Goal: Task Accomplishment & Management: Complete application form

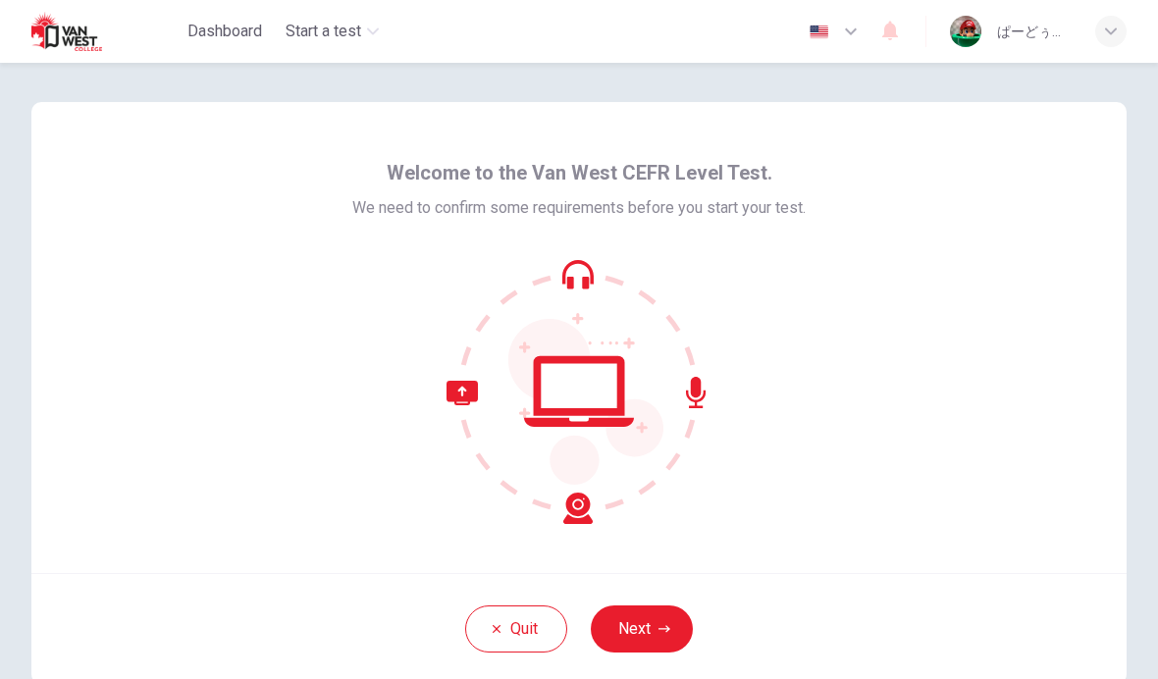
scroll to position [80, 0]
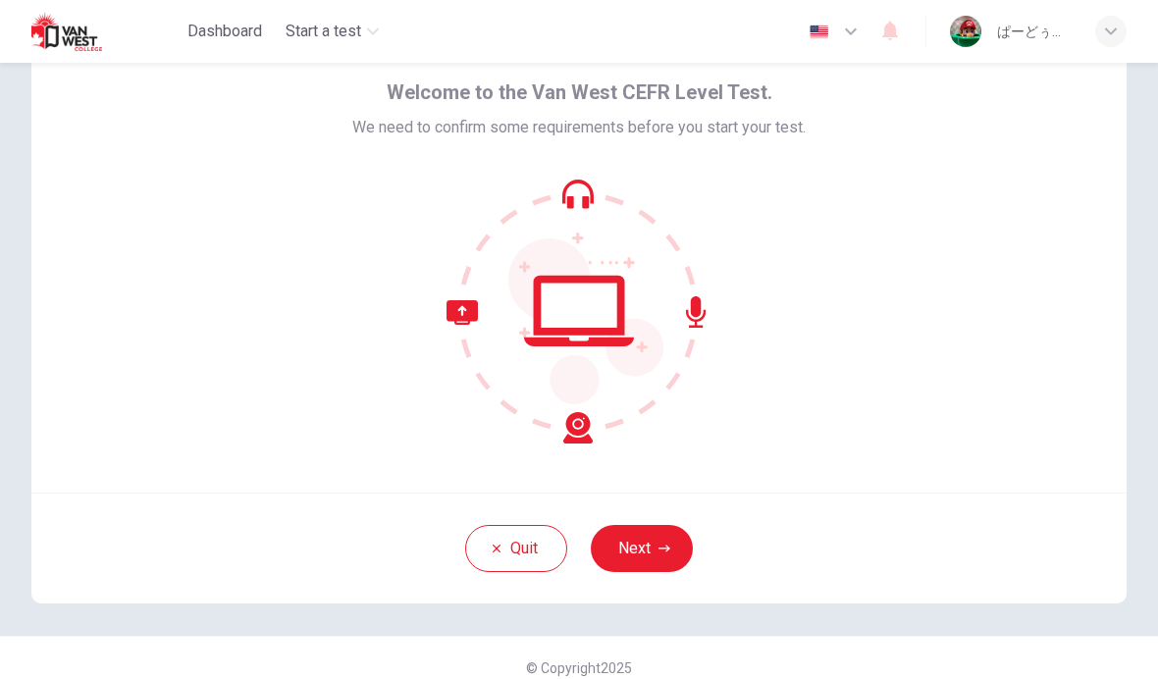
click at [666, 542] on button "Next" at bounding box center [642, 548] width 102 height 47
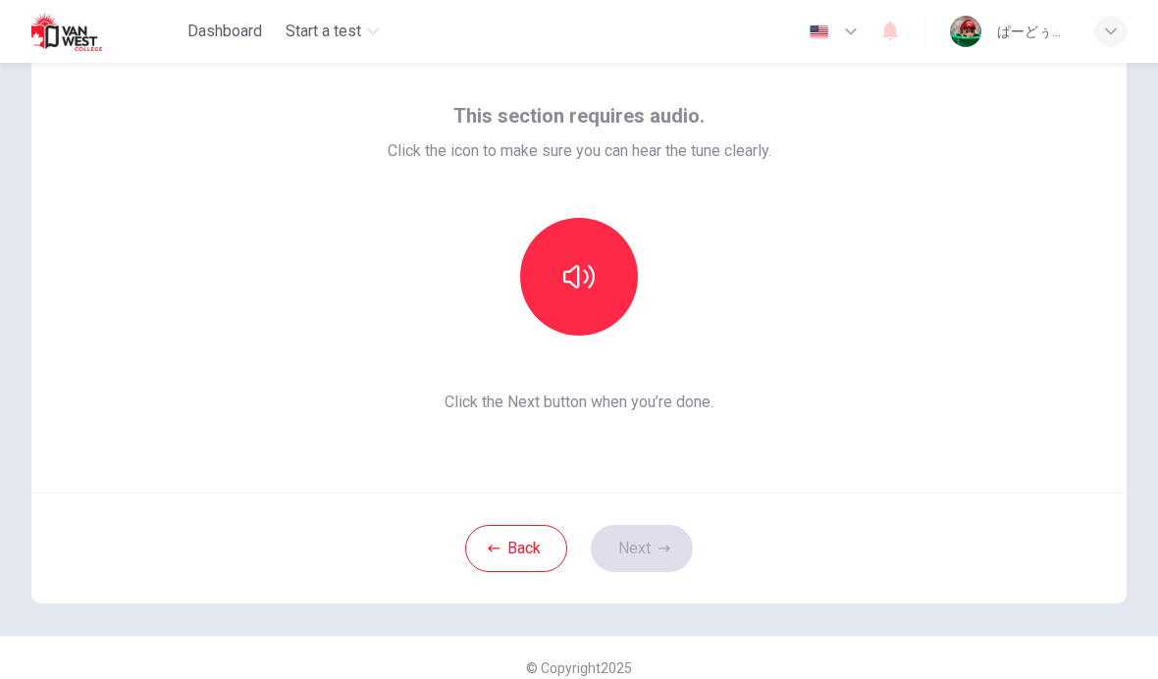
click at [616, 286] on button "button" at bounding box center [579, 277] width 118 height 118
click at [617, 293] on button "button" at bounding box center [579, 277] width 118 height 118
click at [608, 303] on button "button" at bounding box center [579, 277] width 118 height 118
click at [668, 539] on button "Next" at bounding box center [642, 548] width 102 height 47
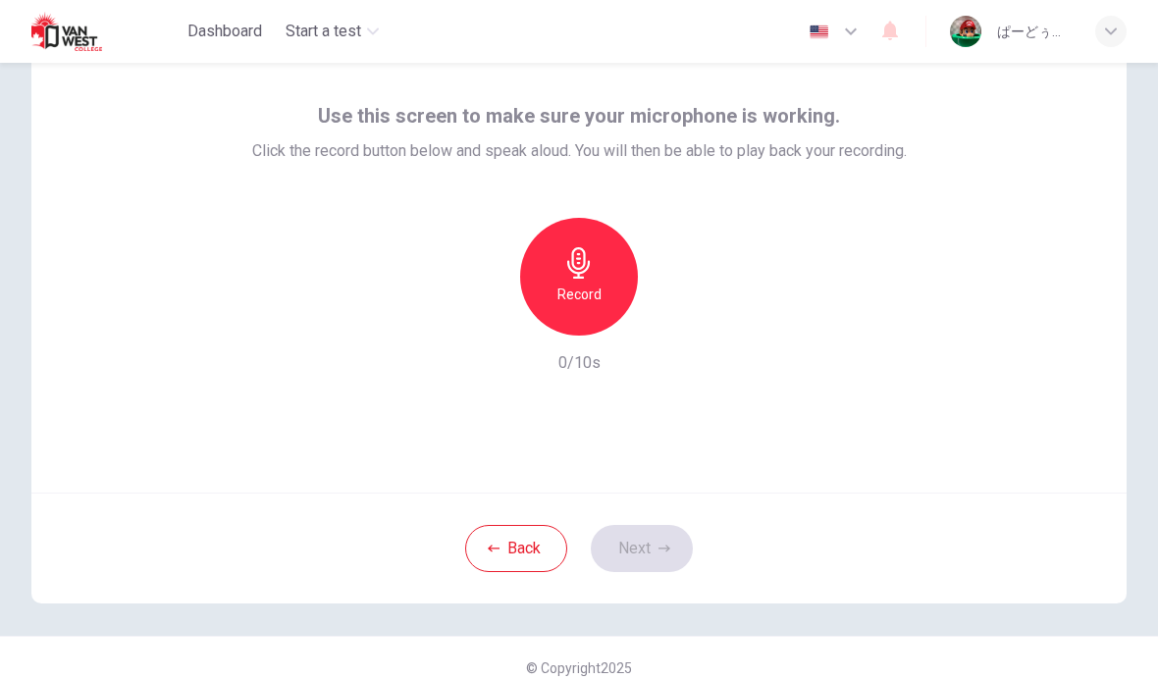
click at [613, 275] on div "Record" at bounding box center [579, 277] width 118 height 118
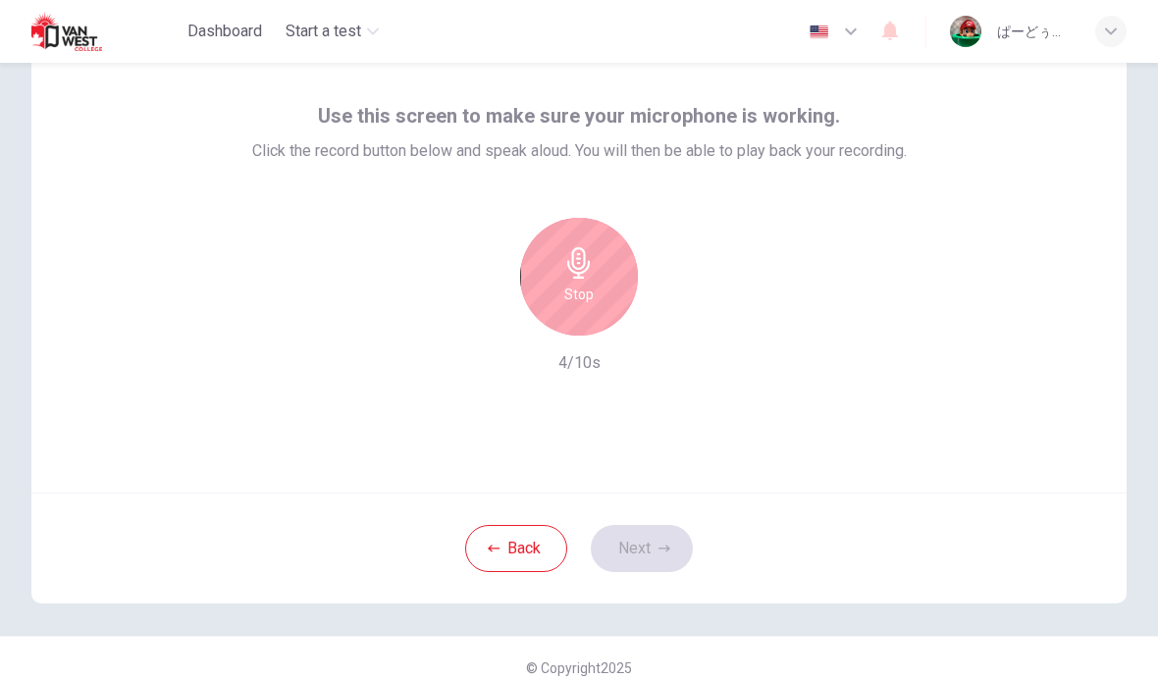
click at [623, 279] on div "Stop" at bounding box center [579, 277] width 118 height 118
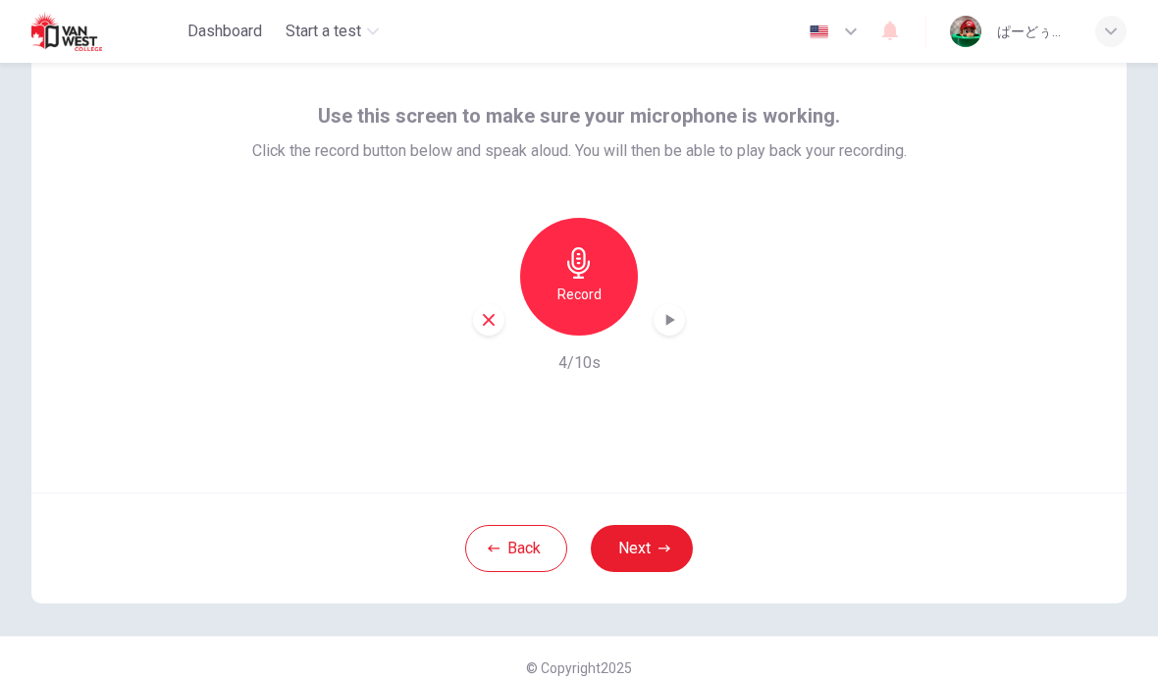
click at [669, 317] on icon "button" at bounding box center [670, 320] width 9 height 12
click at [672, 538] on button "Next" at bounding box center [642, 548] width 102 height 47
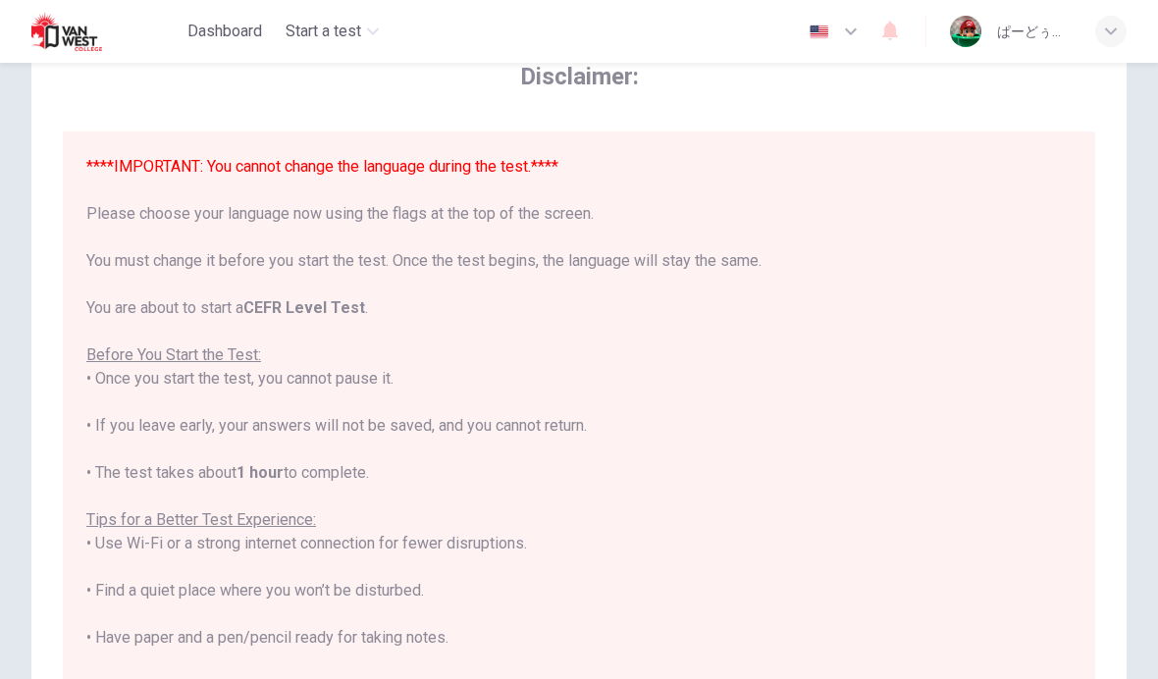
click at [683, 503] on div "****IMPORTANT: You cannot change the language during the test.**** Please choos…" at bounding box center [578, 508] width 985 height 706
click at [682, 503] on div "****IMPORTANT: You cannot change the language during the test.**** Please choos…" at bounding box center [578, 508] width 985 height 706
click at [684, 507] on div "****IMPORTANT: You cannot change the language during the test.**** Please choos…" at bounding box center [578, 508] width 985 height 706
click at [688, 515] on div "****IMPORTANT: You cannot change the language during the test.**** Please choos…" at bounding box center [578, 508] width 985 height 706
click at [707, 325] on div "****IMPORTANT: You cannot change the language during the test.**** Please choos…" at bounding box center [578, 508] width 985 height 706
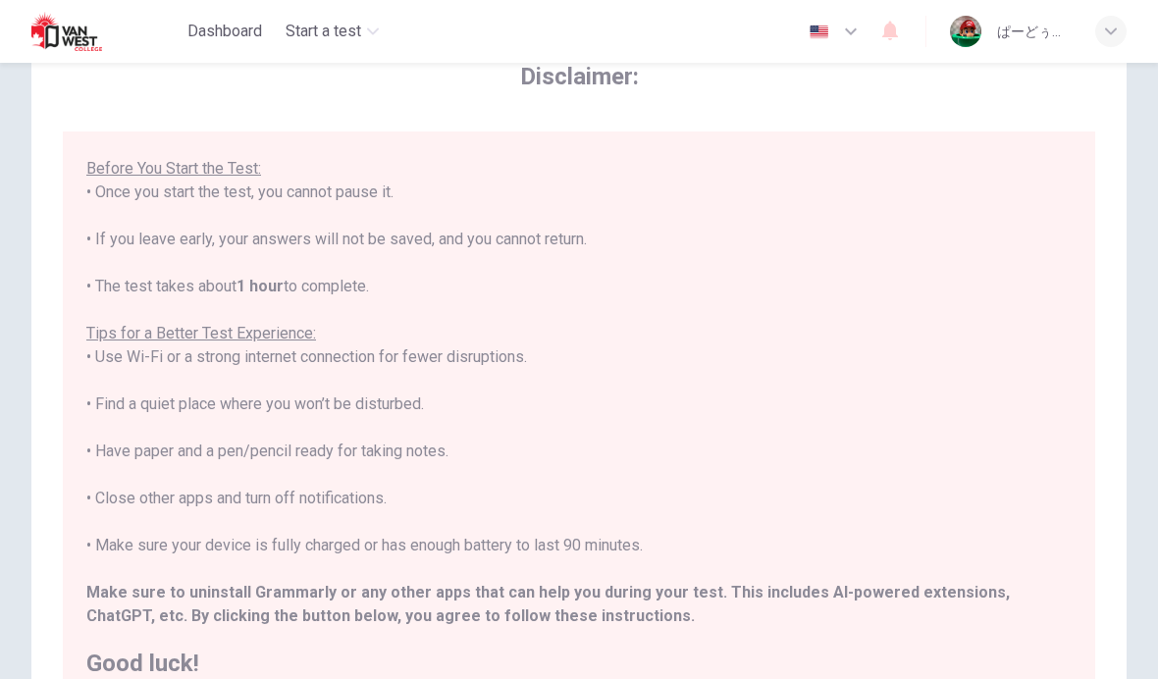
scroll to position [185, 0]
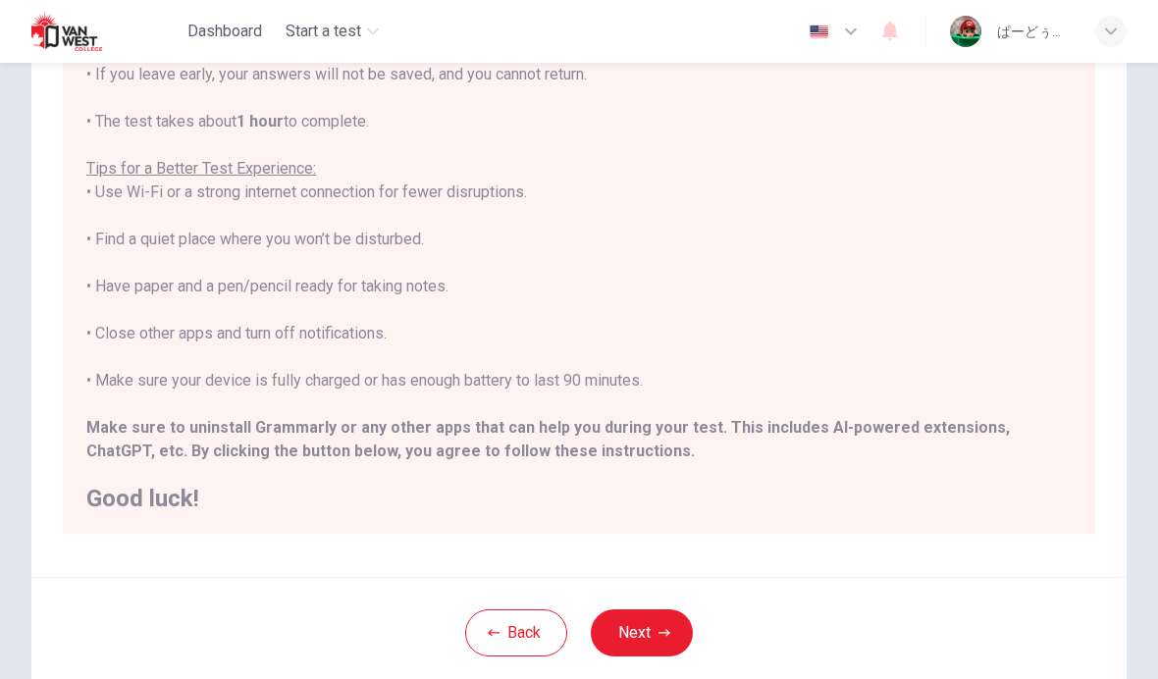
click at [663, 629] on icon "button" at bounding box center [664, 633] width 12 height 12
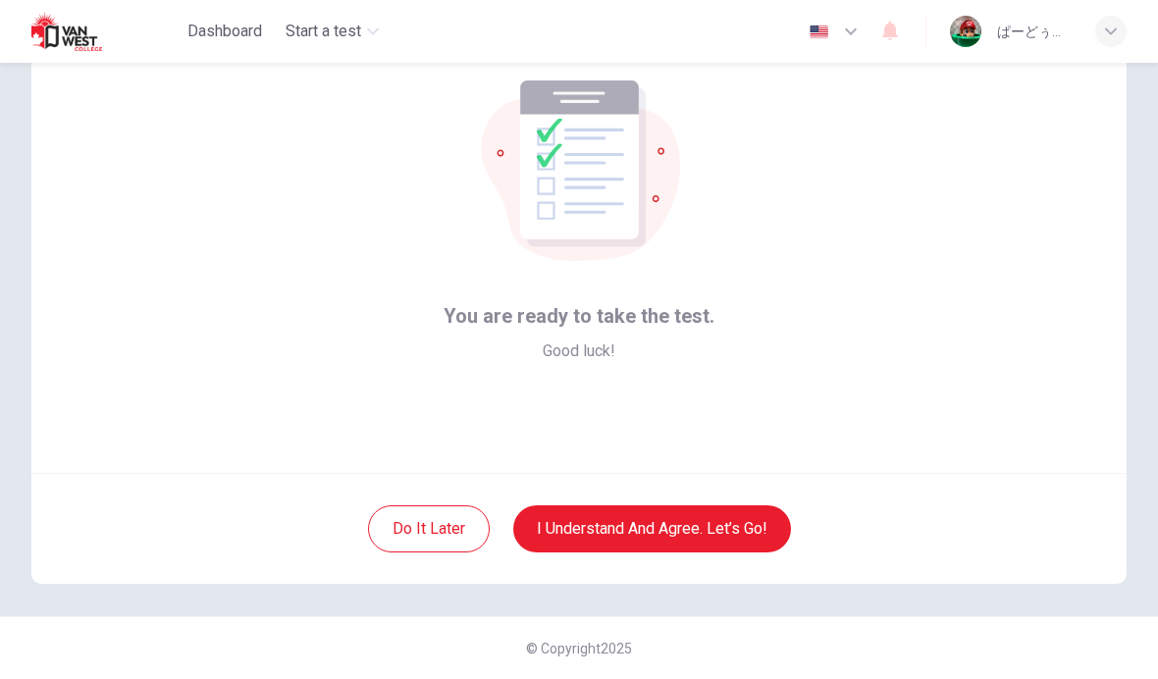
click at [693, 517] on button "I understand and agree. Let’s go!" at bounding box center [652, 528] width 278 height 47
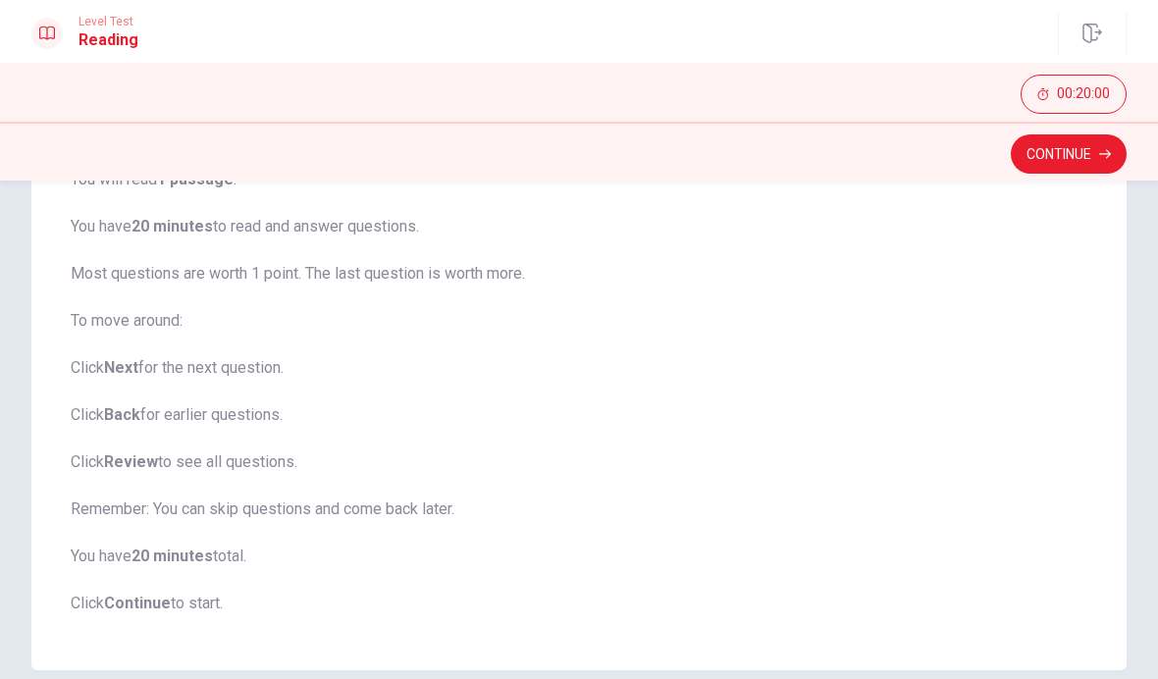
scroll to position [195, 0]
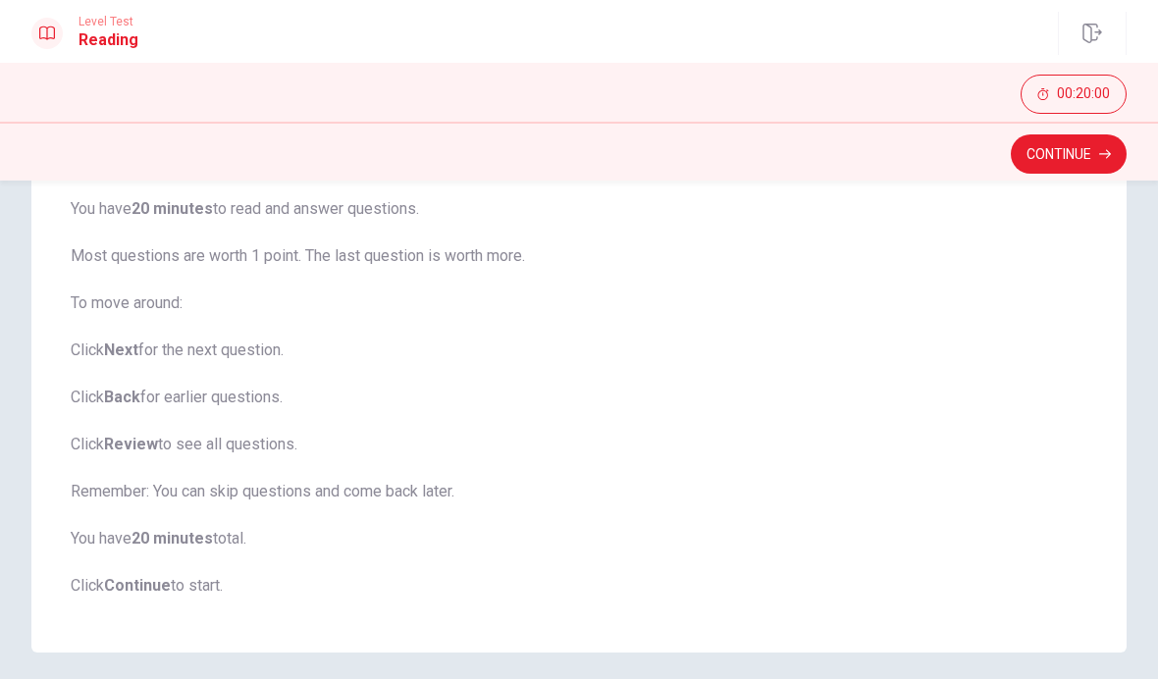
click at [1093, 152] on button "Continue" at bounding box center [1068, 153] width 116 height 39
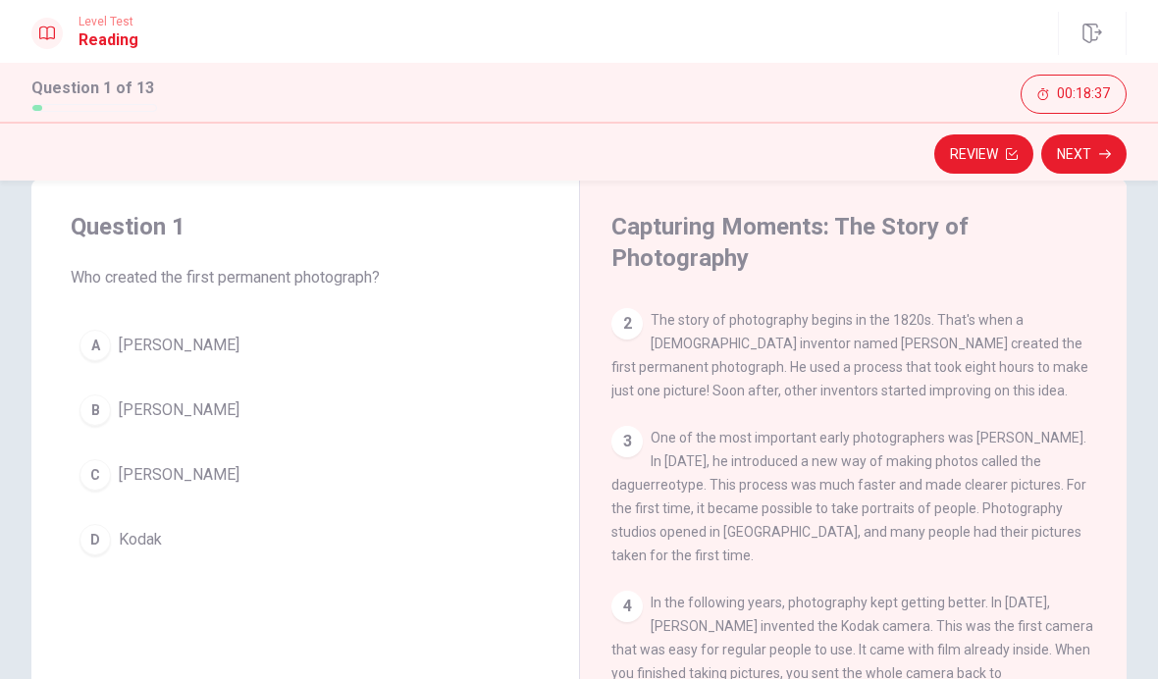
scroll to position [99, 0]
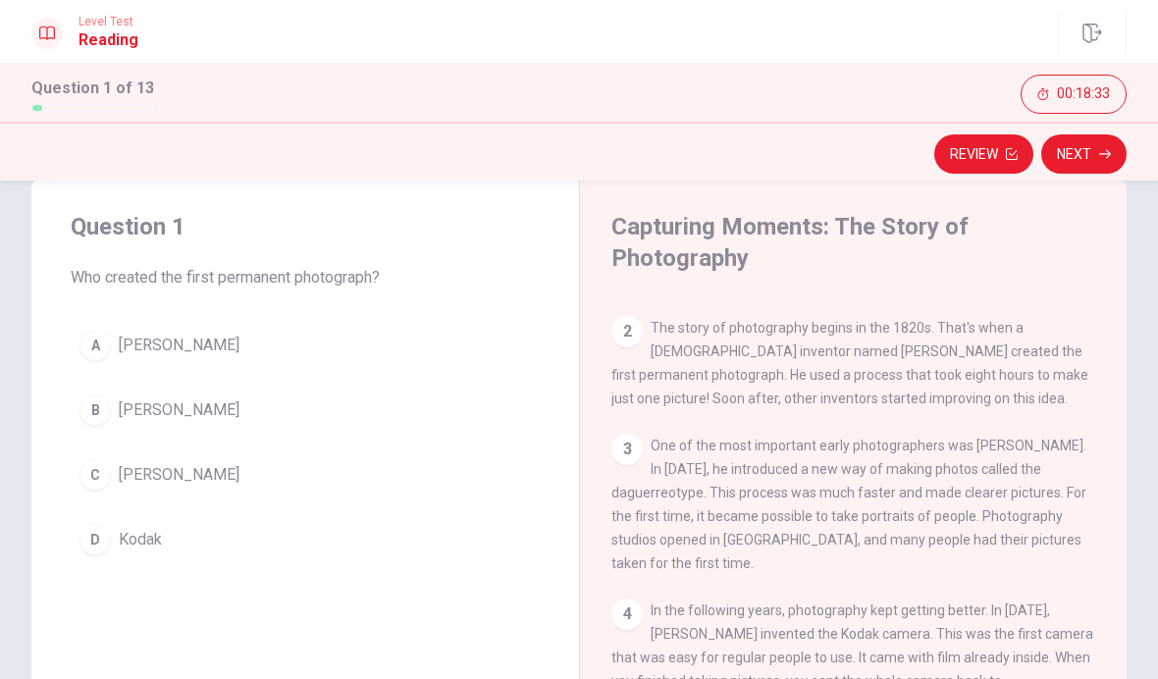
click at [97, 470] on div "C" at bounding box center [94, 474] width 31 height 31
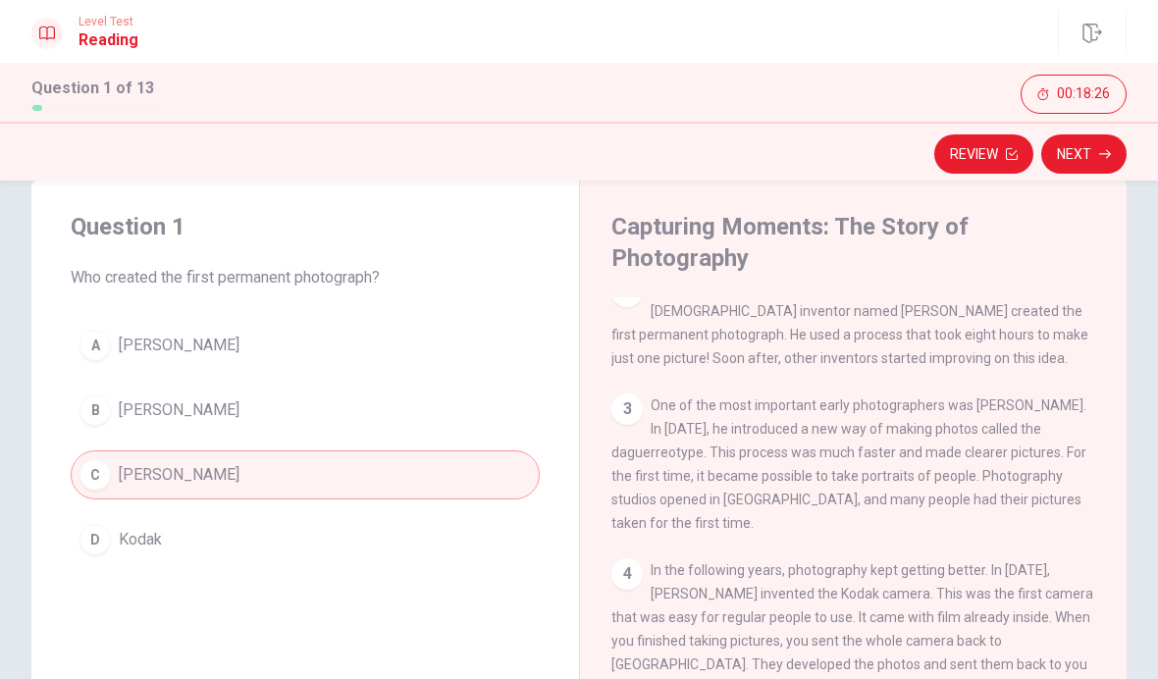
scroll to position [140, 0]
click at [1081, 150] on button "Next" at bounding box center [1083, 153] width 85 height 39
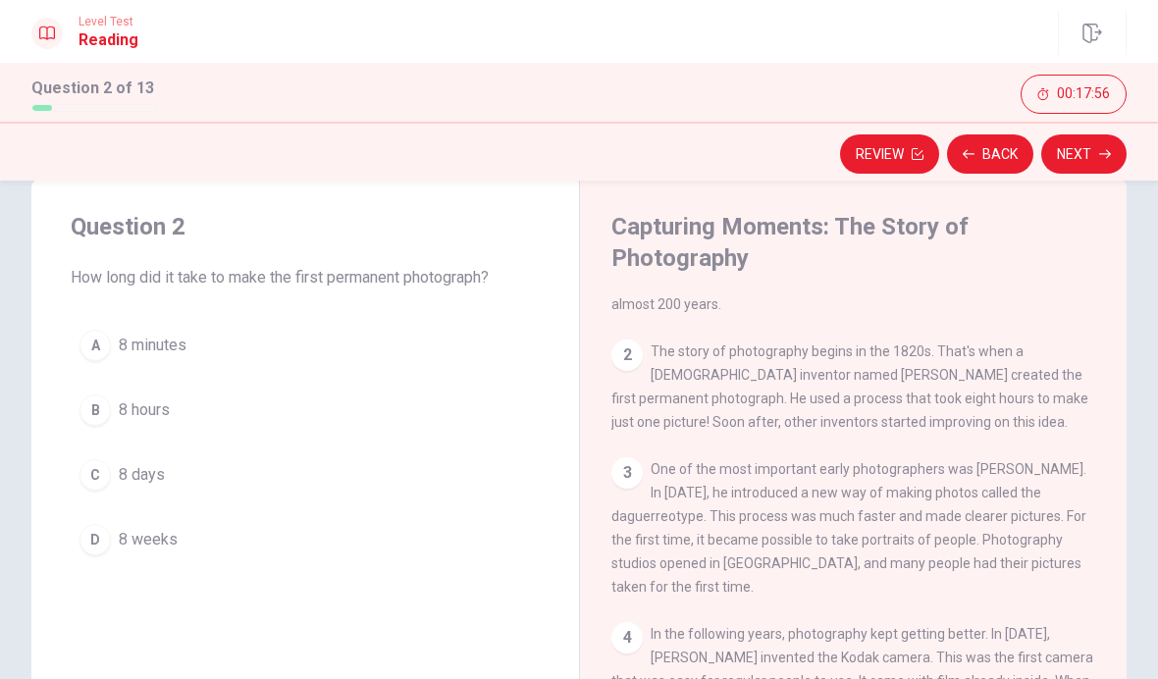
scroll to position [74, 0]
click at [140, 414] on span "8 hours" at bounding box center [144, 410] width 51 height 24
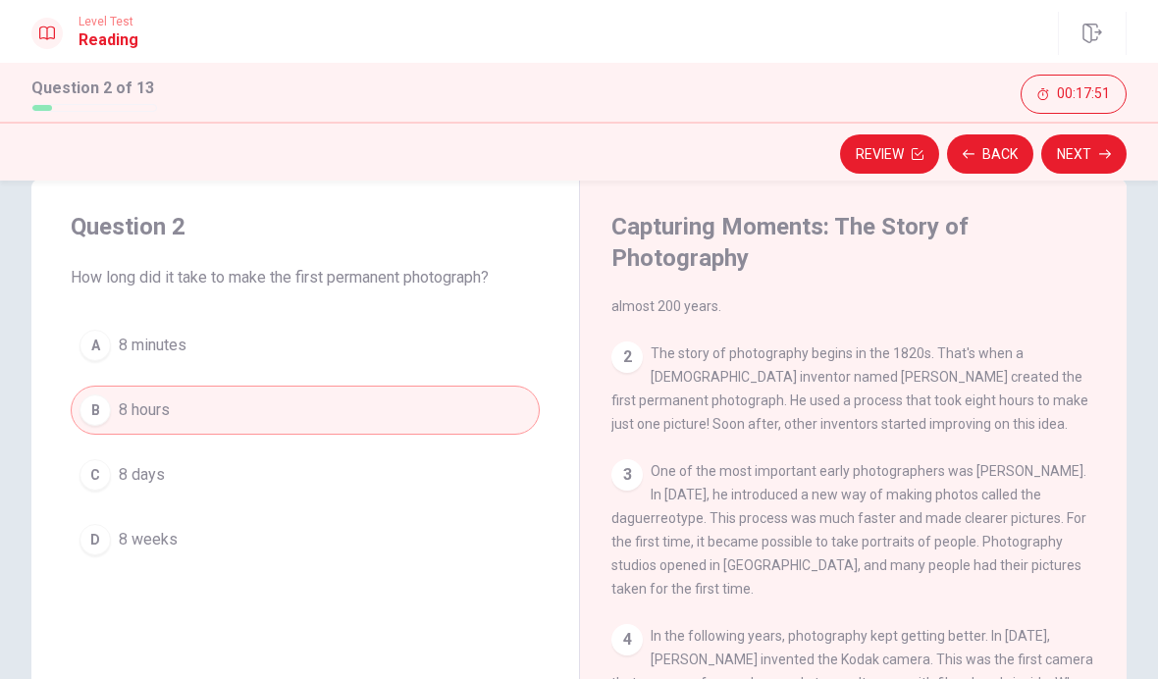
click at [1094, 157] on button "Next" at bounding box center [1083, 153] width 85 height 39
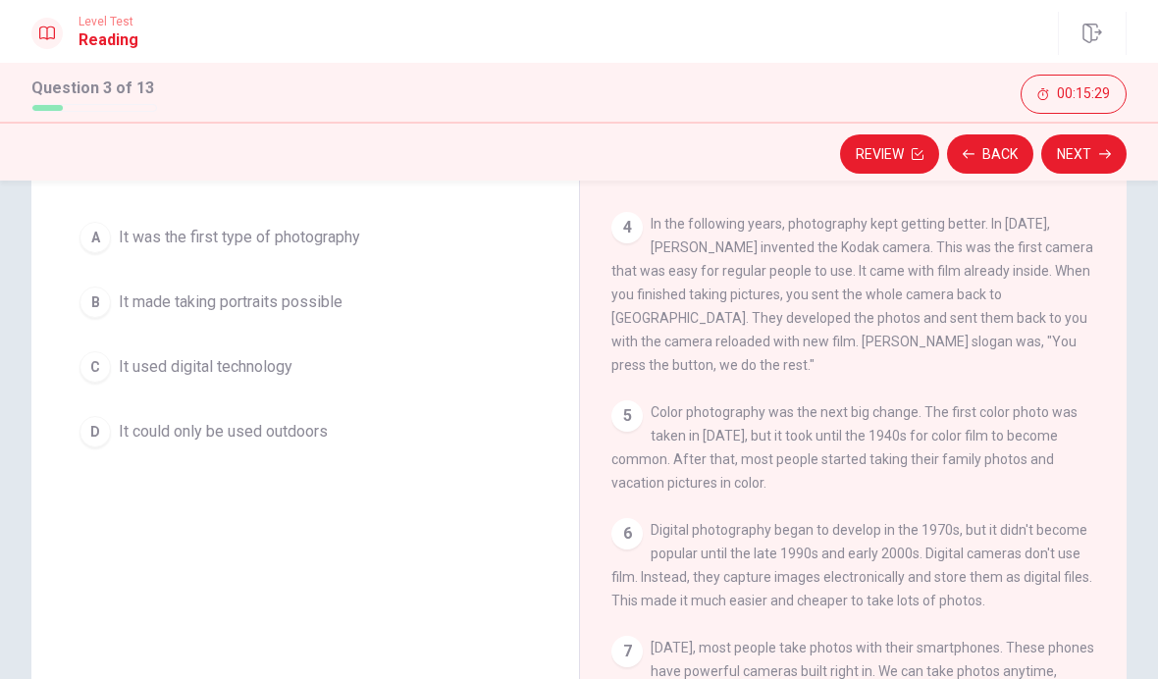
scroll to position [149, 0]
click at [285, 376] on span "It used digital technology" at bounding box center [206, 366] width 174 height 24
click at [285, 375] on span "It used digital technology" at bounding box center [206, 366] width 174 height 24
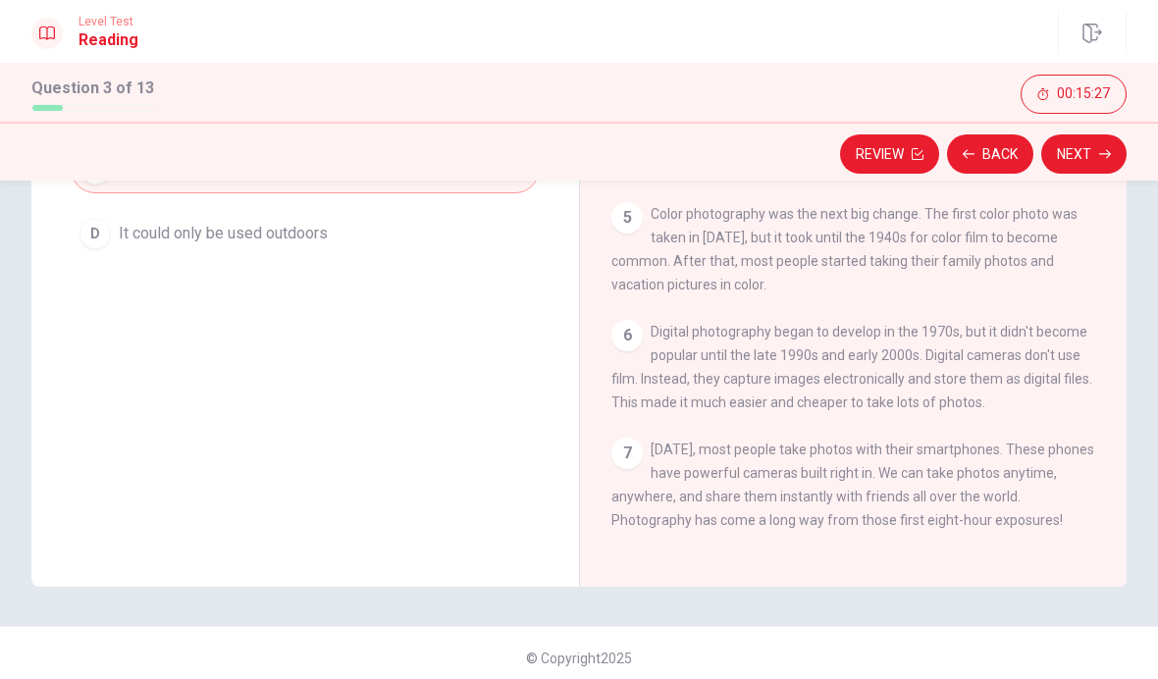
scroll to position [338, 0]
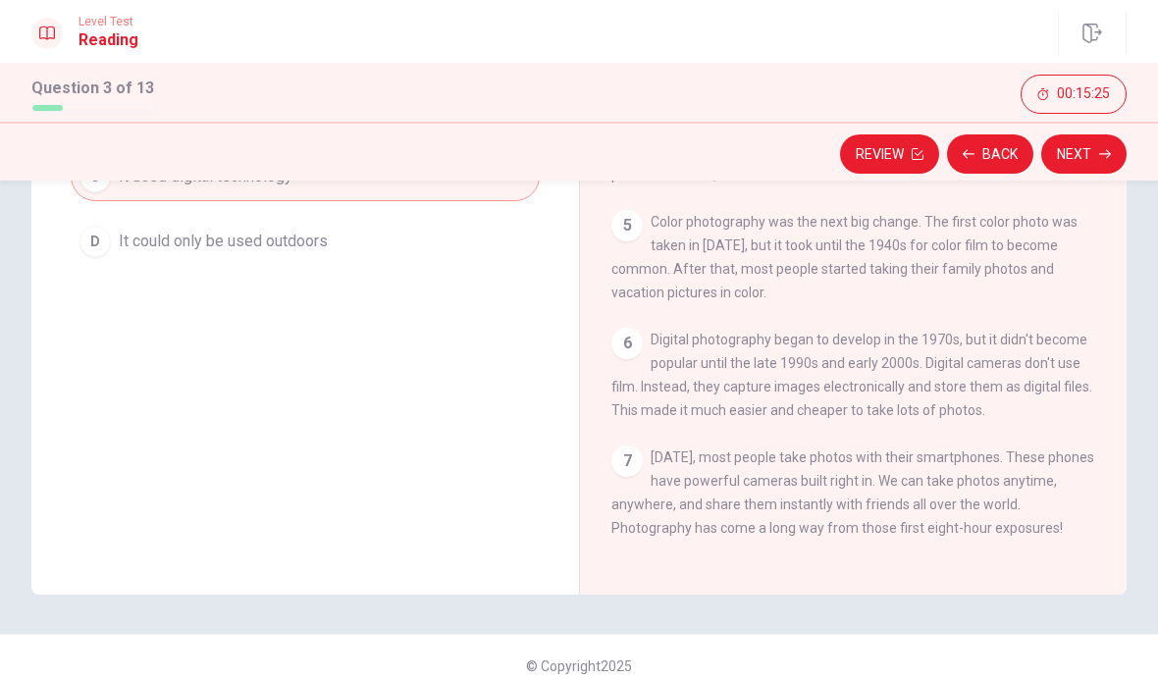
click at [1076, 156] on button "Next" at bounding box center [1083, 153] width 85 height 39
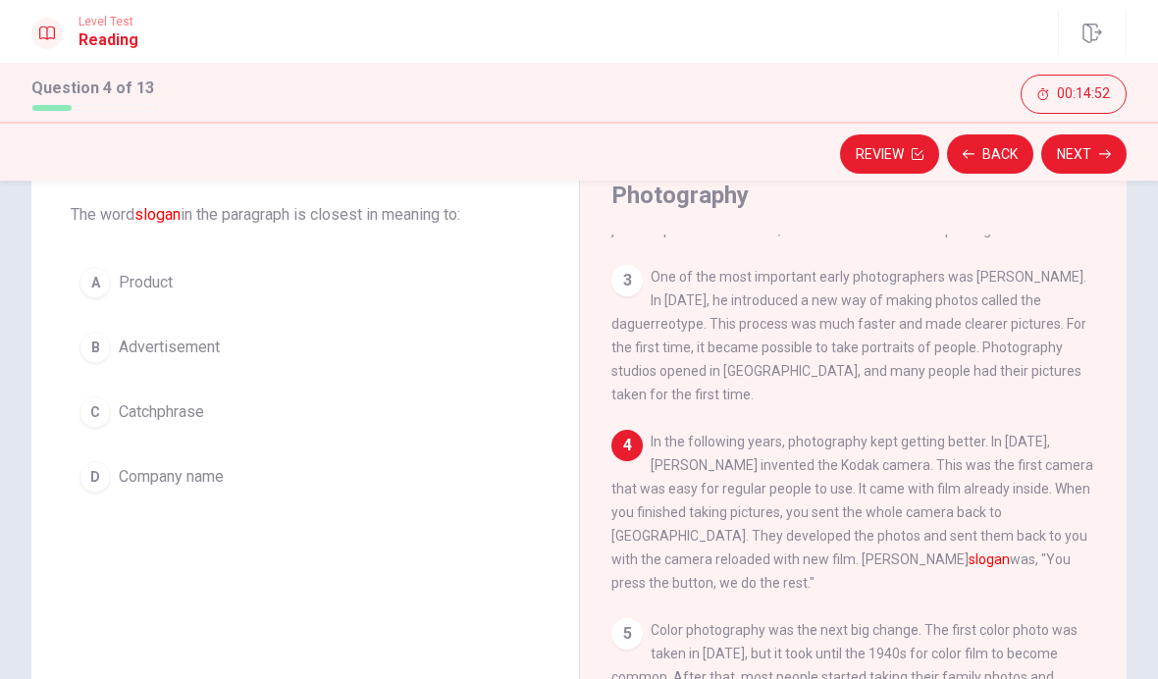
scroll to position [204, 0]
click at [976, 149] on button "Back" at bounding box center [990, 153] width 86 height 39
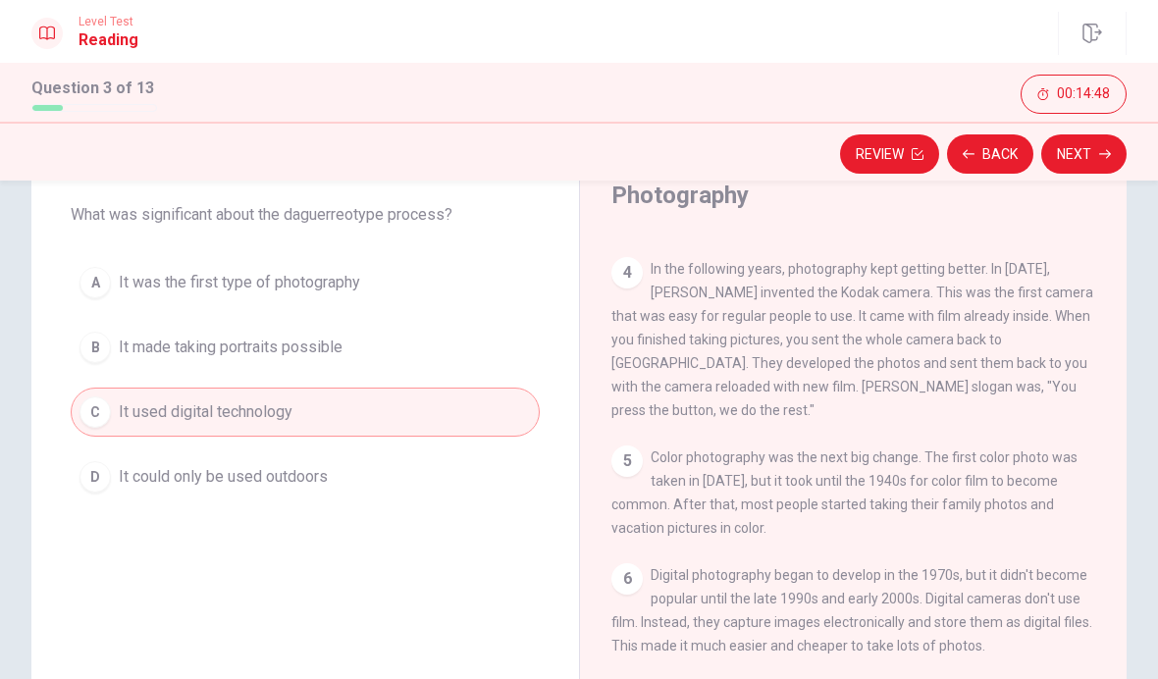
scroll to position [386, 0]
click at [1062, 154] on button "Next" at bounding box center [1083, 153] width 85 height 39
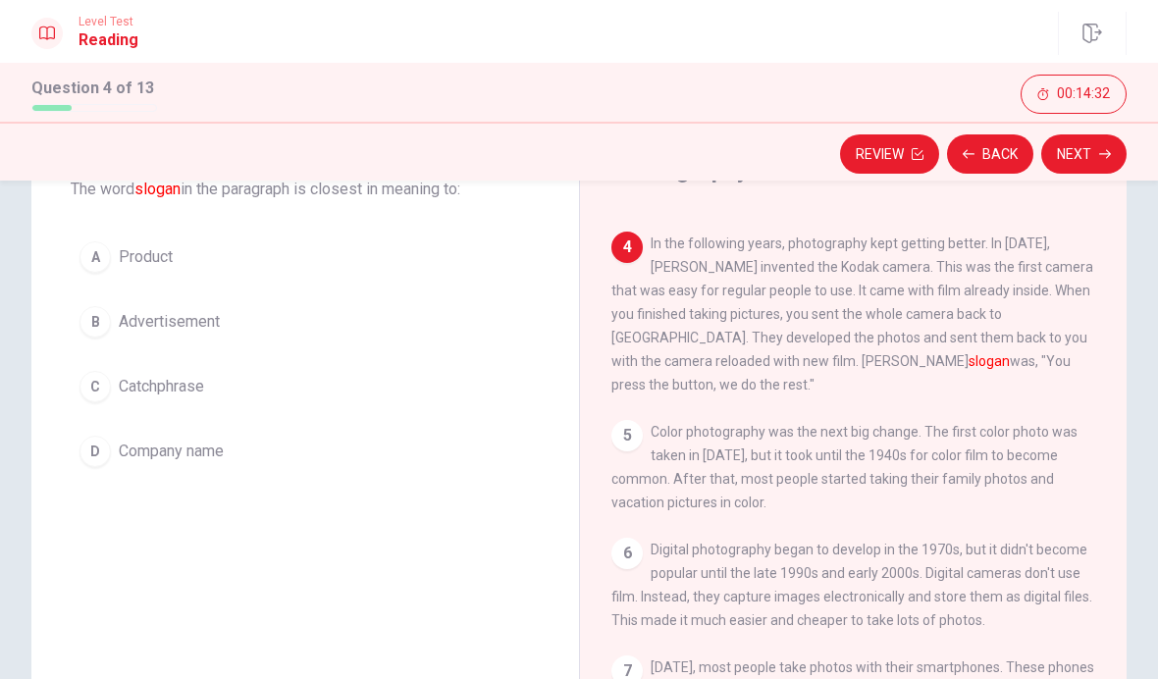
scroll to position [126, 0]
click at [149, 383] on span "Catchphrase" at bounding box center [161, 390] width 85 height 24
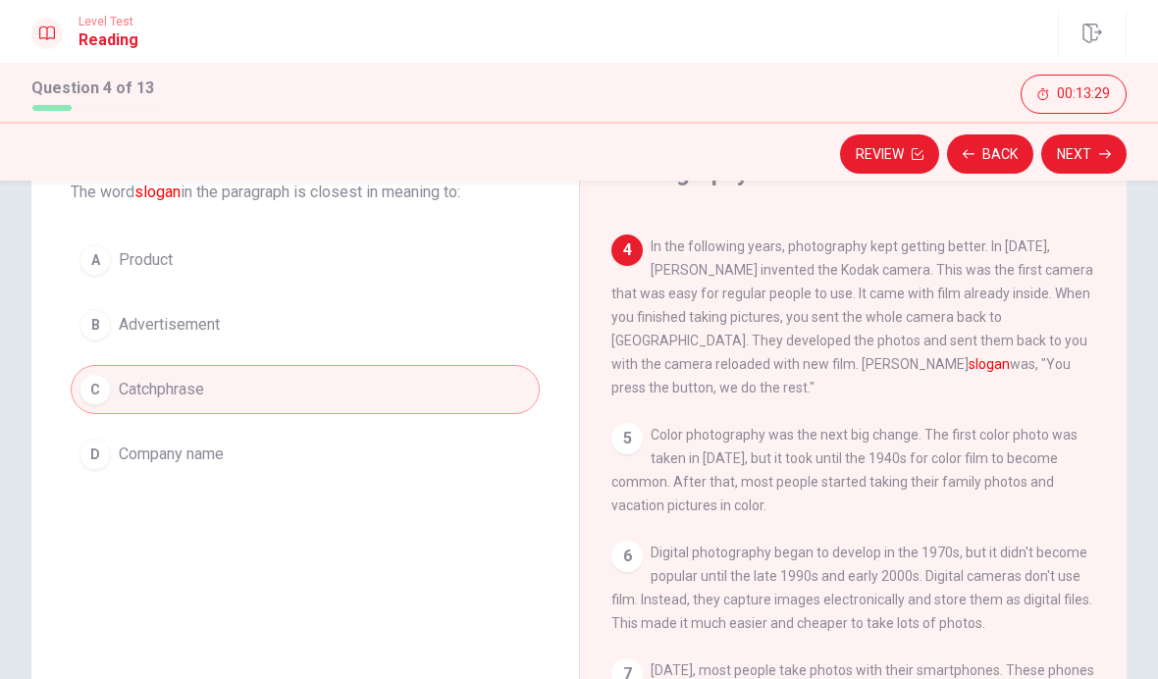
click at [1082, 151] on button "Next" at bounding box center [1083, 153] width 85 height 39
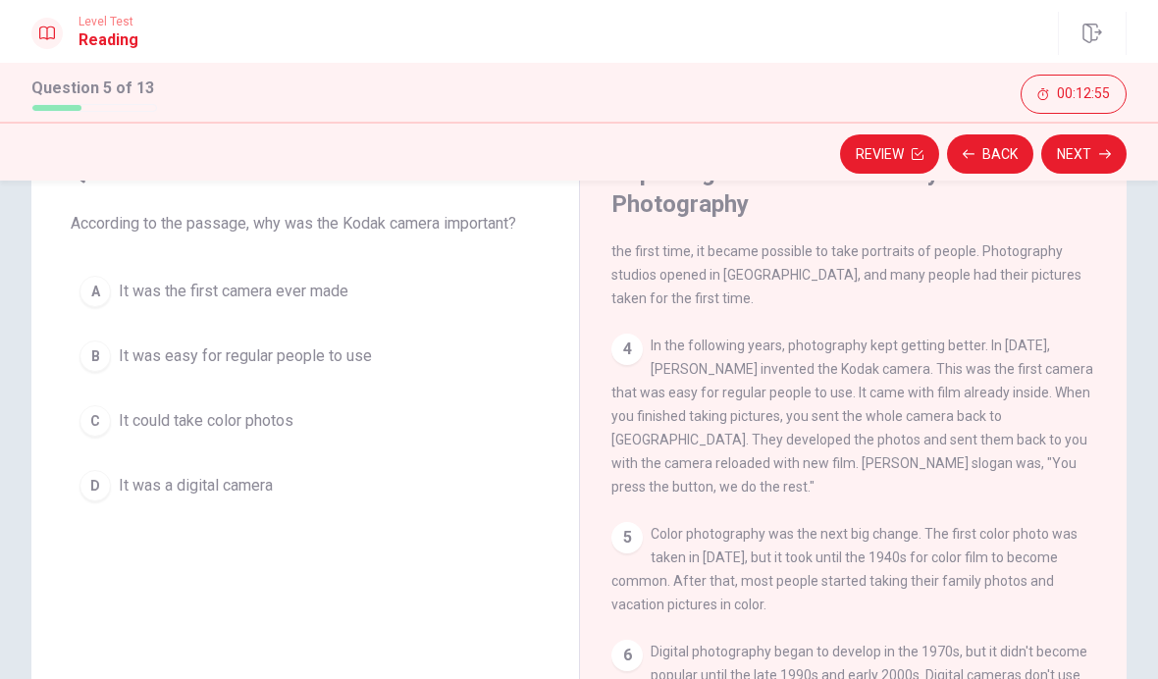
scroll to position [312, 0]
click at [218, 359] on span "It was easy for regular people to use" at bounding box center [245, 356] width 253 height 24
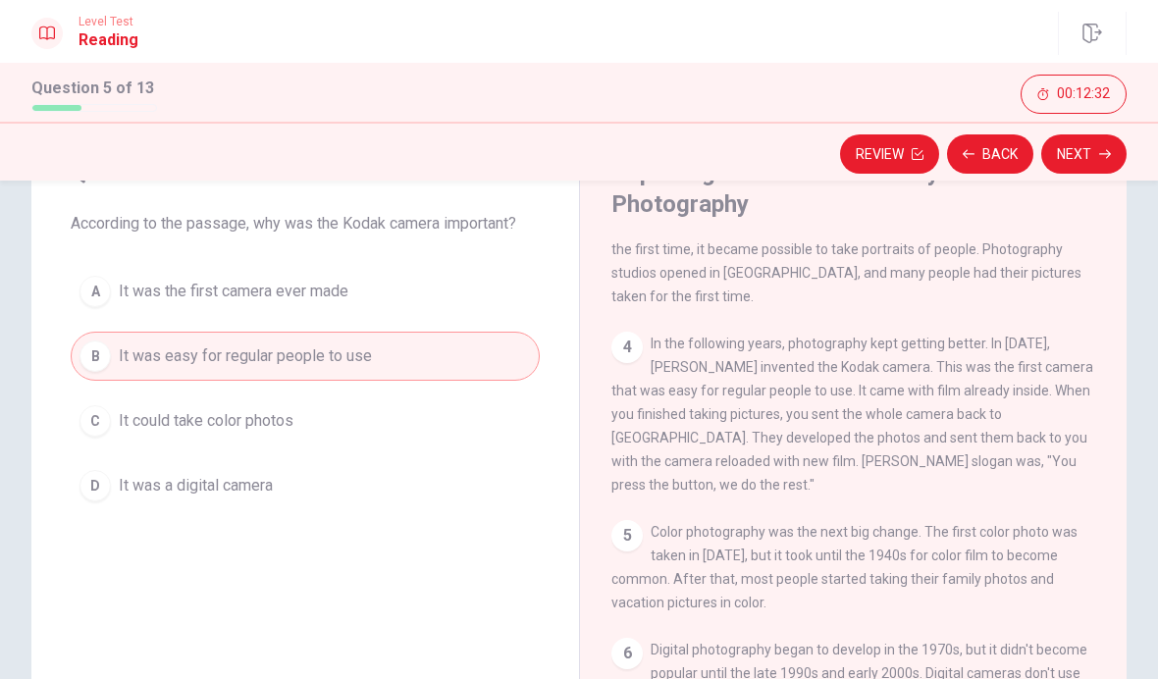
click at [1096, 149] on button "Next" at bounding box center [1083, 153] width 85 height 39
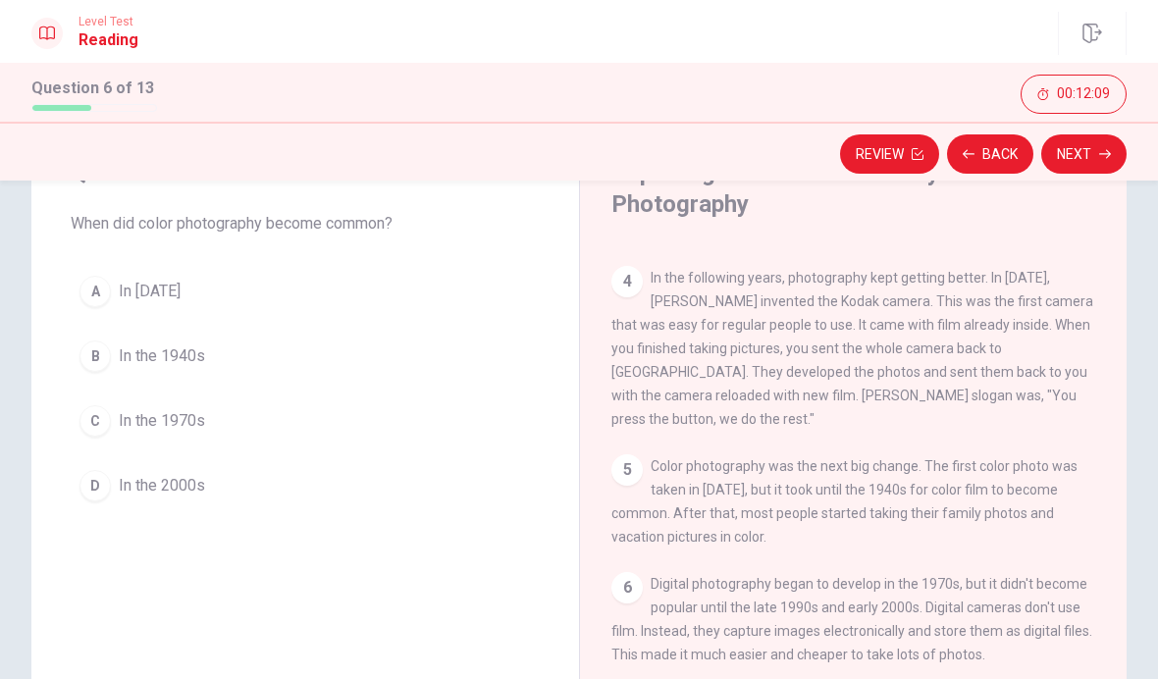
scroll to position [386, 0]
click at [192, 429] on span "In the 1970s" at bounding box center [162, 421] width 86 height 24
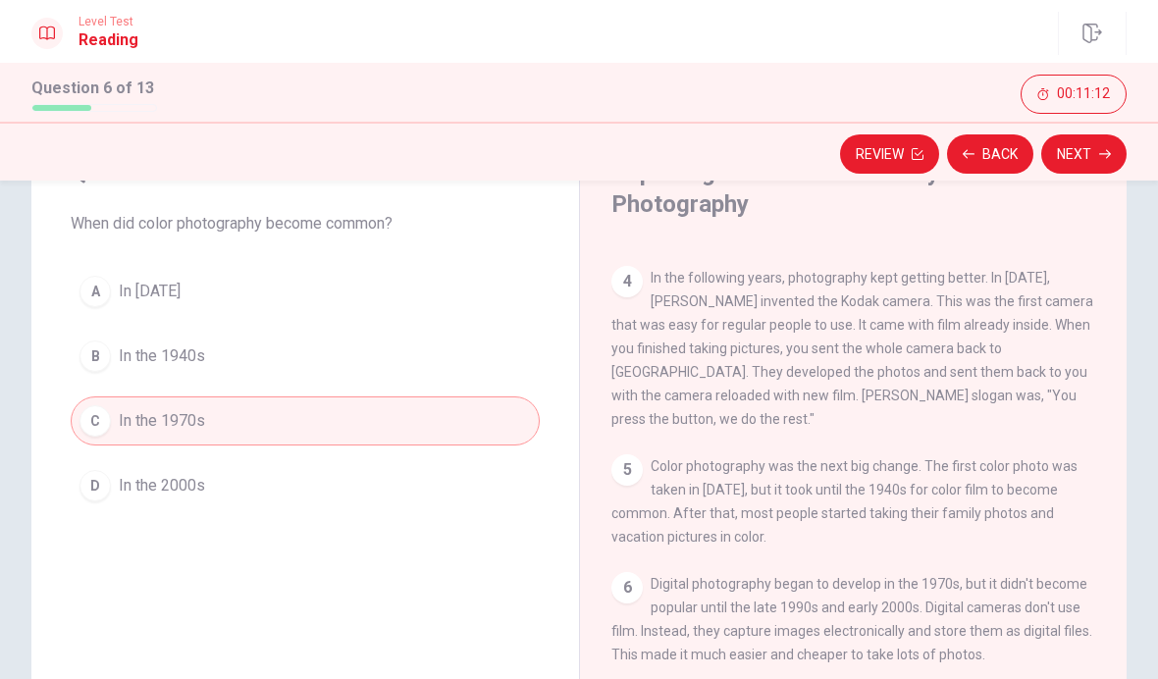
click at [1086, 161] on button "Next" at bounding box center [1083, 153] width 85 height 39
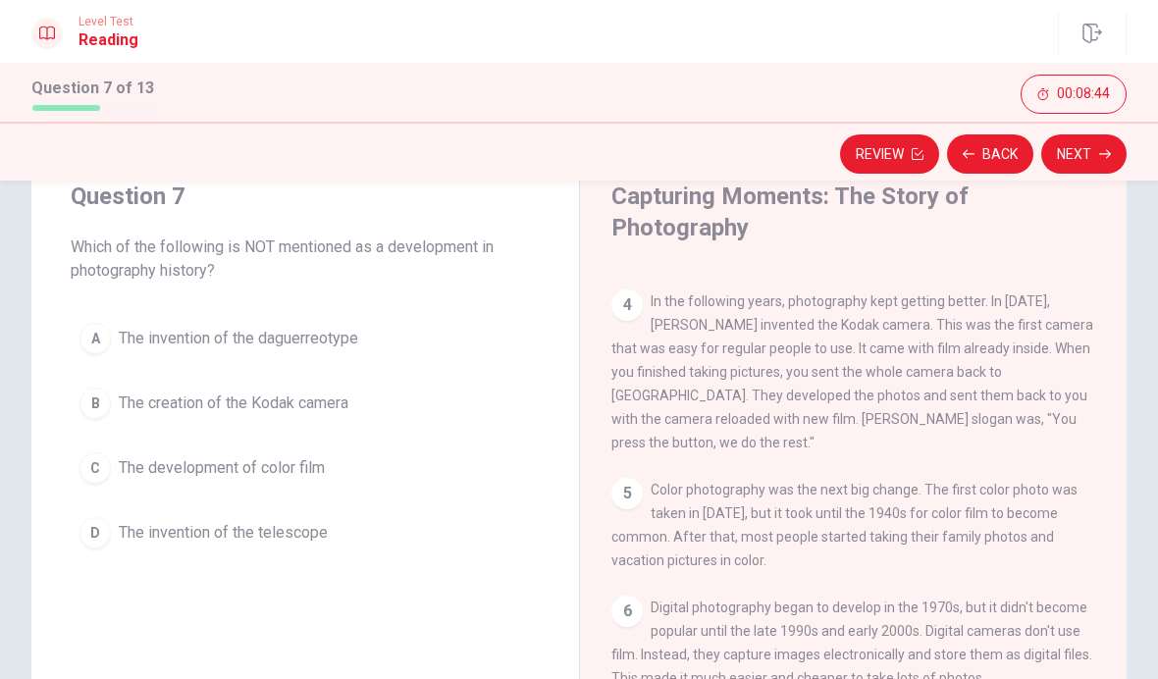
click at [317, 531] on span "The invention of the telescope" at bounding box center [223, 533] width 209 height 24
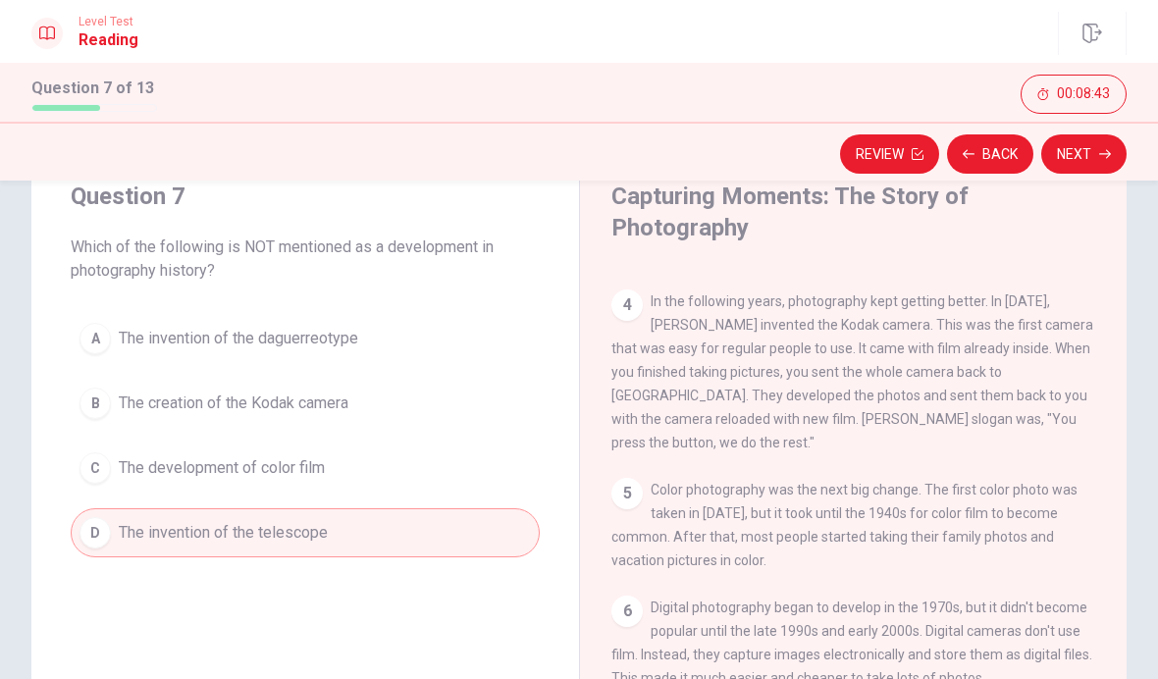
click at [1067, 156] on button "Next" at bounding box center [1083, 153] width 85 height 39
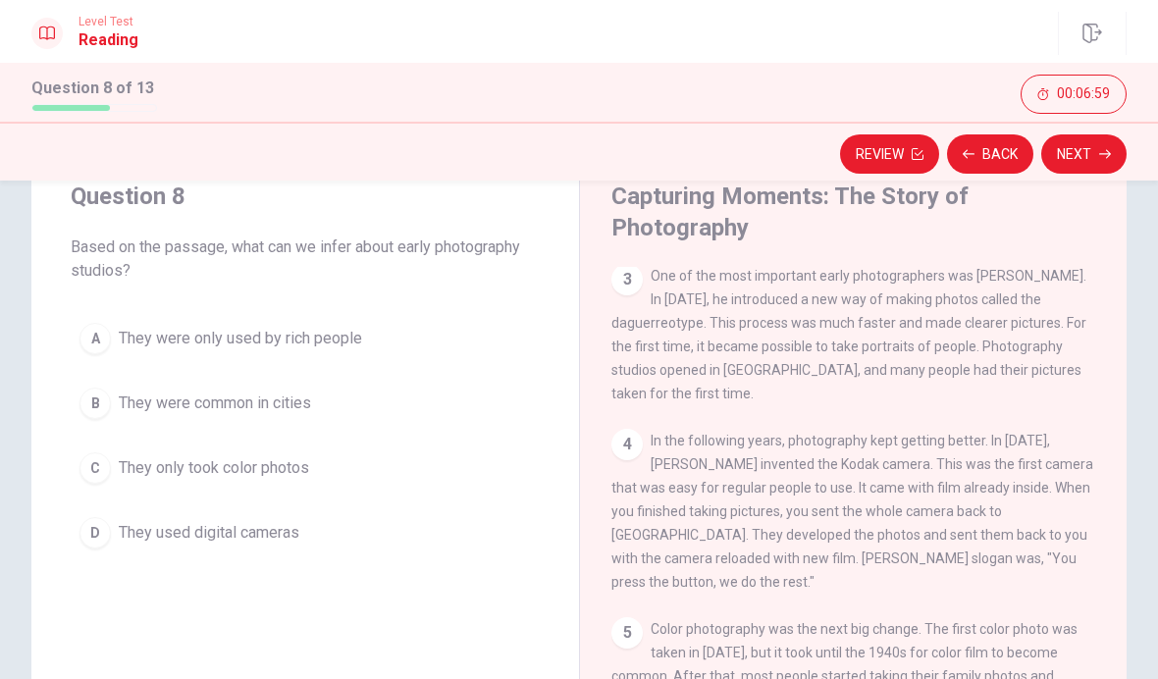
scroll to position [239, 0]
click at [137, 405] on span "They were common in cities" at bounding box center [215, 403] width 192 height 24
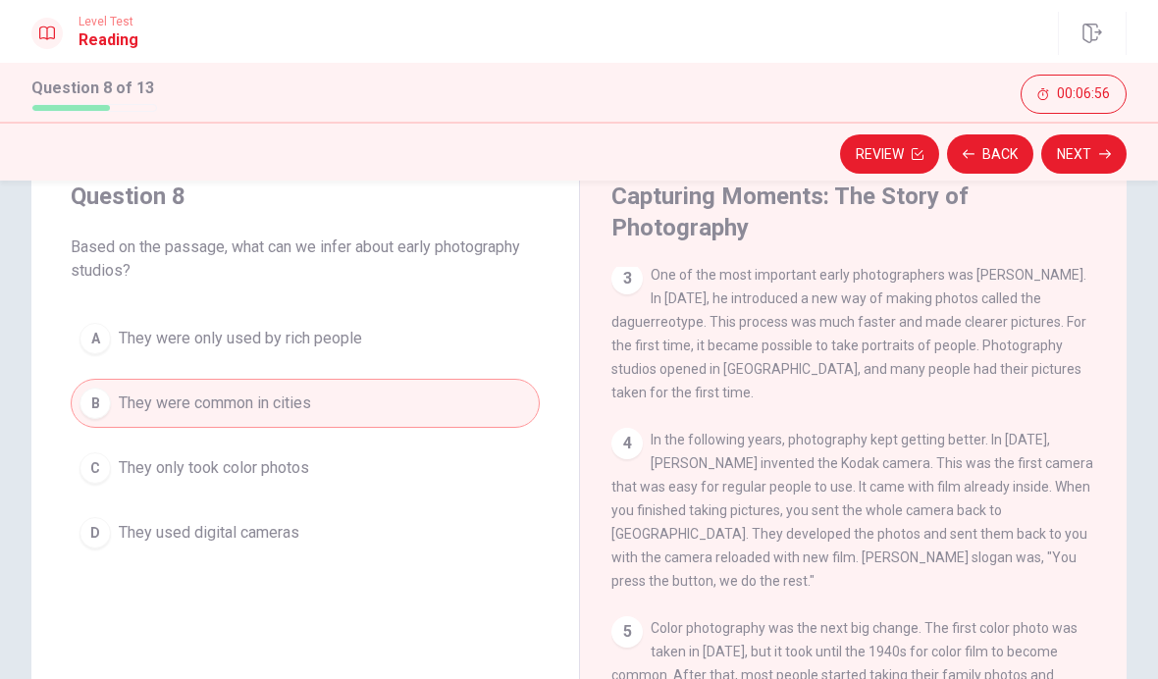
click at [1097, 158] on button "Next" at bounding box center [1083, 153] width 85 height 39
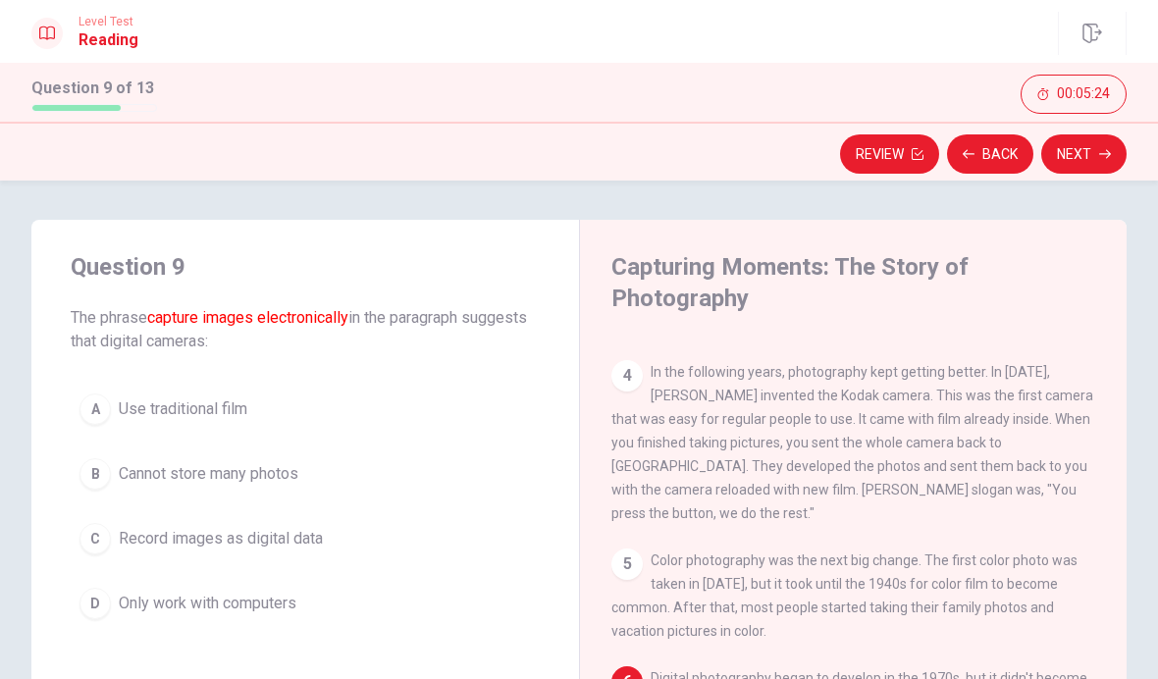
scroll to position [0, 0]
click at [5, 348] on div "Question 9 The phrase capture images electronically in the paragraph suggests t…" at bounding box center [579, 576] width 1158 height 713
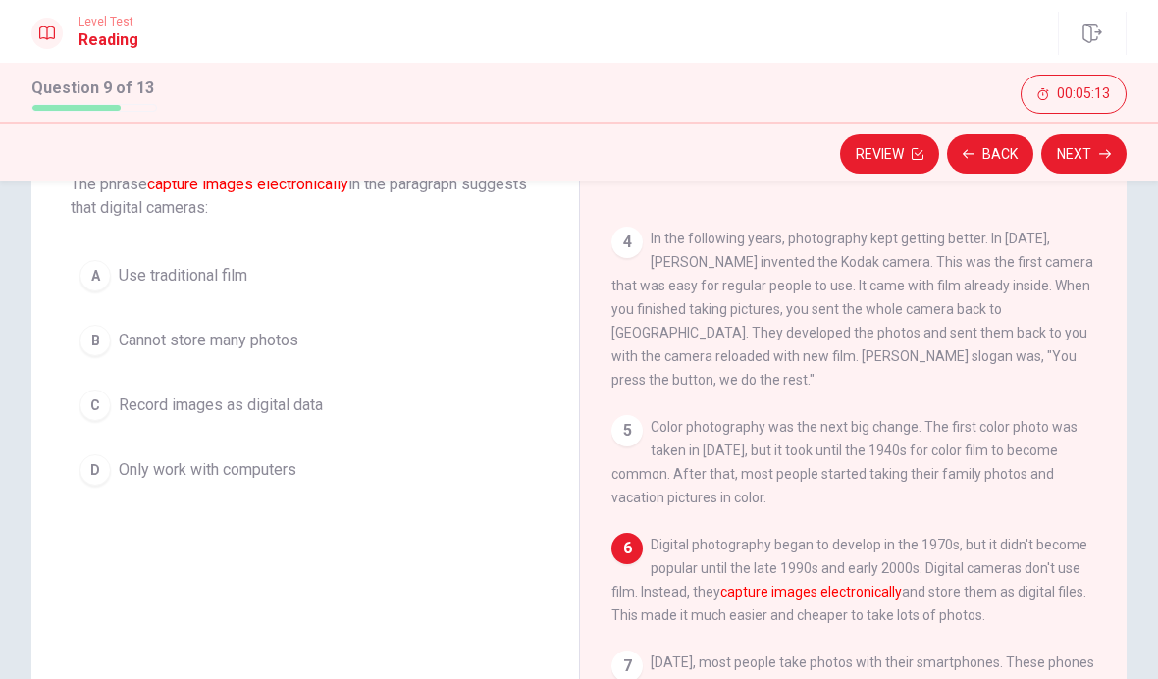
scroll to position [172, 0]
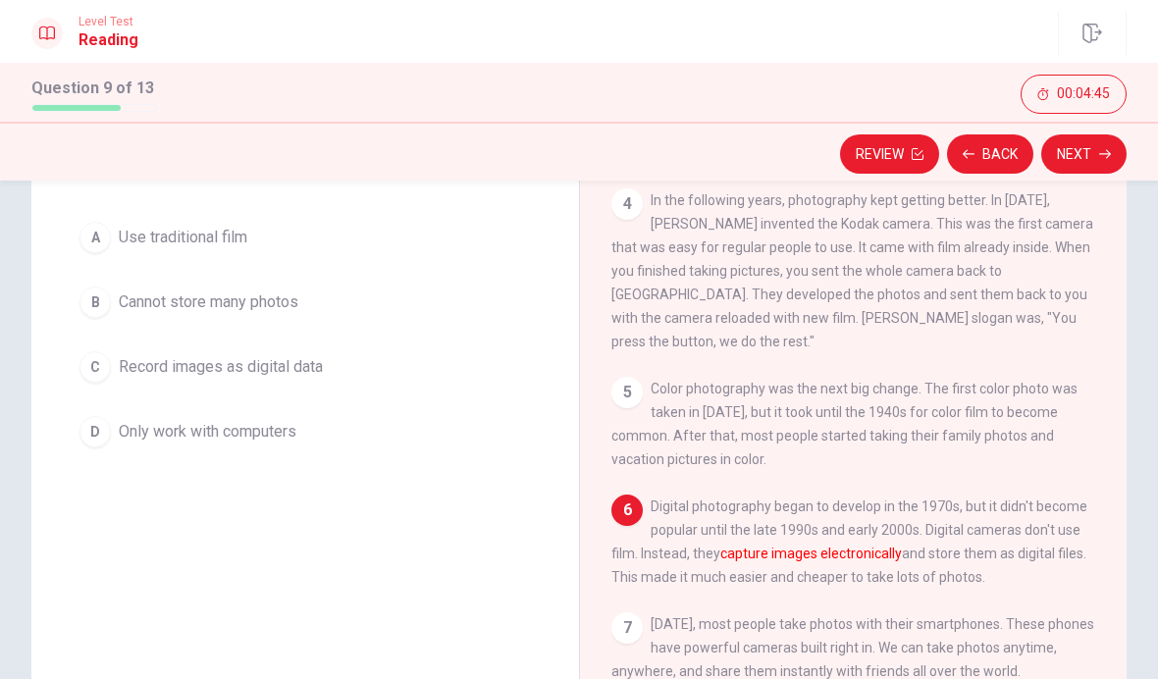
click at [98, 383] on button "C Record images as digital data" at bounding box center [305, 366] width 469 height 49
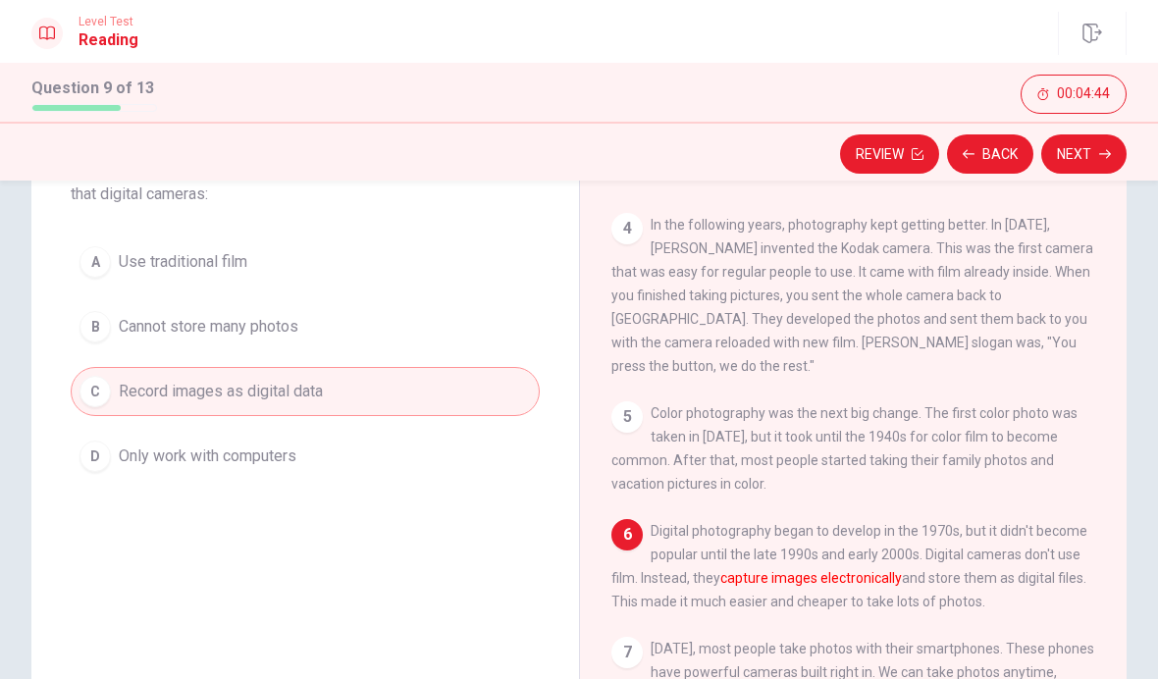
scroll to position [145, 0]
click at [1084, 163] on button "Next" at bounding box center [1083, 153] width 85 height 39
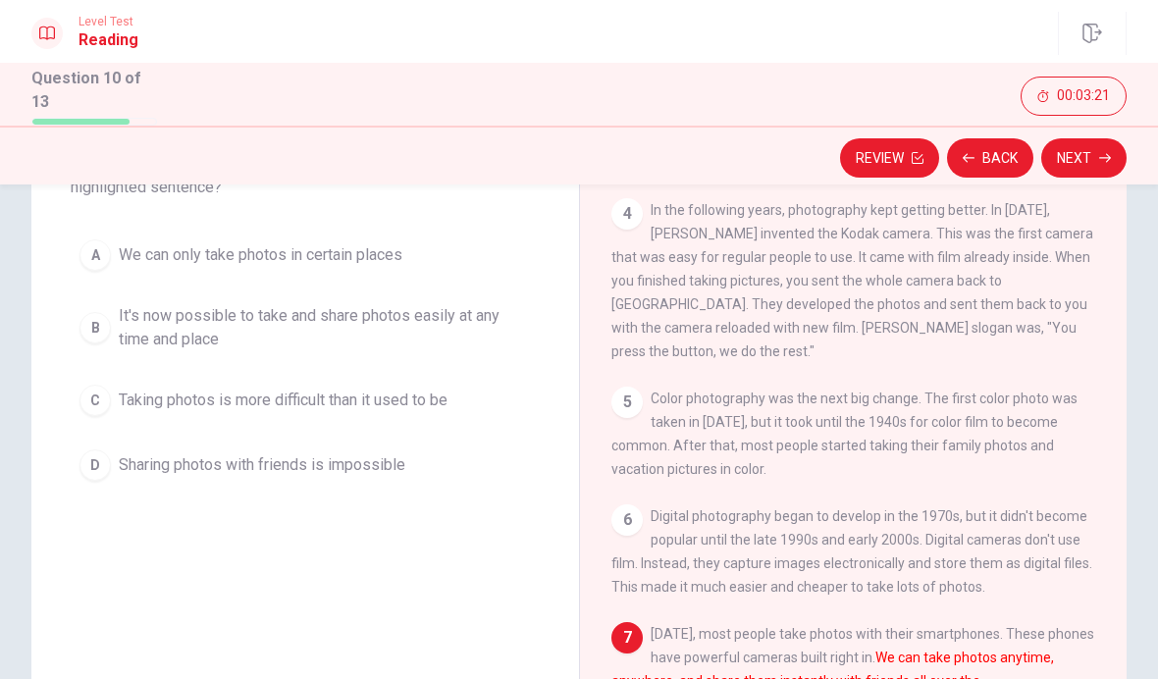
scroll to position [259, 0]
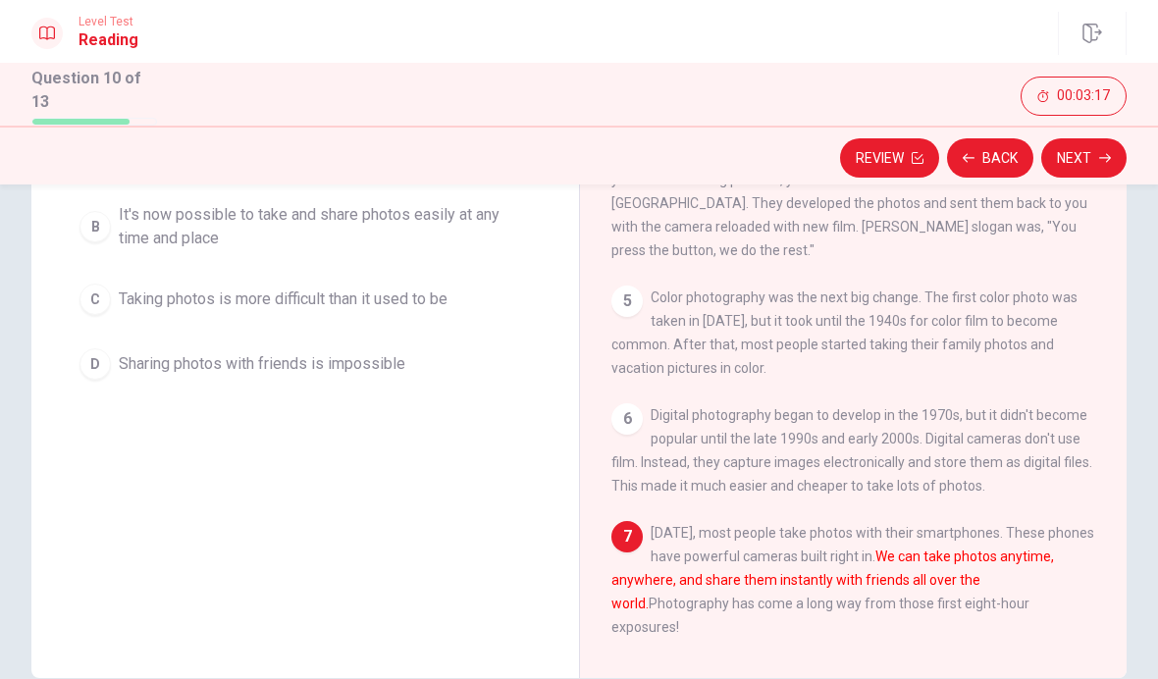
click at [80, 374] on button "D Sharing photos with friends is impossible" at bounding box center [305, 363] width 469 height 49
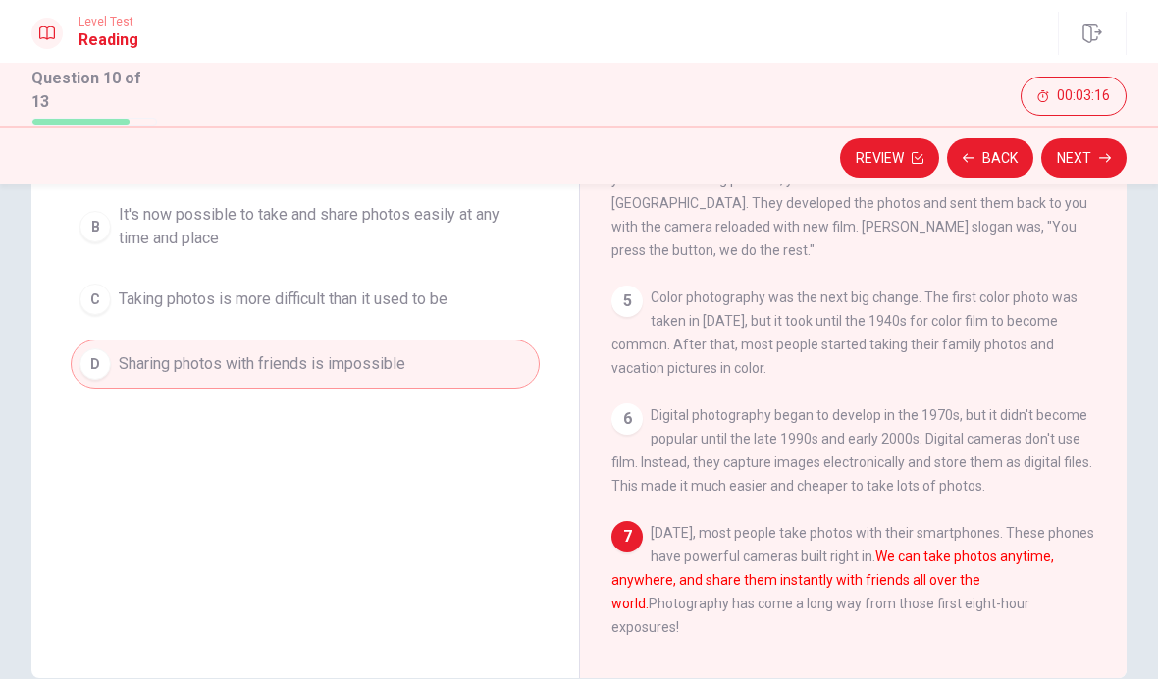
click at [1107, 152] on icon "button" at bounding box center [1105, 158] width 12 height 12
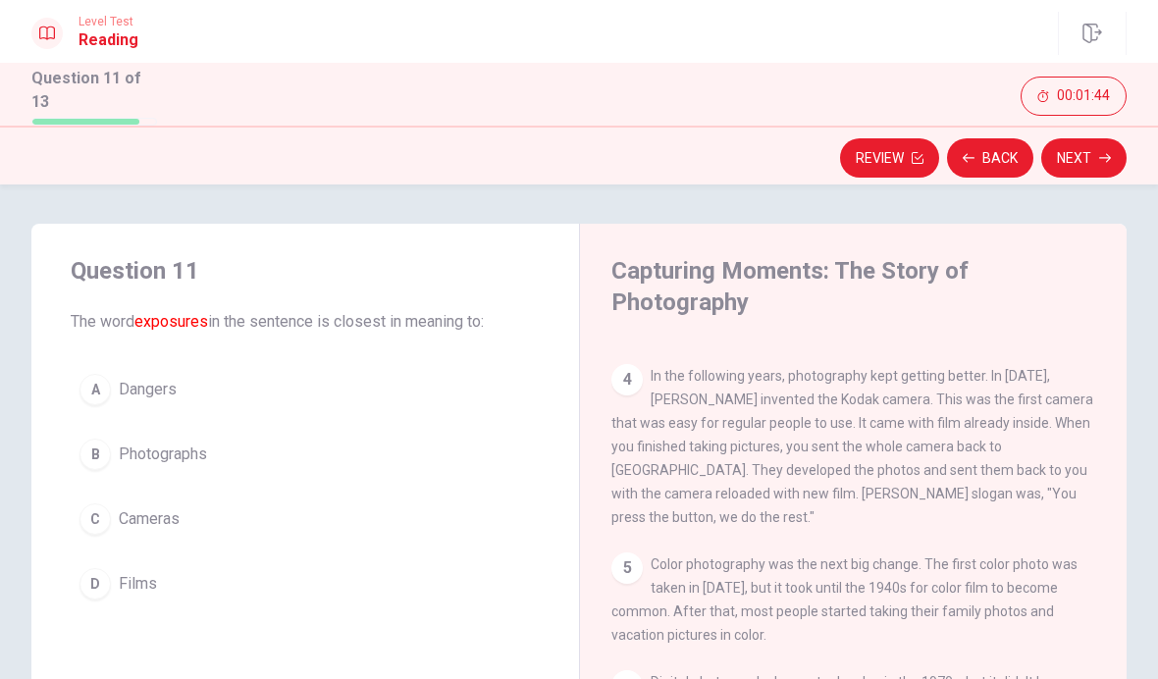
scroll to position [0, 0]
click at [182, 538] on button "C Cameras" at bounding box center [305, 518] width 469 height 49
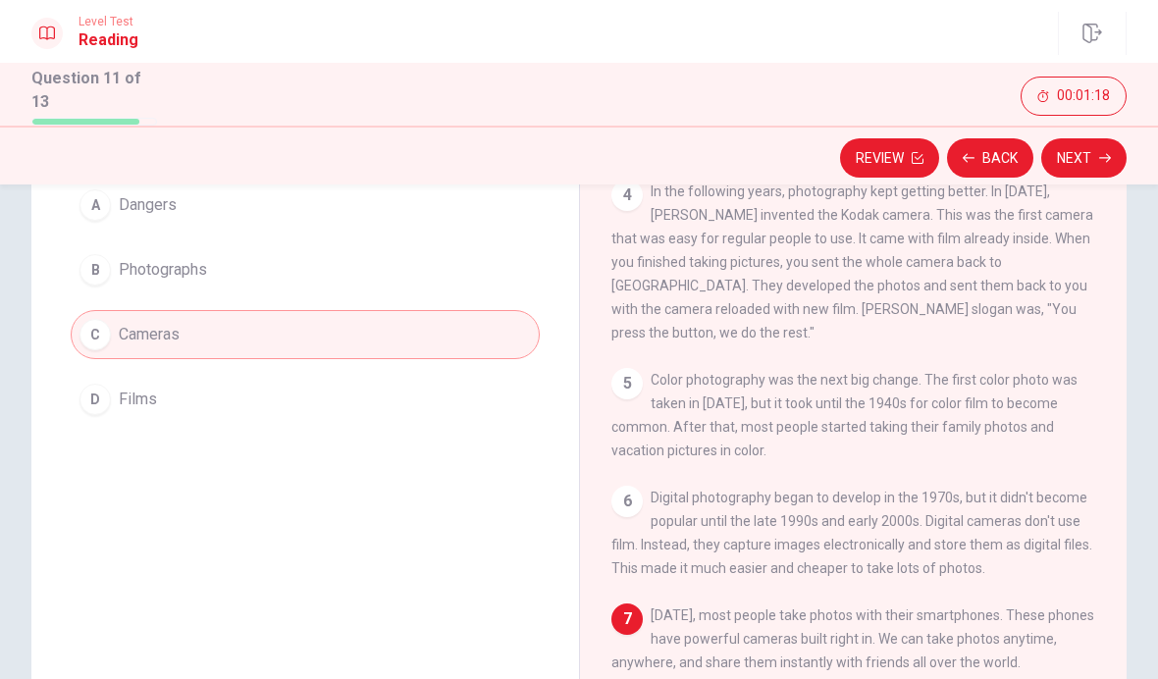
scroll to position [180, 0]
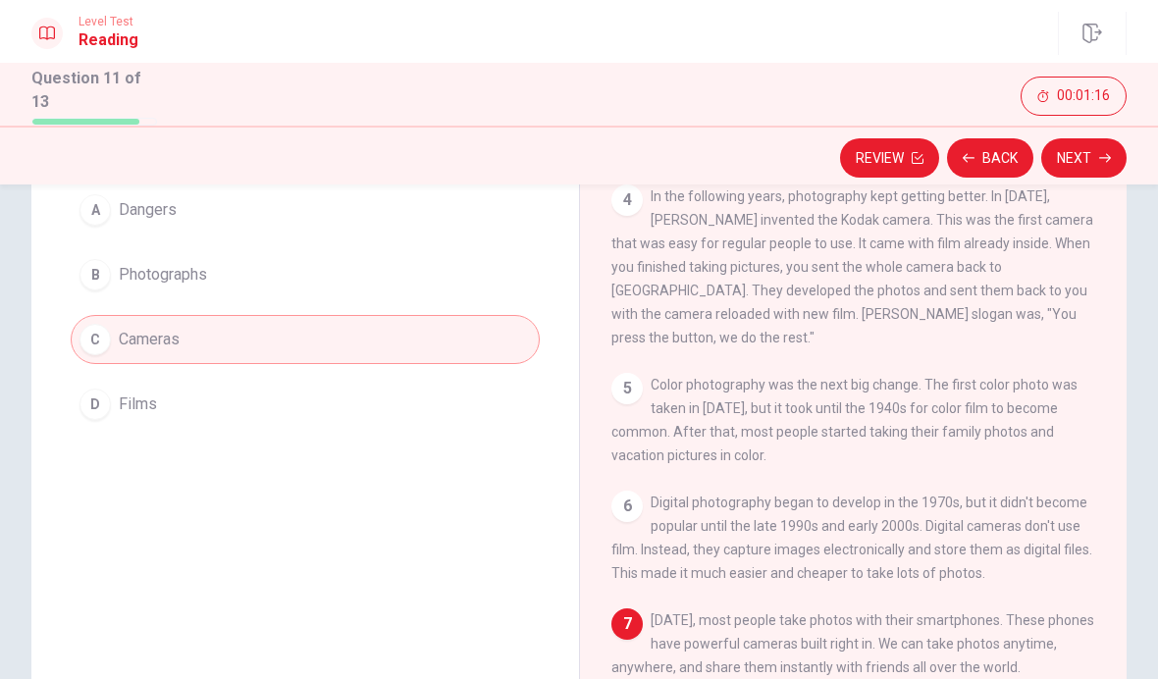
click at [119, 399] on span "Films" at bounding box center [138, 404] width 38 height 24
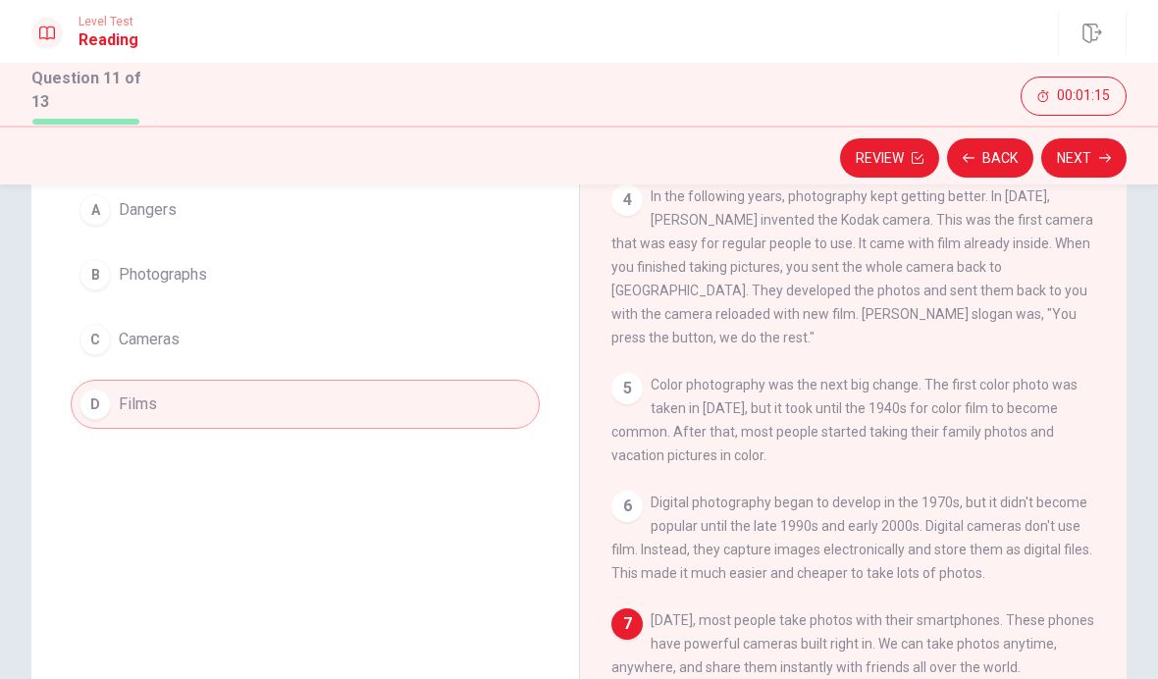
click at [1111, 160] on button "Next" at bounding box center [1083, 157] width 85 height 39
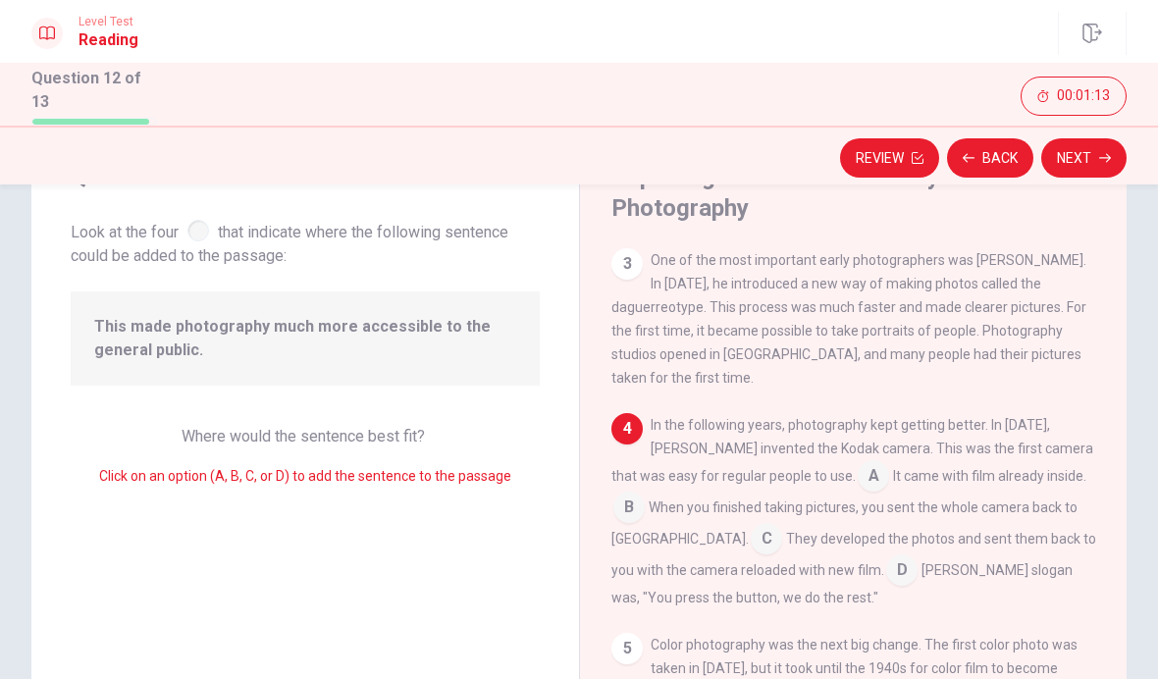
scroll to position [84, 0]
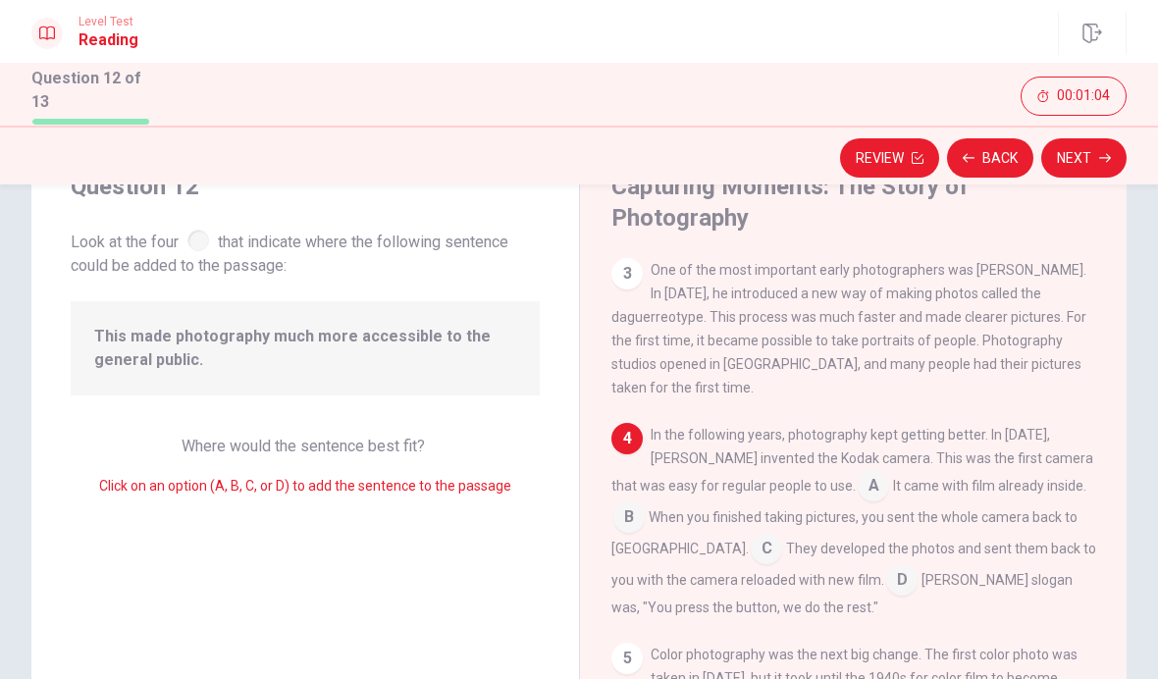
click at [645, 503] on input at bounding box center [628, 518] width 31 height 31
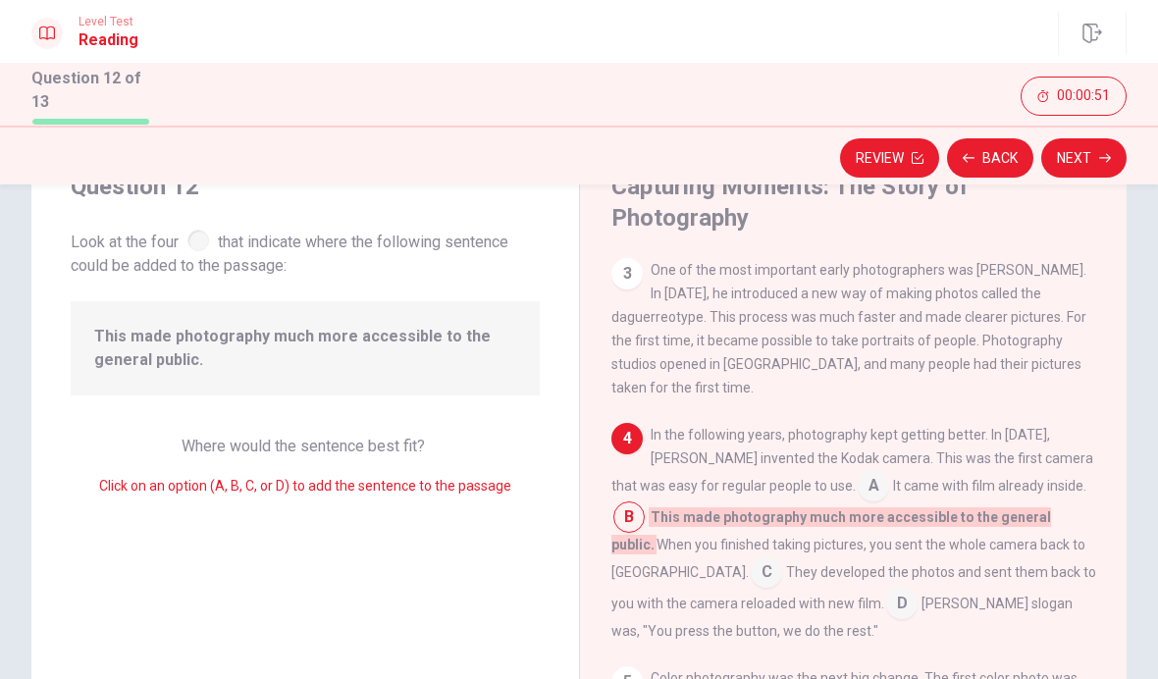
click at [857, 493] on input at bounding box center [872, 487] width 31 height 31
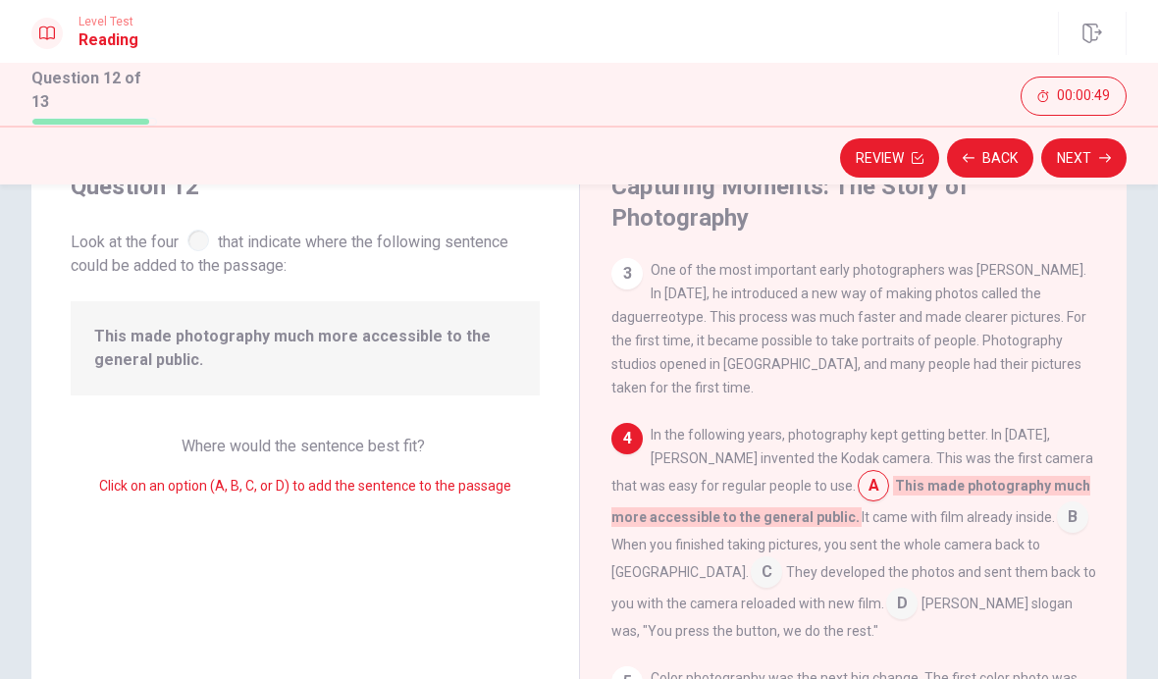
click at [1104, 171] on button "Next" at bounding box center [1083, 157] width 85 height 39
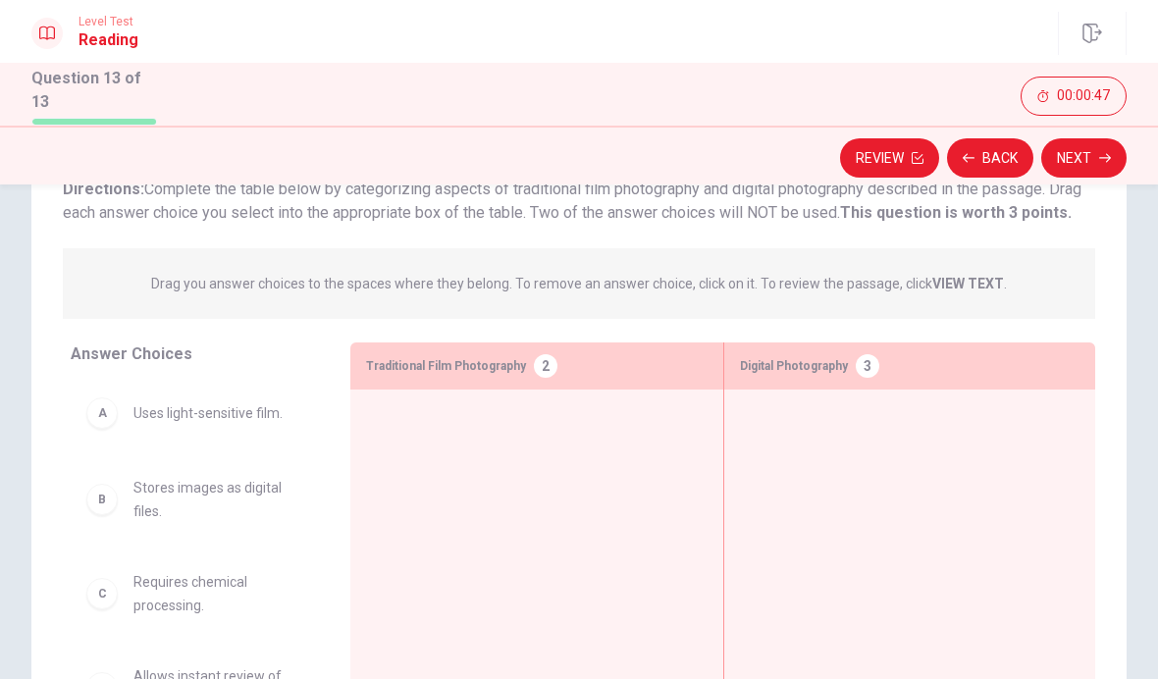
scroll to position [164, 0]
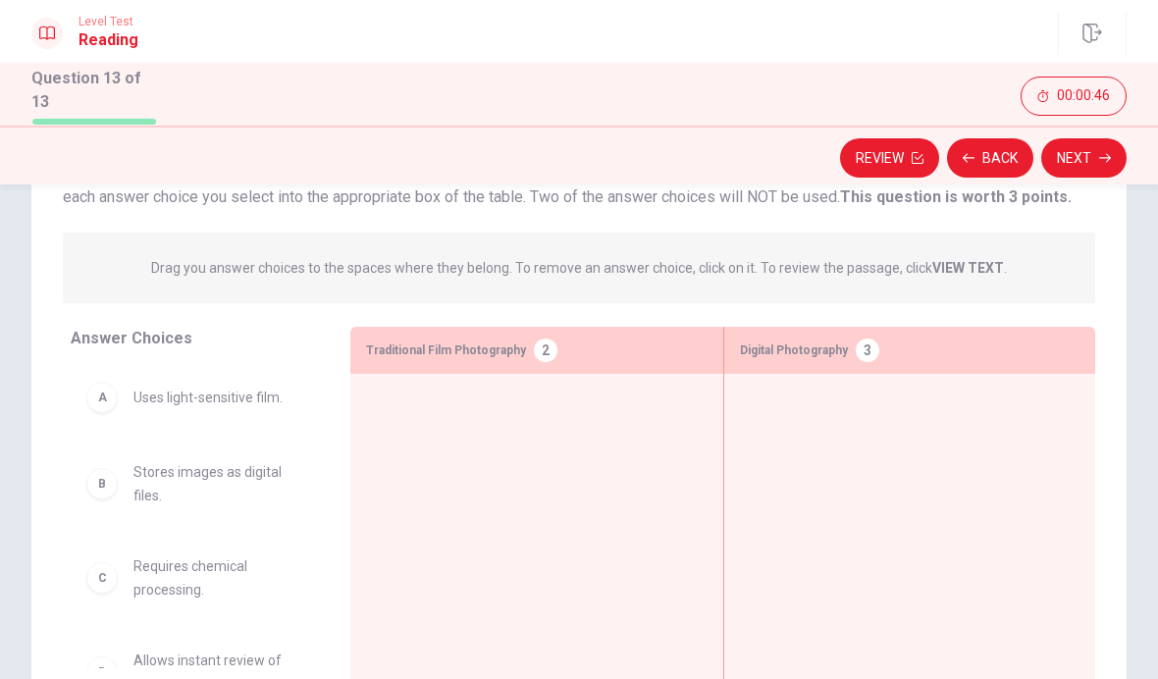
click at [88, 403] on div "A Uses light-sensitive film." at bounding box center [194, 397] width 217 height 31
click at [90, 397] on div "A" at bounding box center [101, 397] width 31 height 31
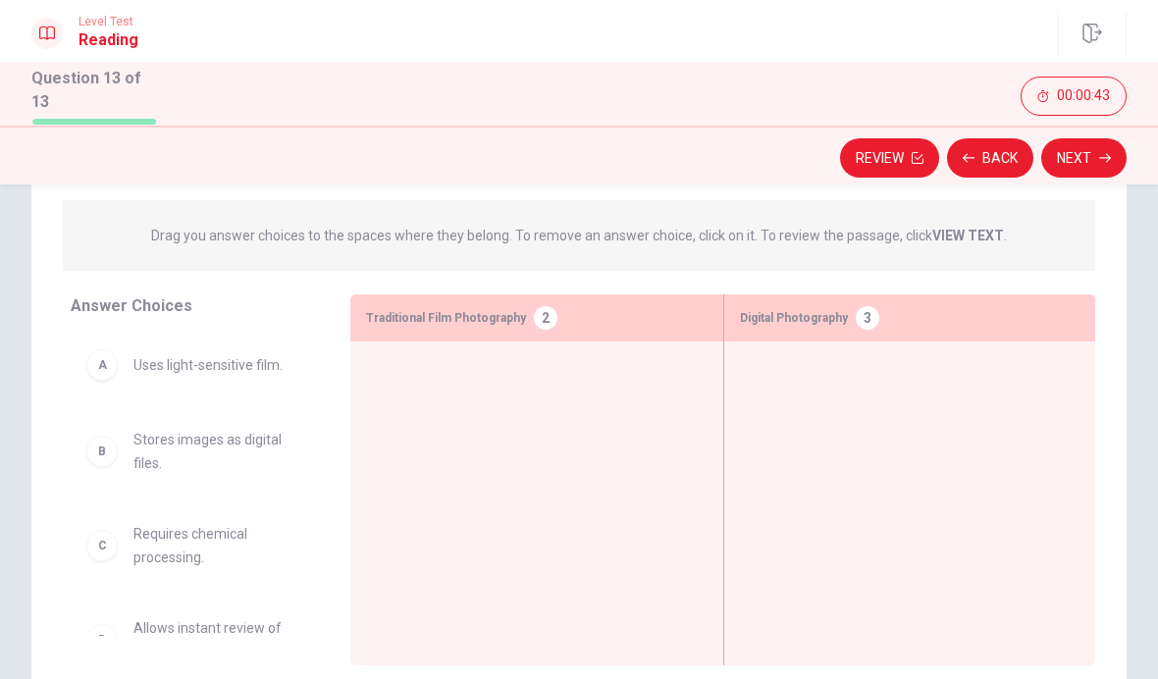
scroll to position [177, 0]
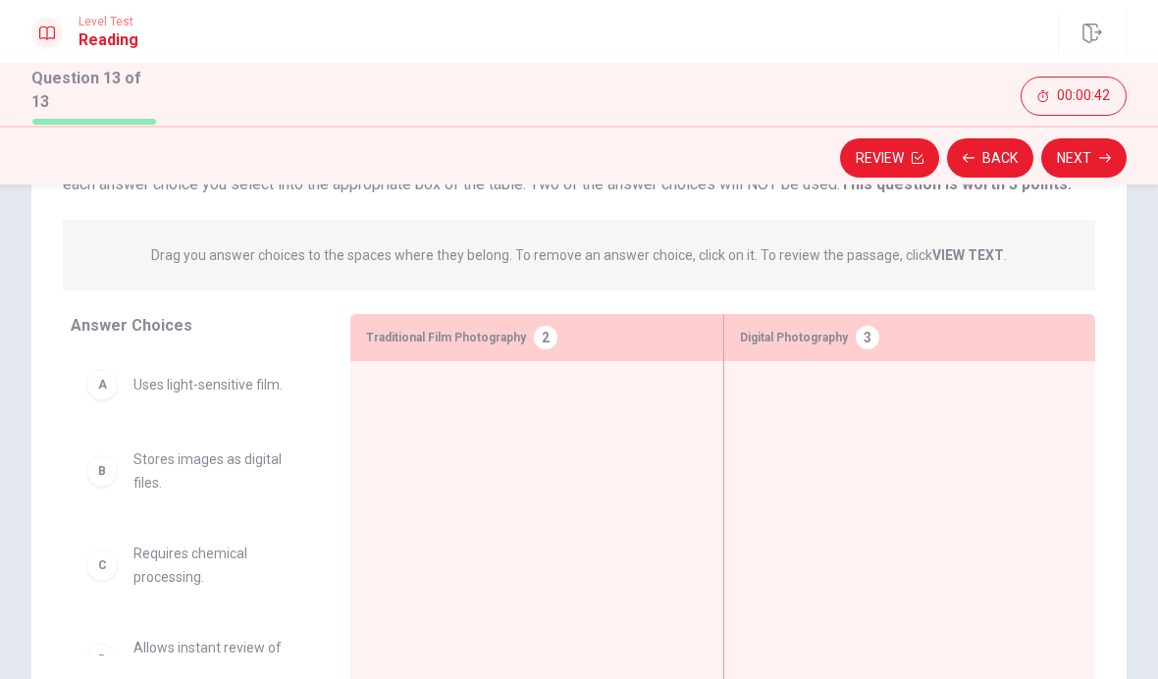
click at [111, 467] on div "B" at bounding box center [101, 470] width 31 height 31
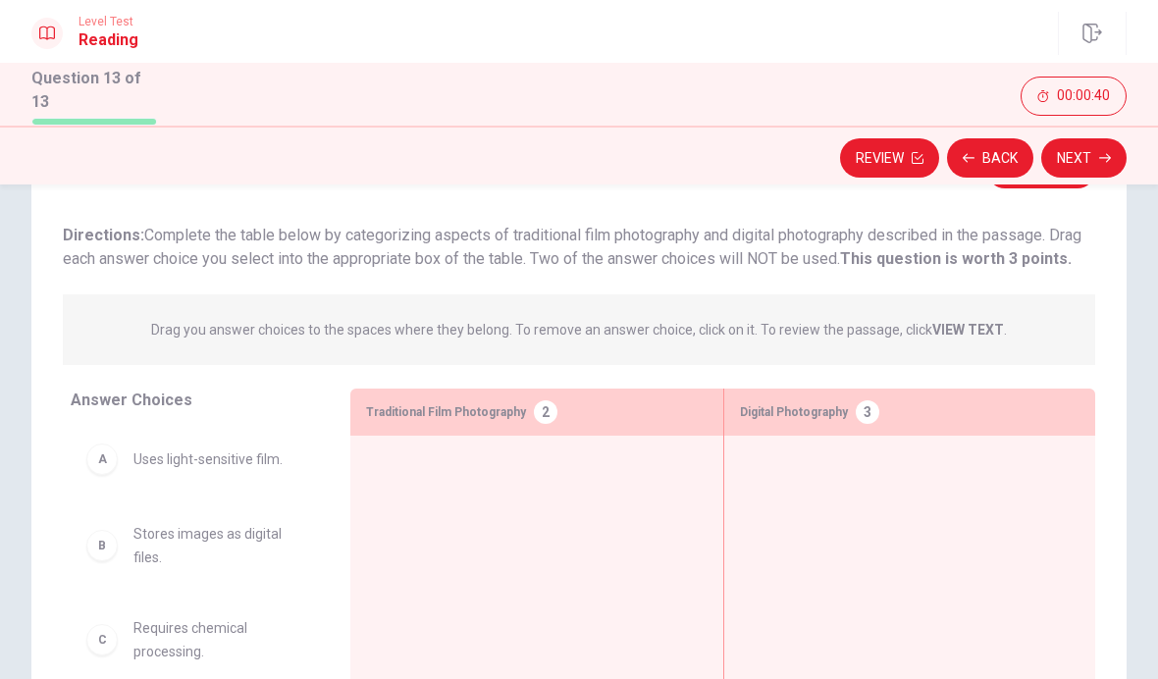
scroll to position [103, 0]
click at [565, 402] on div "Traditional Film Photography 2" at bounding box center [536, 411] width 372 height 47
click at [564, 402] on div "Traditional Film Photography 2" at bounding box center [536, 411] width 372 height 47
click at [285, 463] on div "A Uses light-sensitive film." at bounding box center [194, 457] width 217 height 31
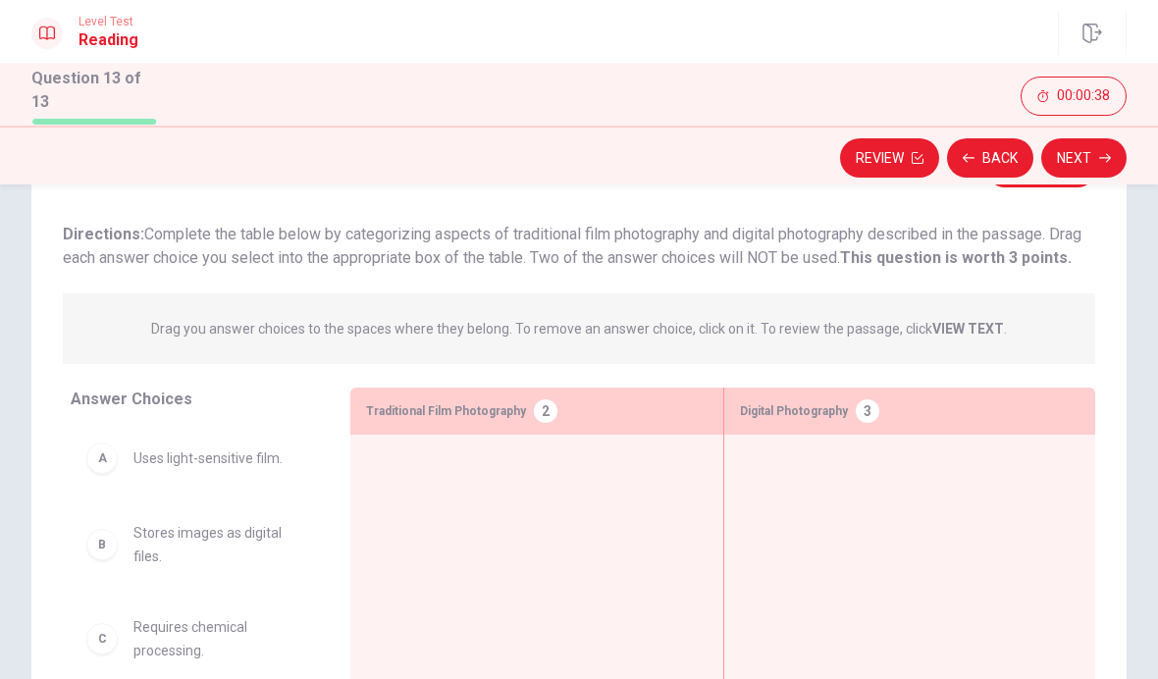
click at [271, 466] on div "A Uses light-sensitive film." at bounding box center [194, 457] width 217 height 31
click at [270, 466] on div "A Uses light-sensitive film." at bounding box center [194, 457] width 217 height 31
click at [264, 521] on span "Stores images as digital files." at bounding box center [218, 544] width 170 height 47
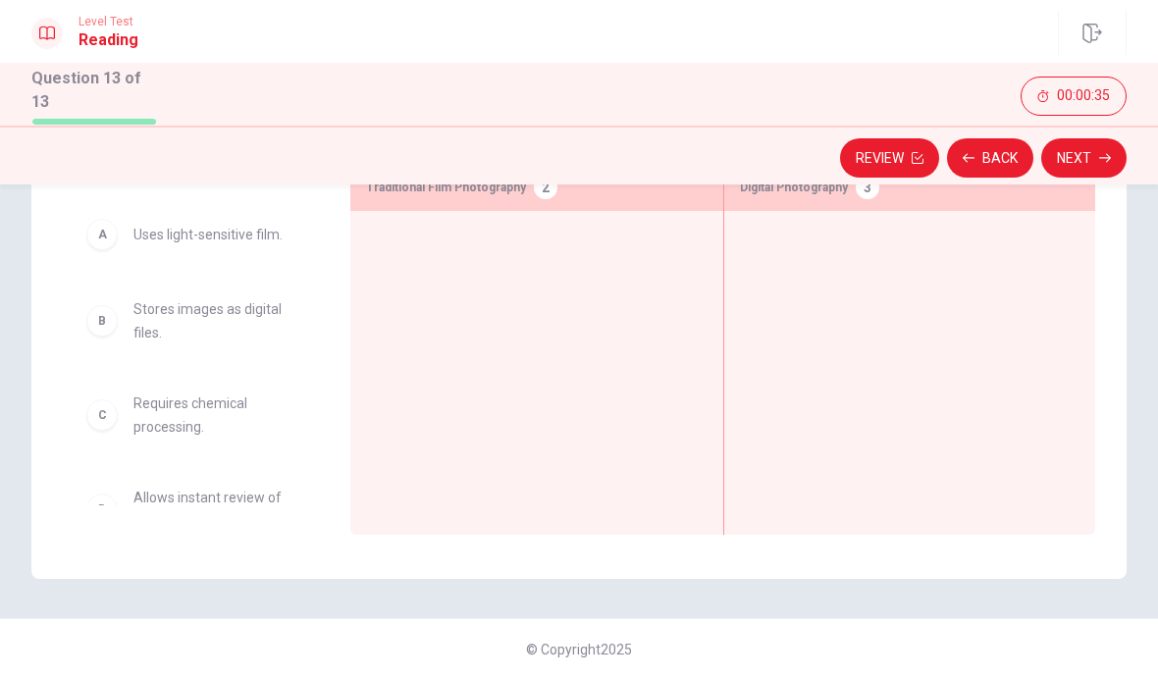
scroll to position [325, 0]
click at [279, 494] on span "Allows instant review of photos." at bounding box center [218, 511] width 170 height 47
click at [225, 425] on span "Requires chemical processing." at bounding box center [218, 416] width 170 height 47
click at [110, 420] on div "C" at bounding box center [101, 416] width 31 height 31
click at [110, 419] on div "C" at bounding box center [101, 416] width 31 height 31
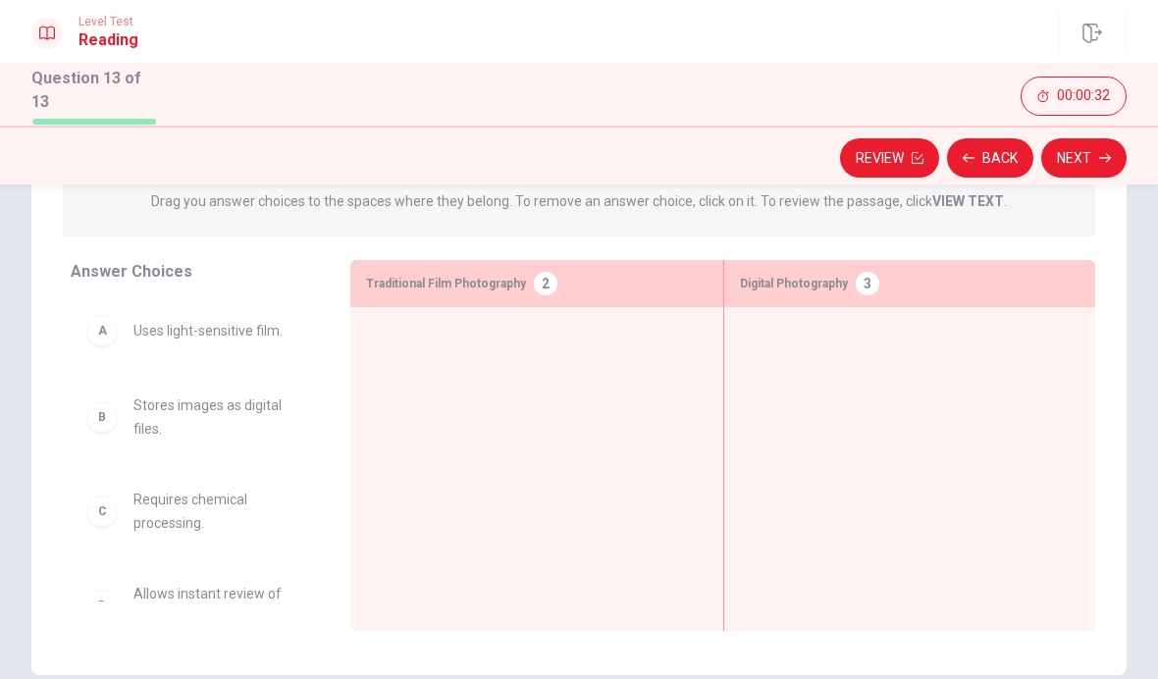
scroll to position [232, 0]
click at [197, 392] on span "Stores images as digital files." at bounding box center [218, 415] width 170 height 47
click at [518, 278] on span "Traditional Film Photography" at bounding box center [446, 283] width 160 height 24
click at [912, 285] on div "Digital Photography 3" at bounding box center [909, 282] width 371 height 47
click at [871, 280] on div "3" at bounding box center [867, 283] width 24 height 24
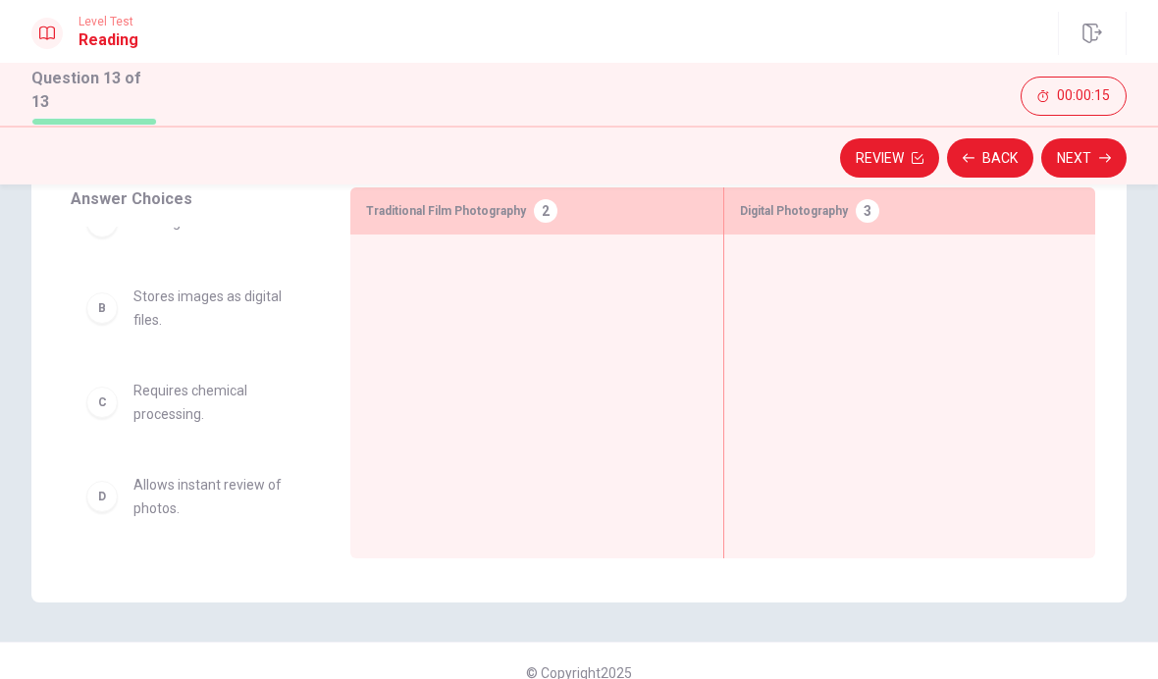
scroll to position [297, 0]
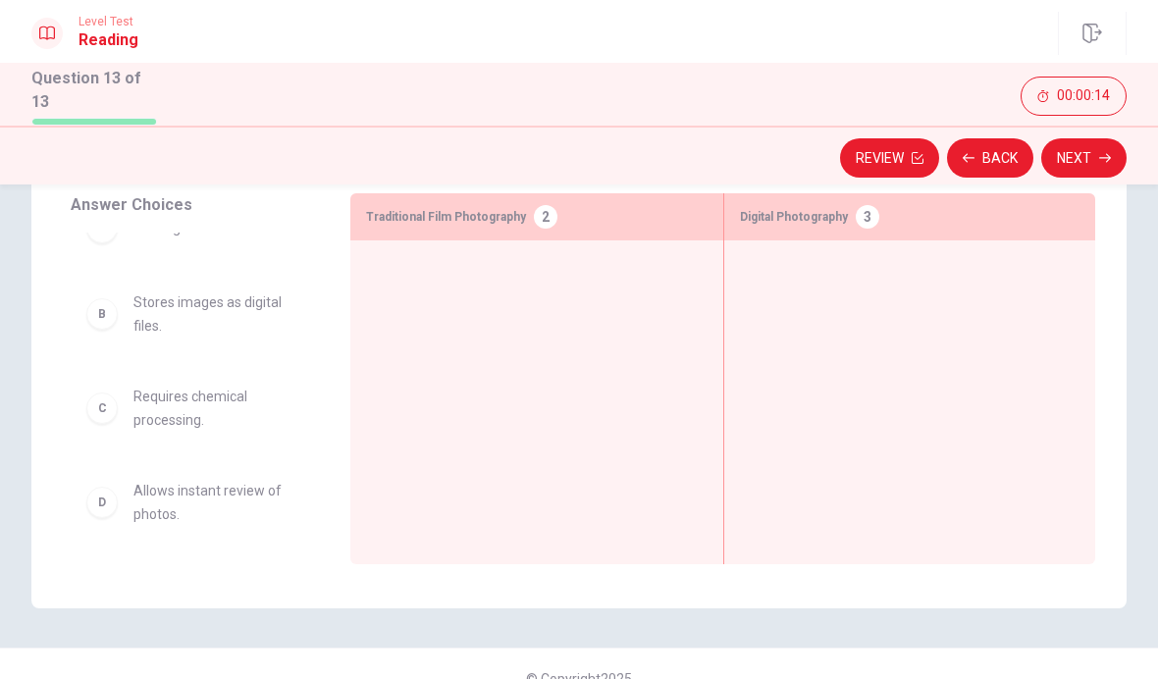
click at [226, 488] on span "Allows instant review of photos." at bounding box center [218, 502] width 170 height 47
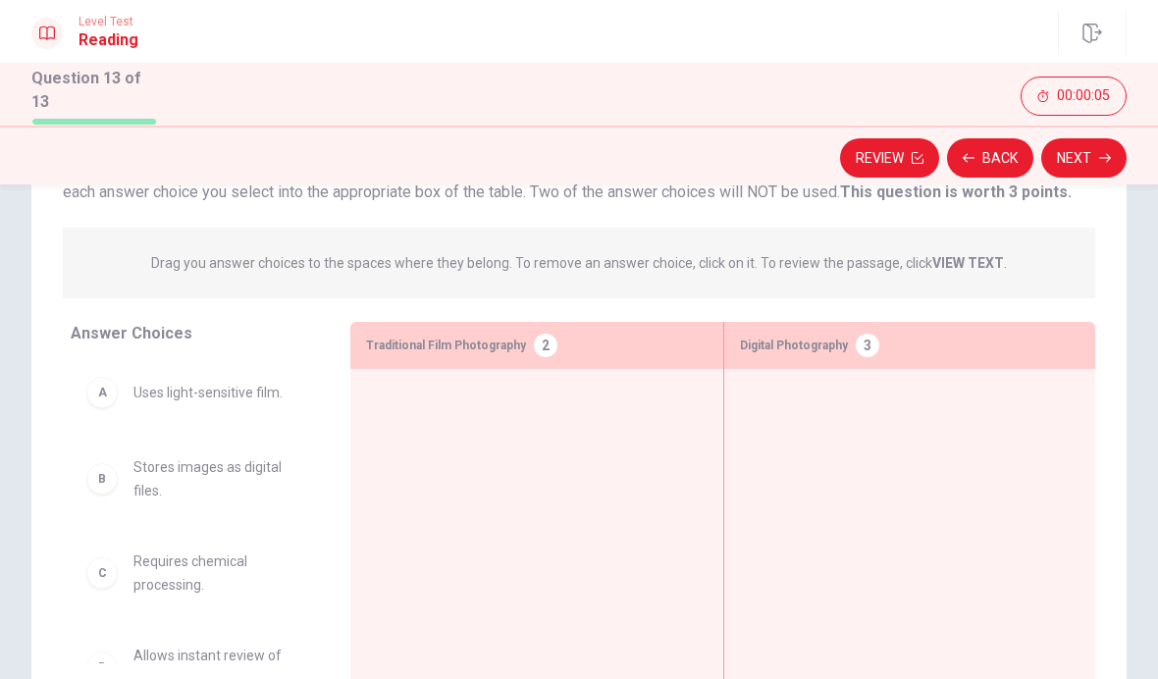
scroll to position [2, 0]
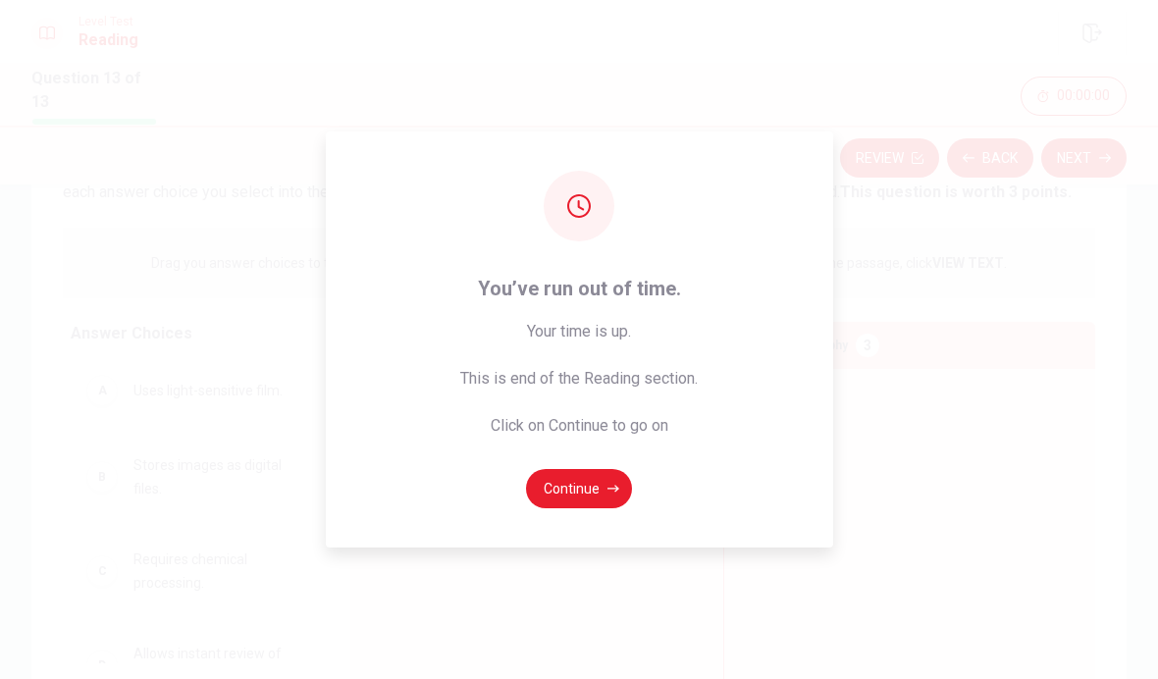
click at [618, 508] on button "Continue" at bounding box center [579, 488] width 106 height 39
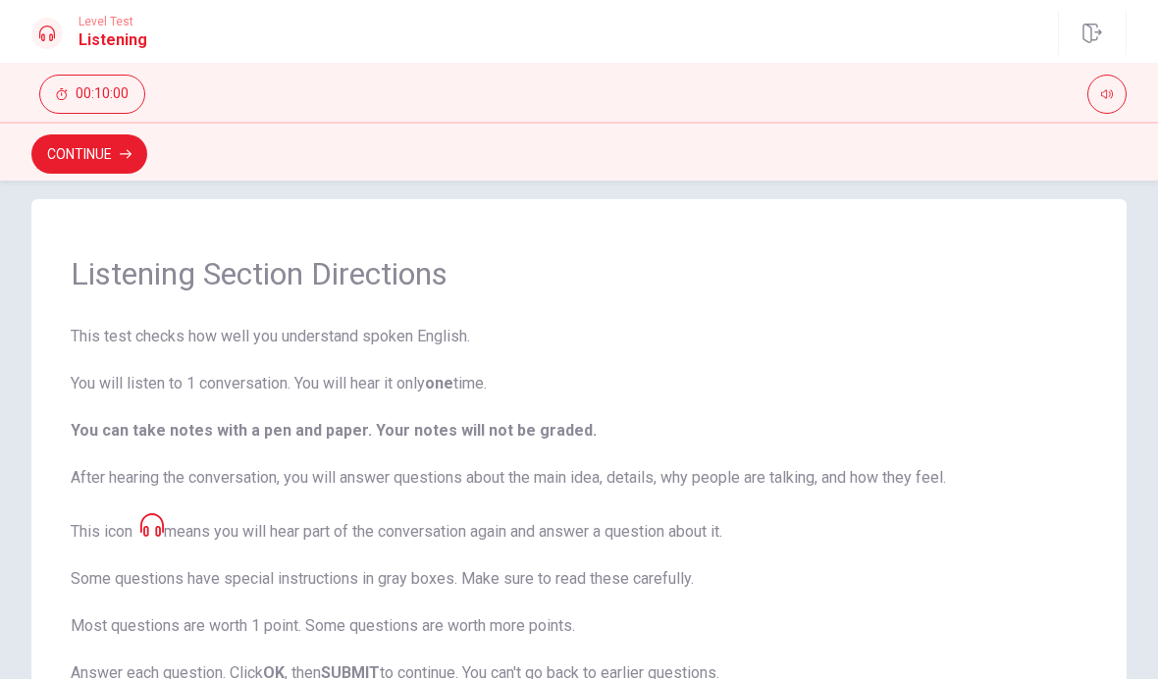
scroll to position [24, 0]
click at [48, 166] on button "Continue" at bounding box center [89, 153] width 116 height 39
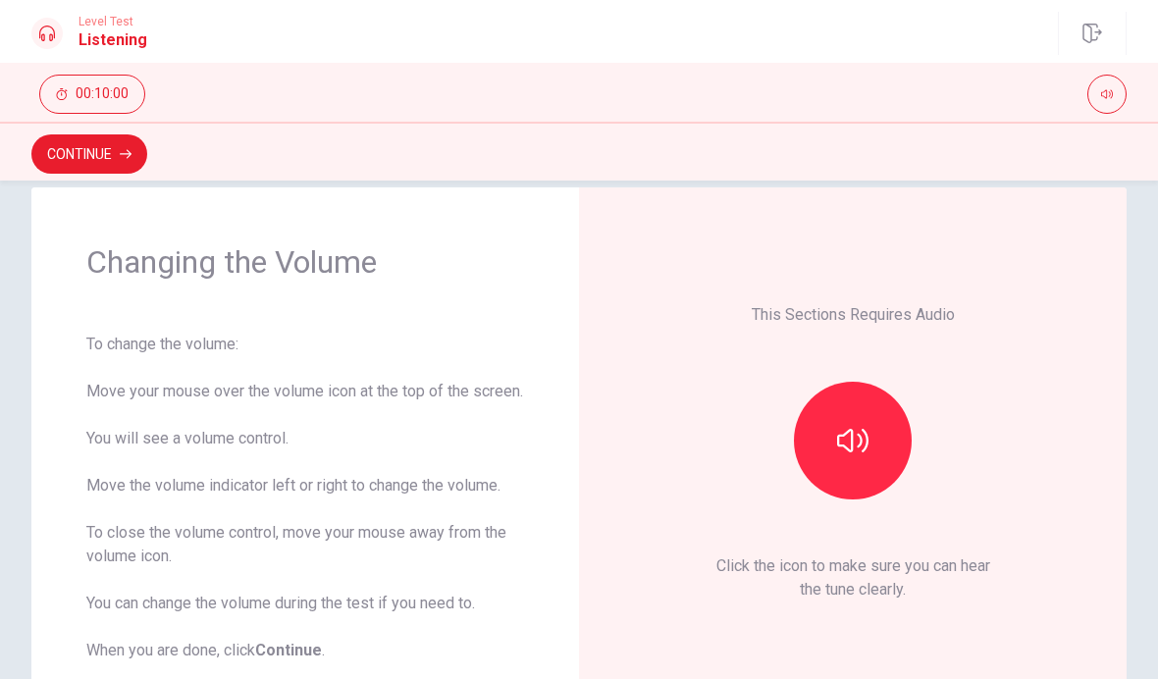
scroll to position [35, 0]
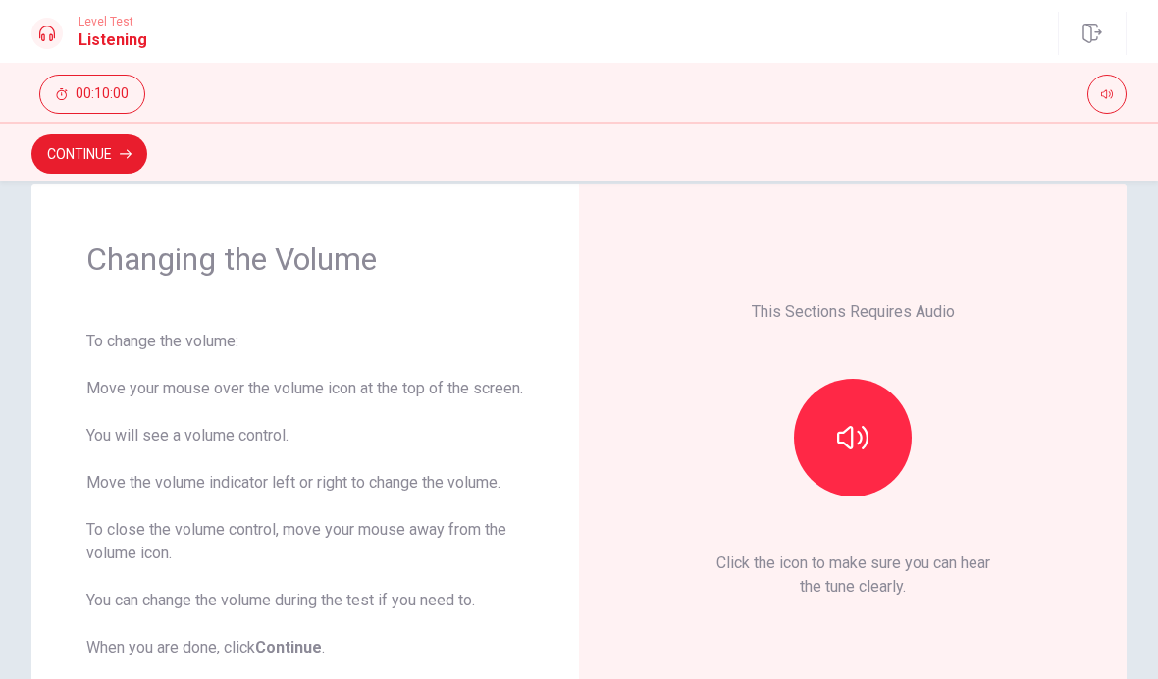
click at [1094, 103] on button "button" at bounding box center [1106, 94] width 39 height 39
click at [869, 453] on button "button" at bounding box center [853, 438] width 118 height 118
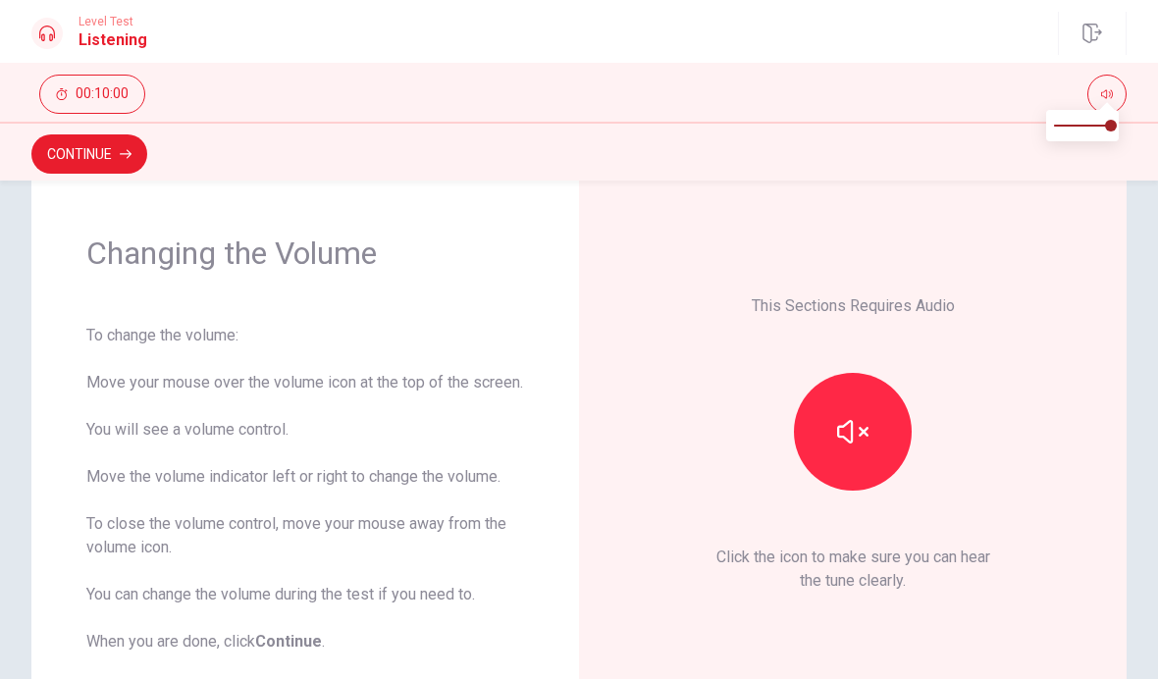
scroll to position [43, 0]
click at [55, 160] on button "Continue" at bounding box center [89, 153] width 116 height 39
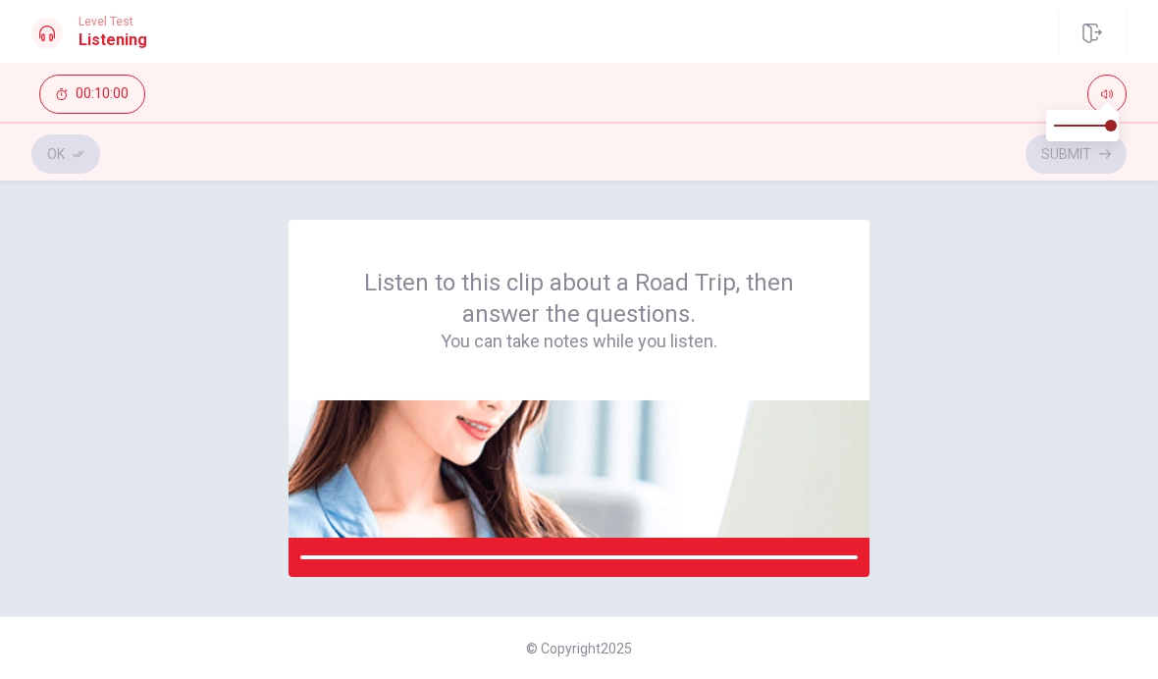
scroll to position [0, 0]
click at [75, 233] on div "Listen to this clip about a Road Trip, then answer the questions. You can take …" at bounding box center [578, 398] width 1095 height 357
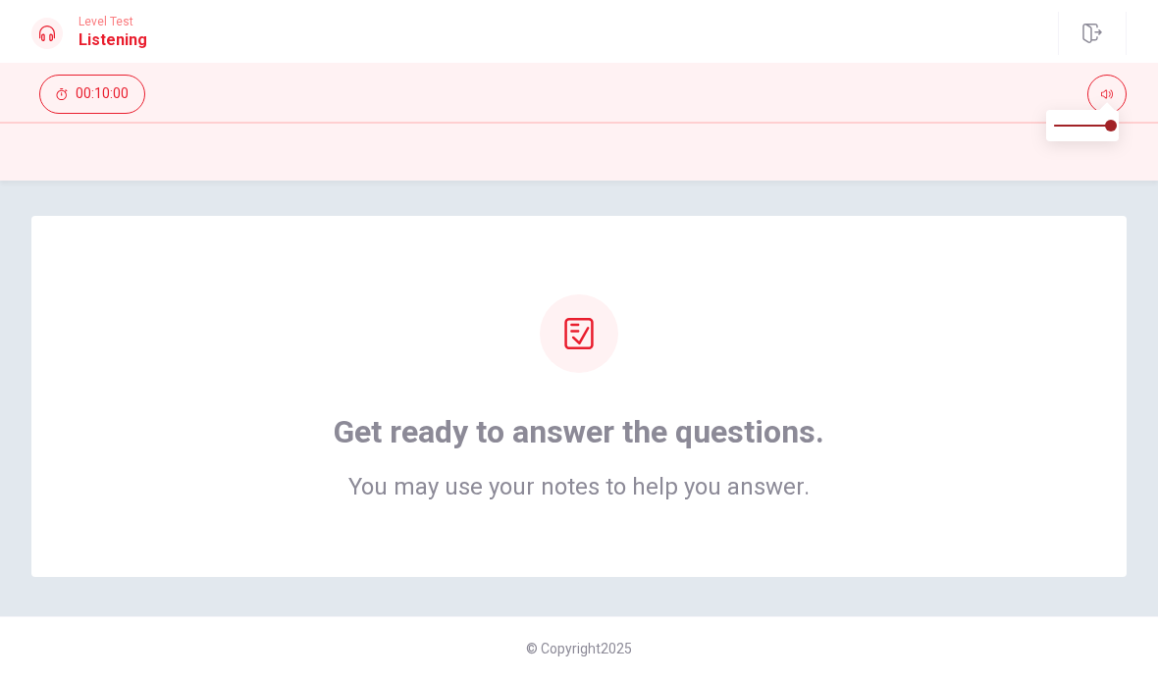
scroll to position [4, 0]
click at [584, 341] on icon at bounding box center [578, 333] width 31 height 31
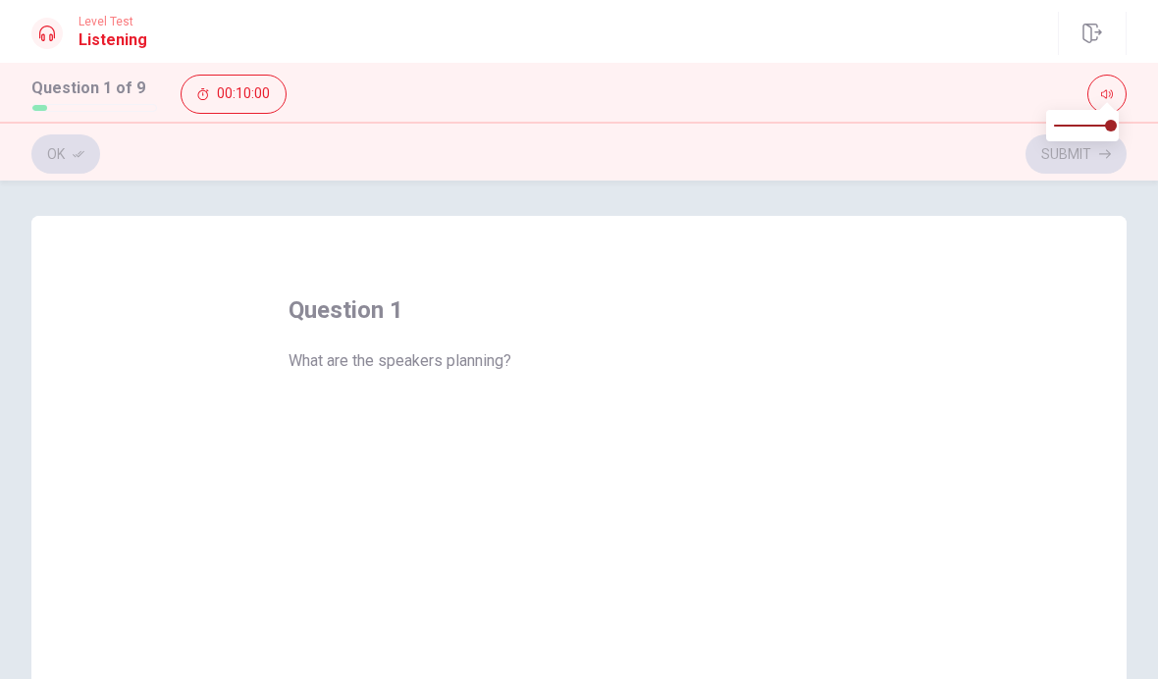
click at [622, 435] on button "A A movie marathon." at bounding box center [578, 420] width 581 height 49
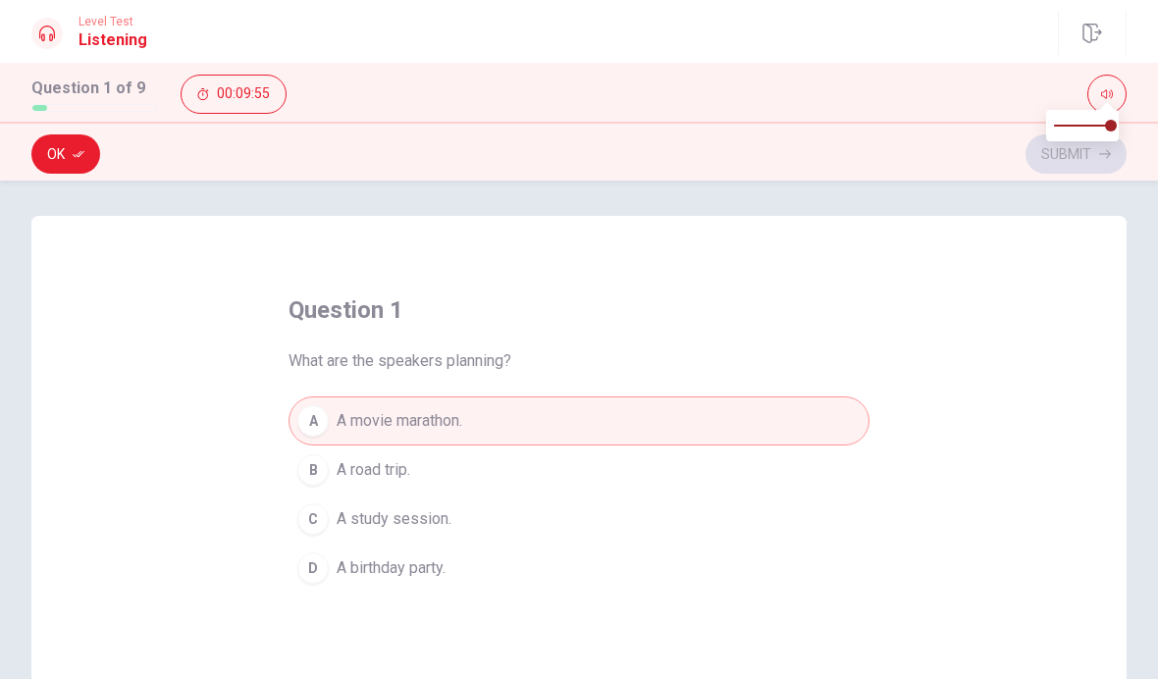
click at [565, 516] on button "C A study session." at bounding box center [578, 518] width 581 height 49
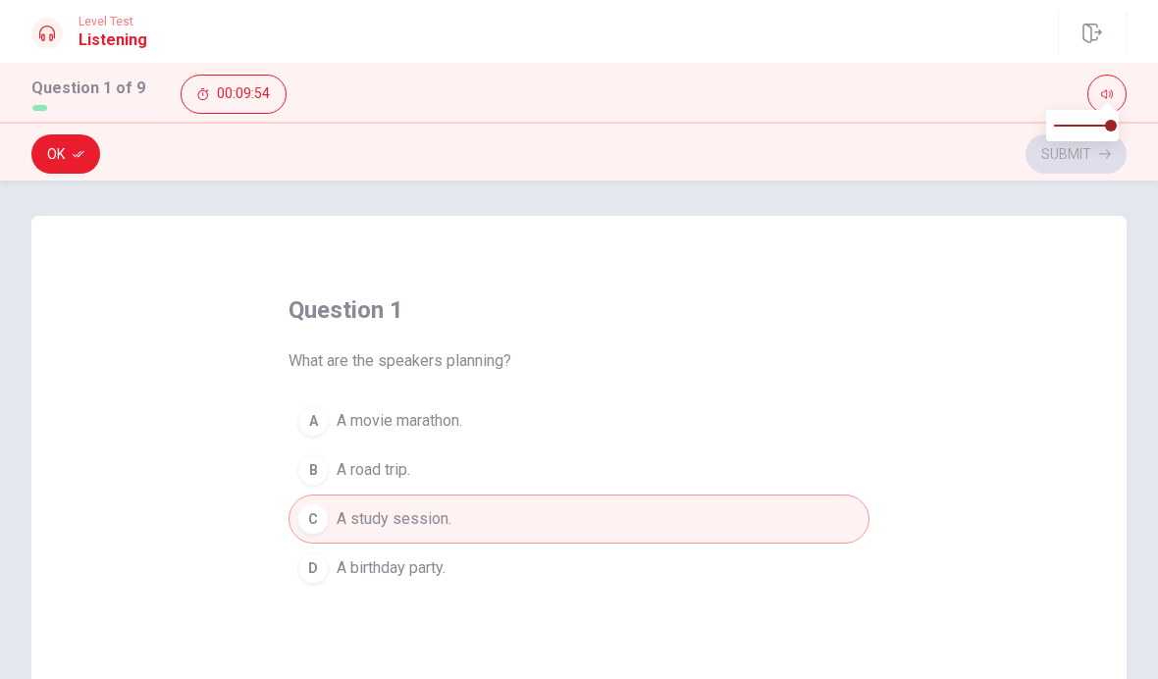
click at [552, 560] on button "D A birthday party." at bounding box center [578, 568] width 581 height 49
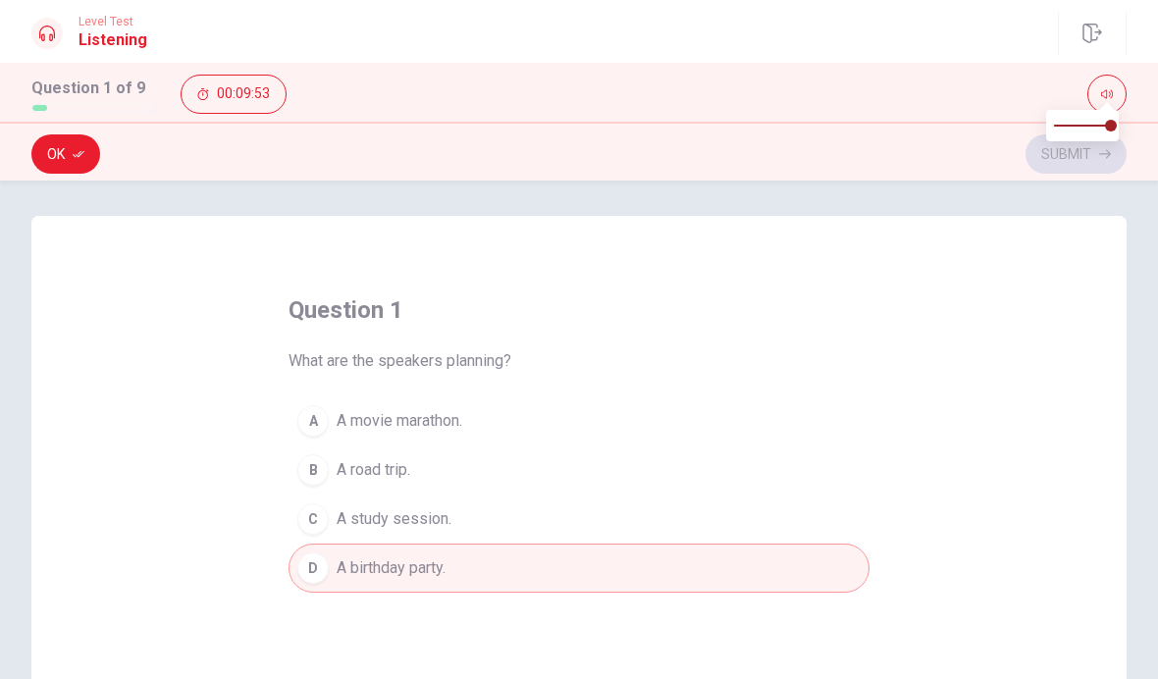
click at [556, 470] on button "B A road trip." at bounding box center [578, 469] width 581 height 49
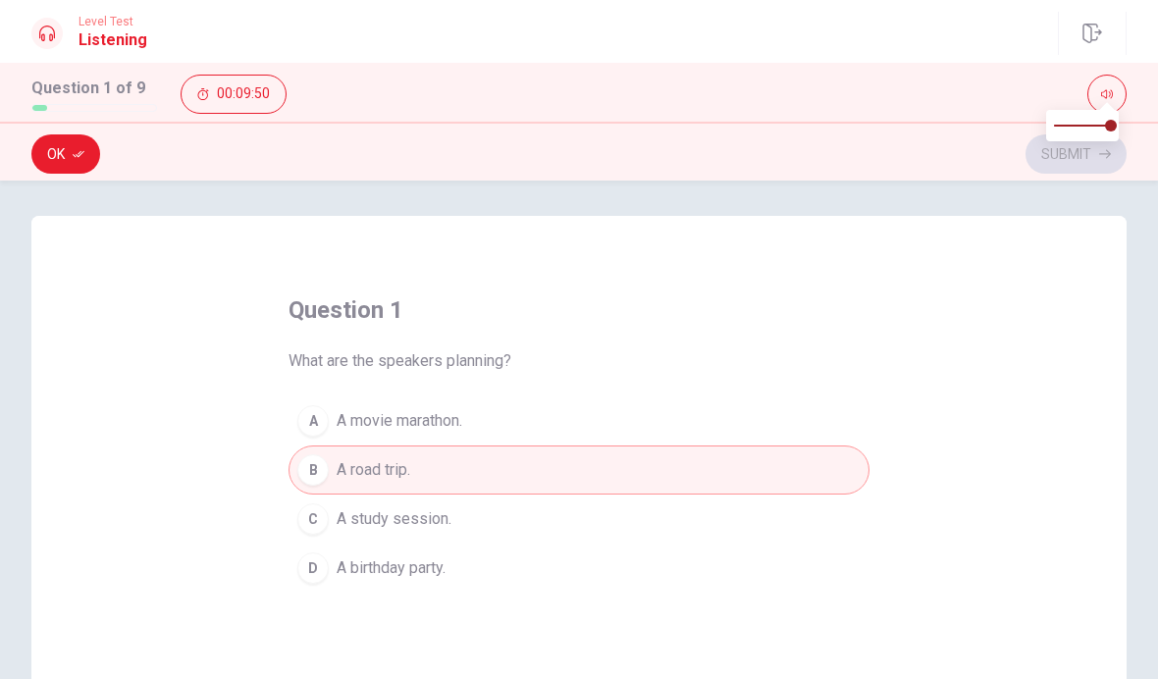
click at [1094, 159] on div "Ok Submit" at bounding box center [578, 153] width 1095 height 37
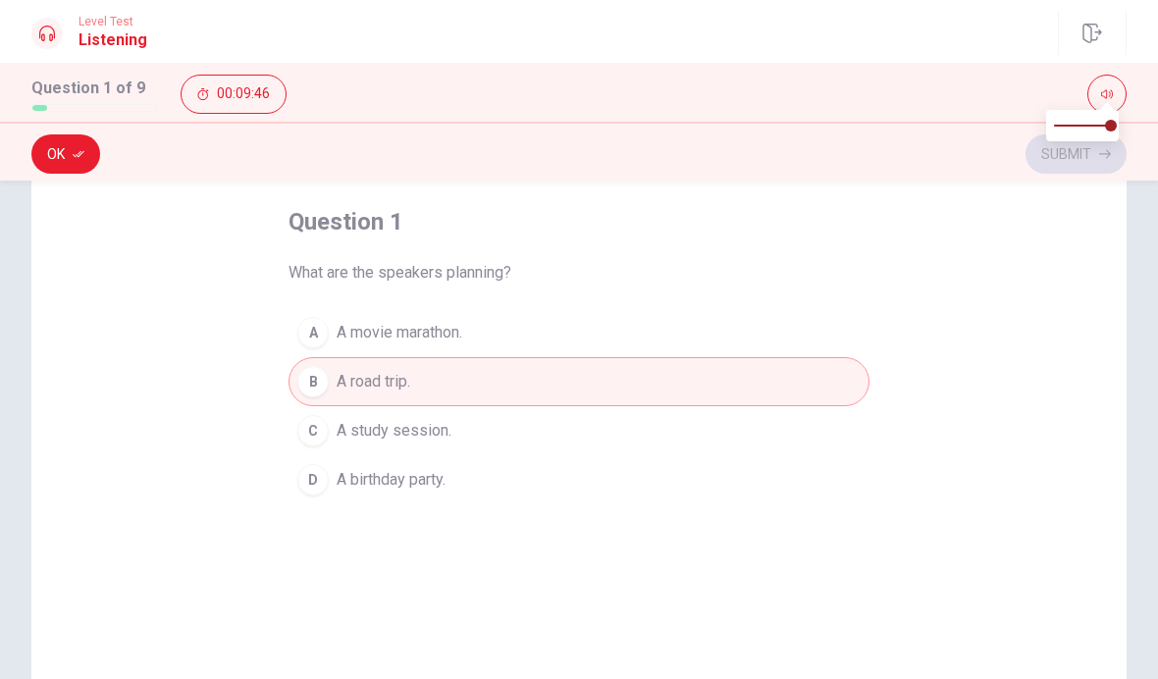
scroll to position [81, 0]
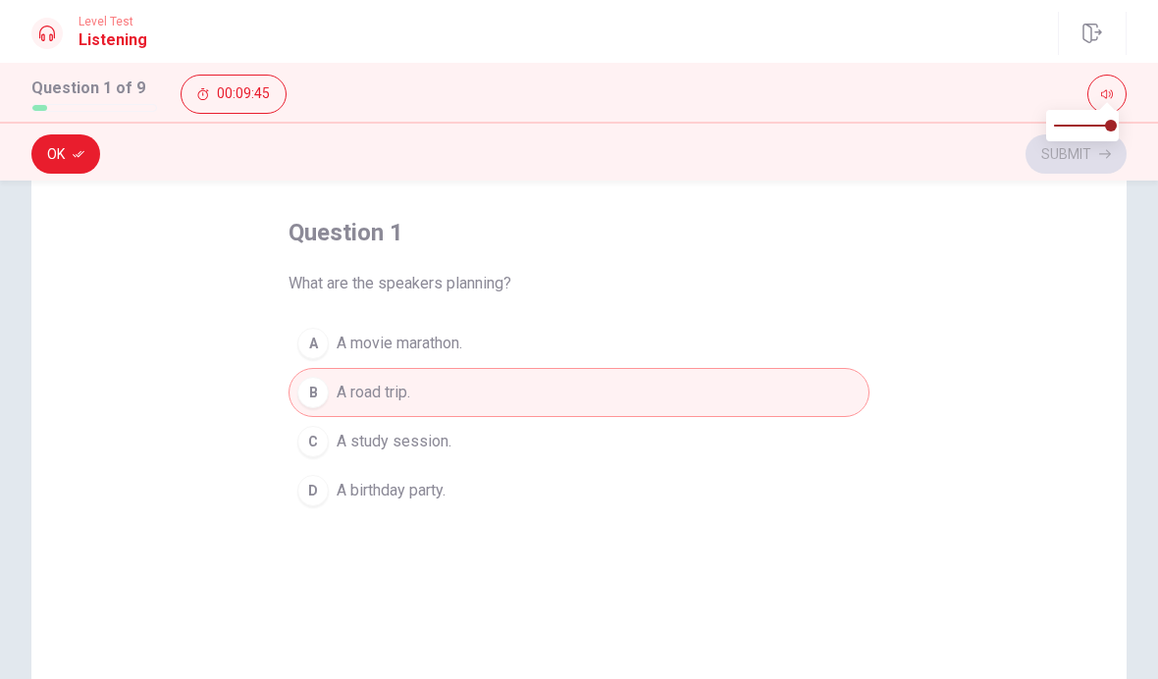
click at [305, 405] on div "B" at bounding box center [312, 392] width 31 height 31
click at [1117, 98] on button "button" at bounding box center [1106, 94] width 39 height 39
click at [389, 398] on span "A road trip." at bounding box center [374, 393] width 74 height 24
click at [319, 393] on div "B" at bounding box center [312, 392] width 31 height 31
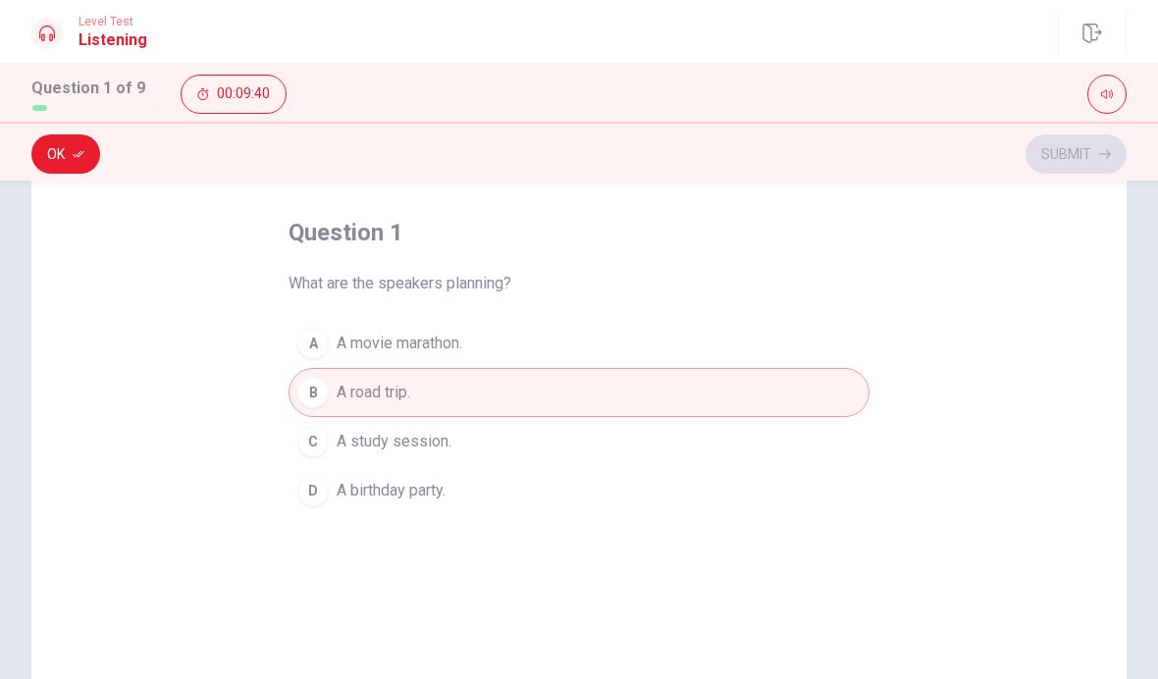
click at [49, 161] on button "Ok" at bounding box center [65, 153] width 69 height 39
click at [1086, 159] on button "Submit" at bounding box center [1075, 153] width 101 height 39
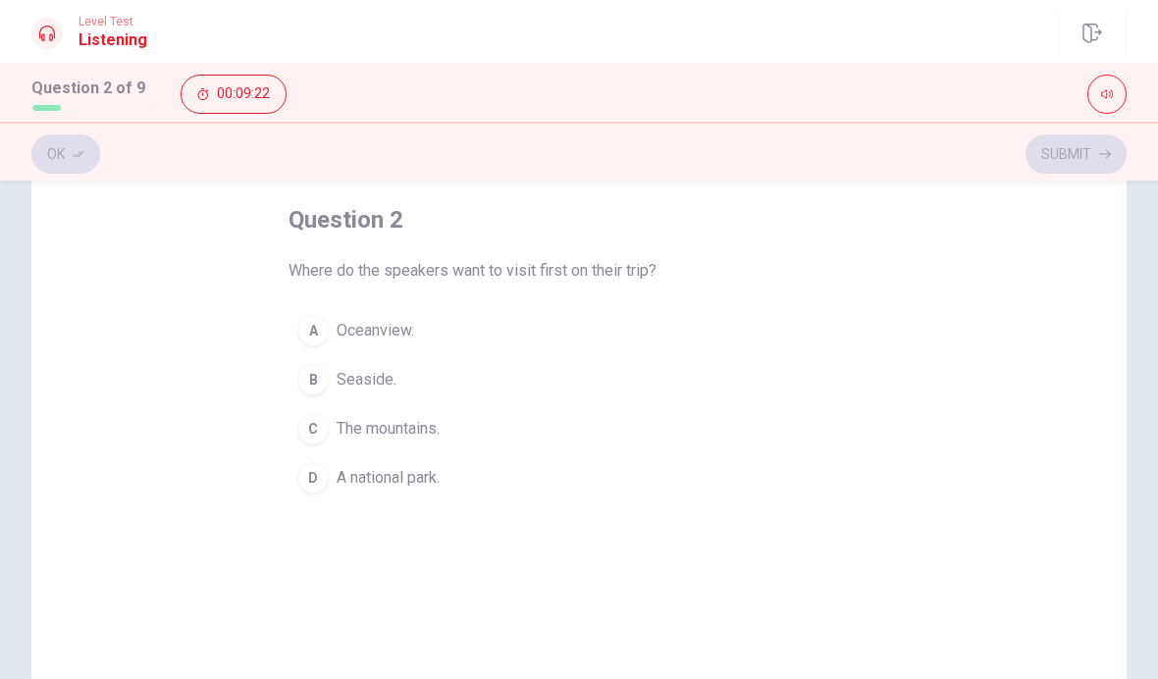
scroll to position [95, 0]
click at [450, 369] on button "B Seaside." at bounding box center [578, 378] width 581 height 49
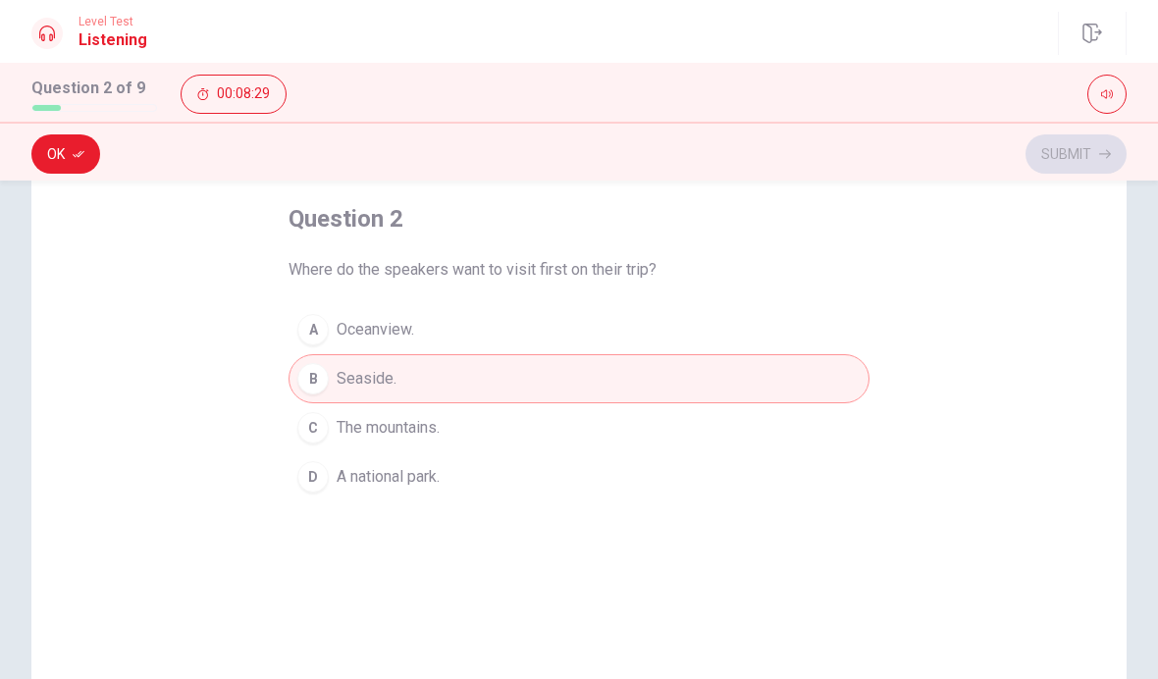
click at [522, 333] on button "A Oceanview." at bounding box center [578, 329] width 581 height 49
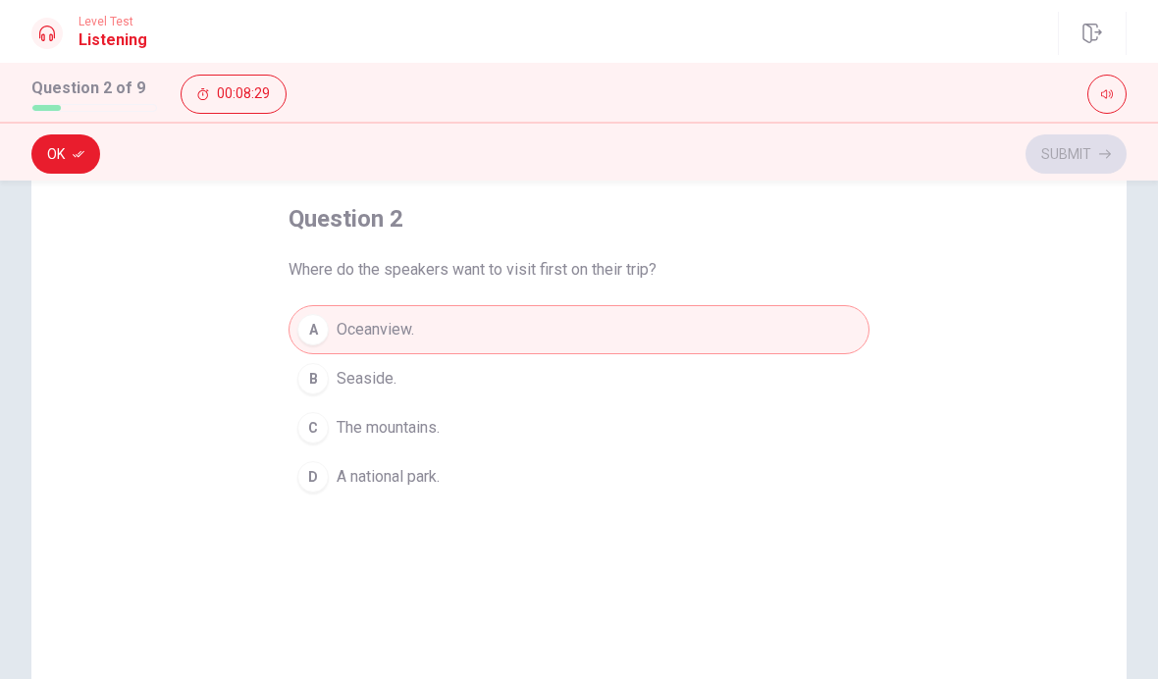
click at [496, 367] on button "B Seaside." at bounding box center [578, 378] width 581 height 49
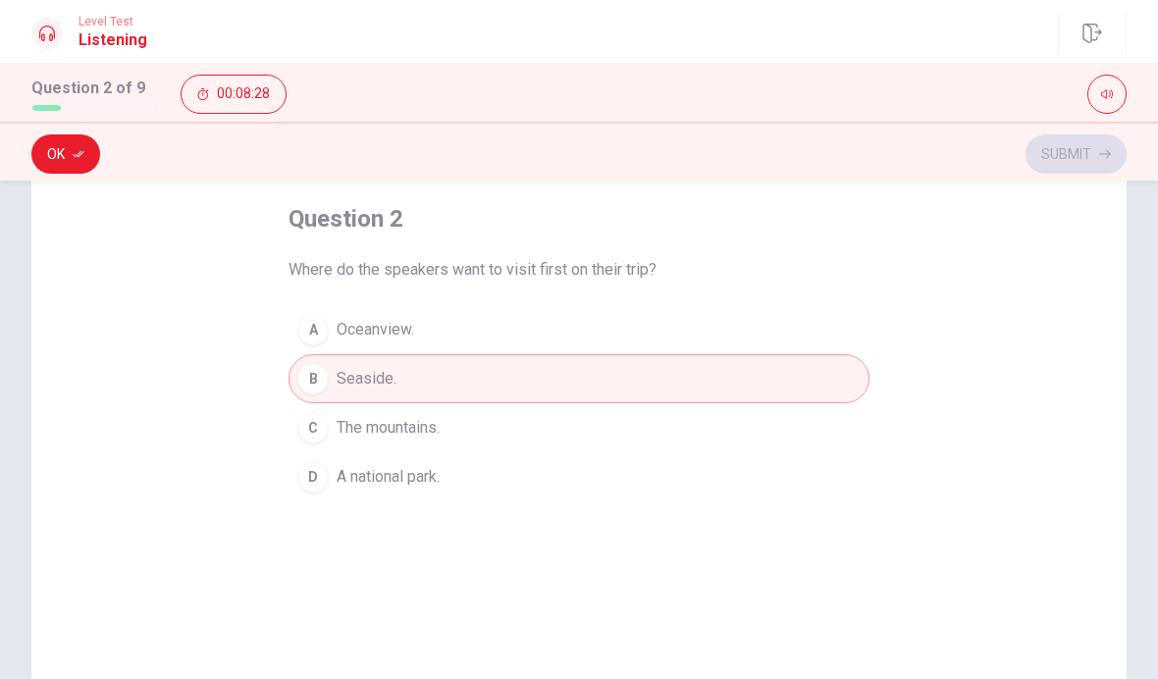
click at [518, 332] on button "A Oceanview." at bounding box center [578, 329] width 581 height 49
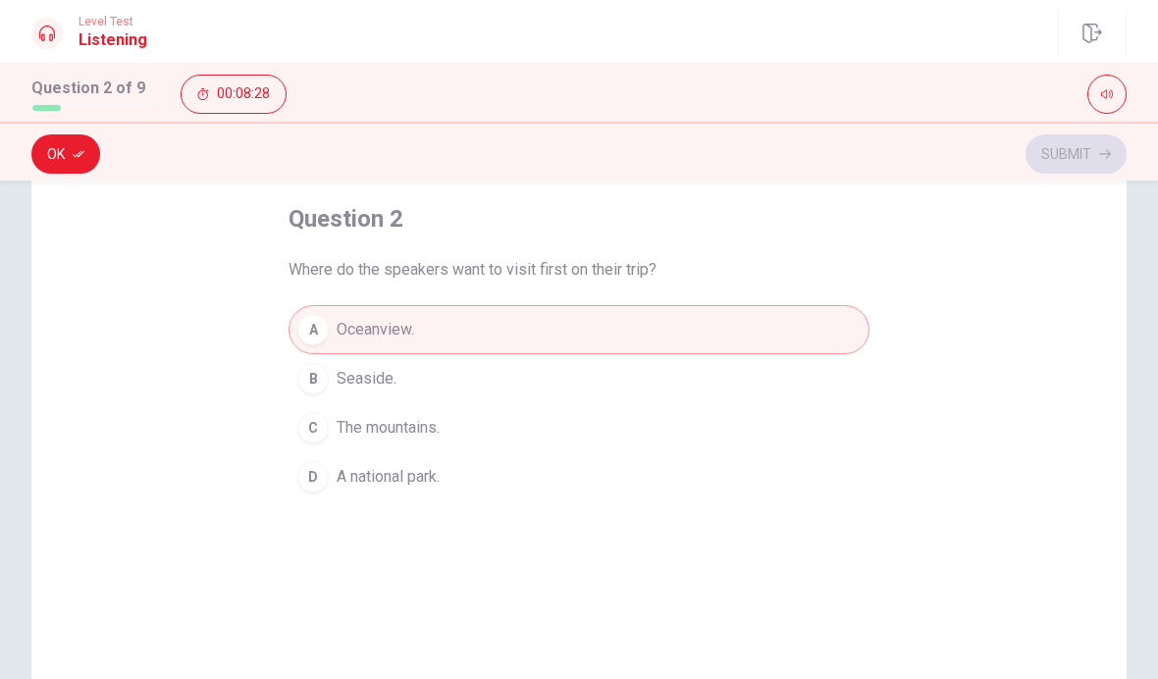
click at [499, 385] on button "B Seaside." at bounding box center [578, 378] width 581 height 49
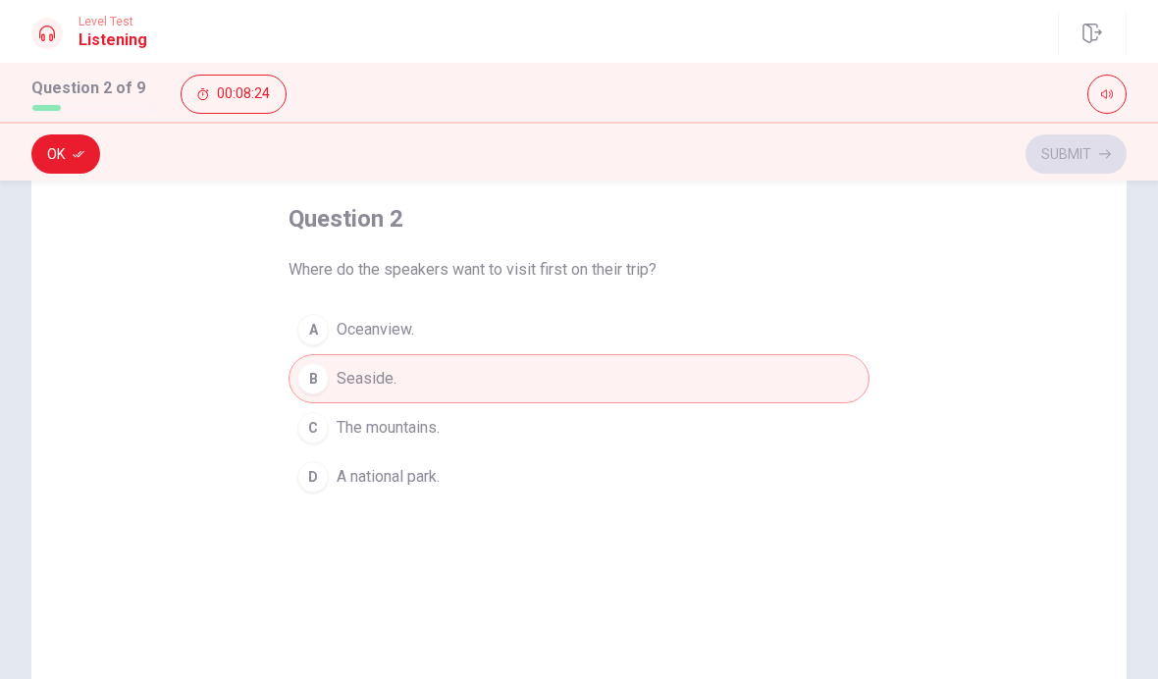
click at [78, 166] on button "Ok" at bounding box center [65, 153] width 69 height 39
click at [1041, 147] on button "Submit" at bounding box center [1075, 153] width 101 height 39
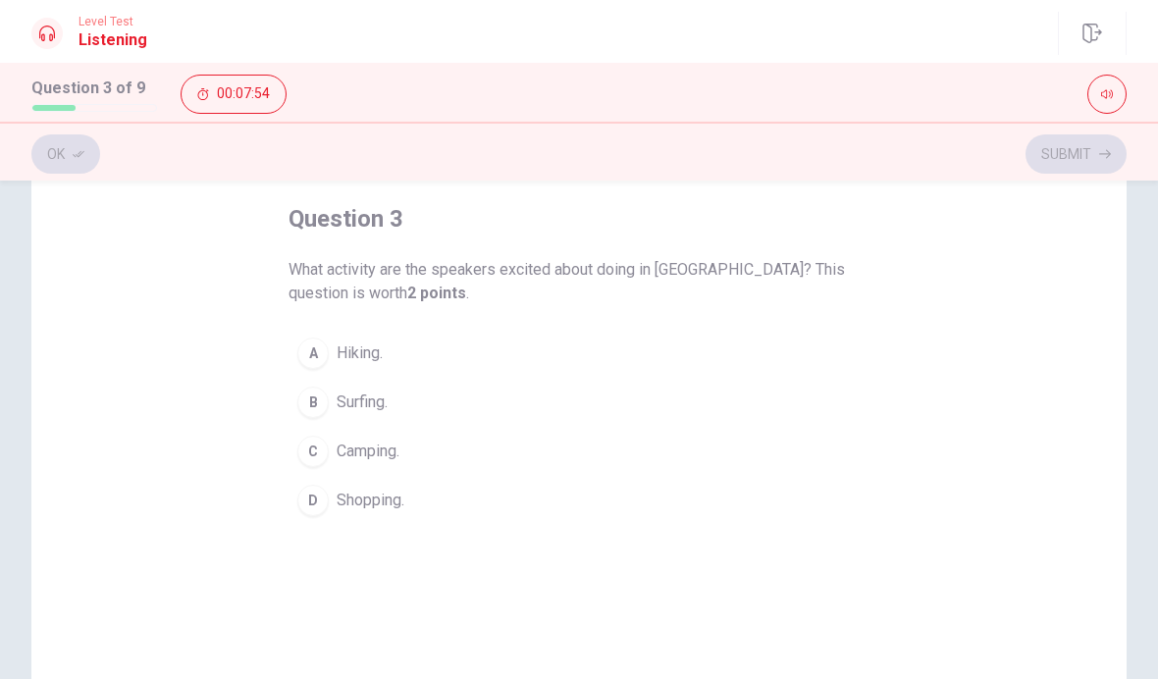
click at [399, 447] on span "Camping." at bounding box center [368, 452] width 63 height 24
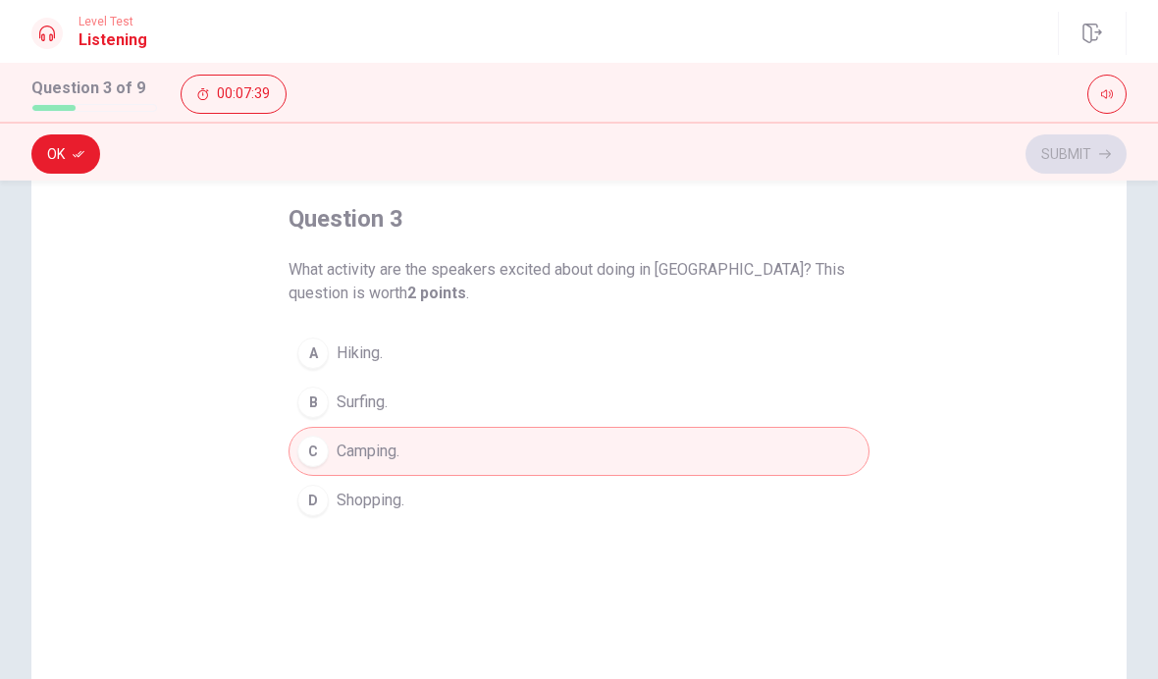
click at [440, 497] on button "D Shopping." at bounding box center [578, 500] width 581 height 49
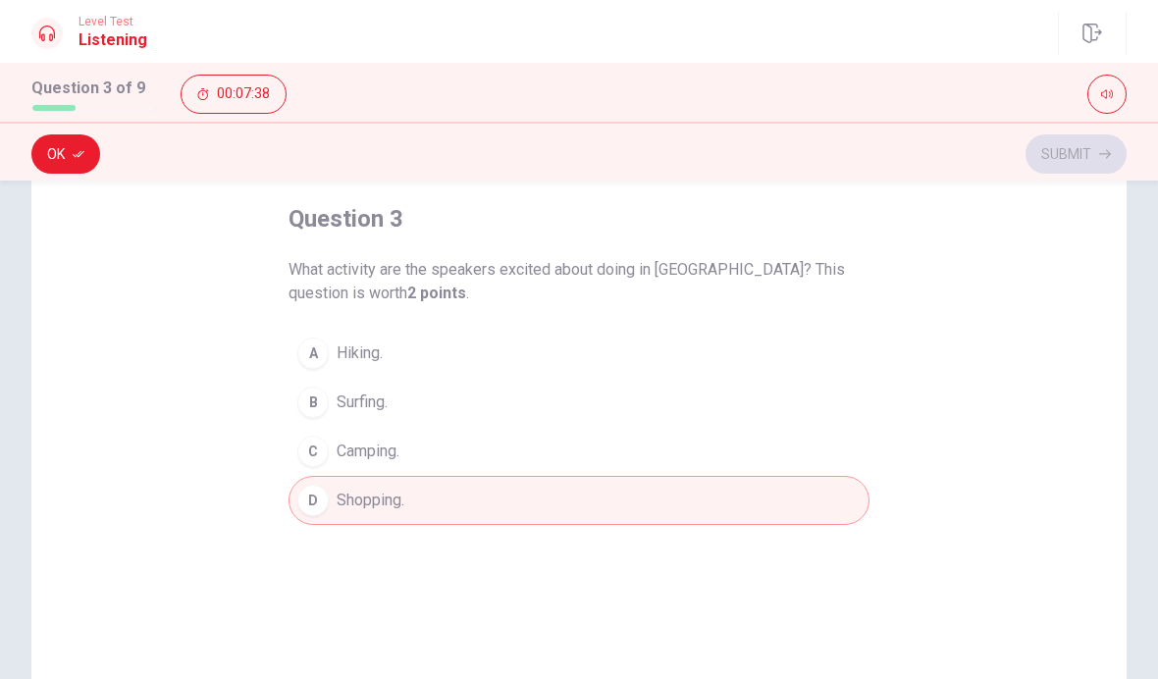
click at [448, 456] on button "C Camping." at bounding box center [578, 451] width 581 height 49
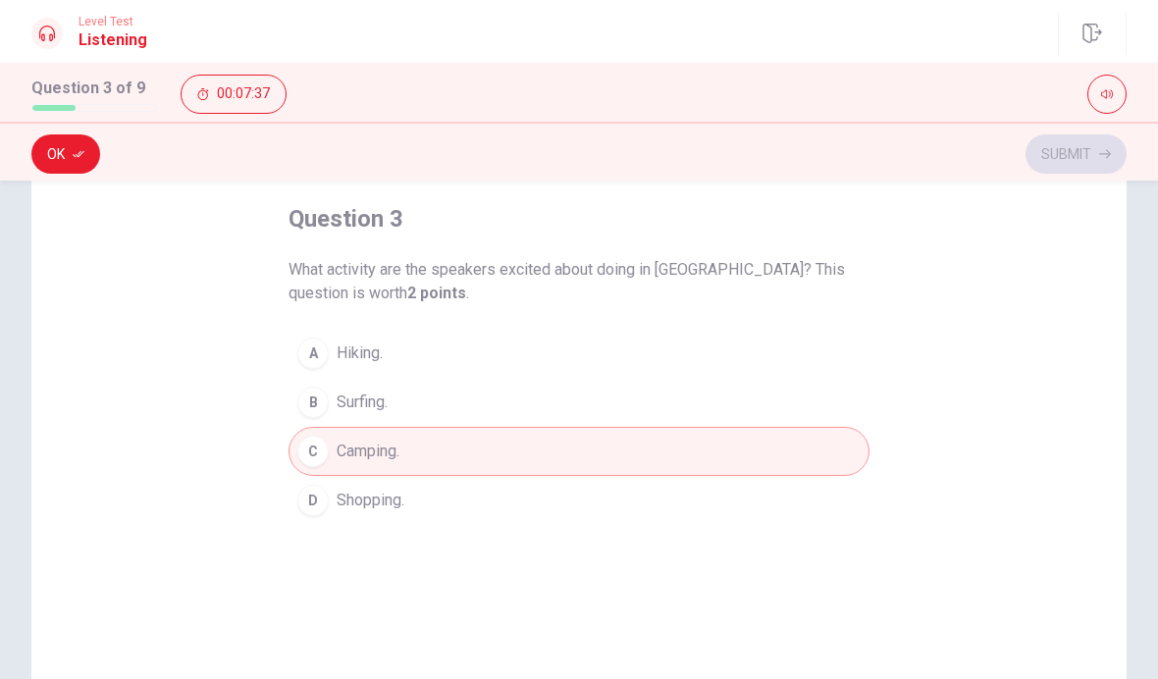
click at [324, 406] on div "B" at bounding box center [312, 402] width 31 height 31
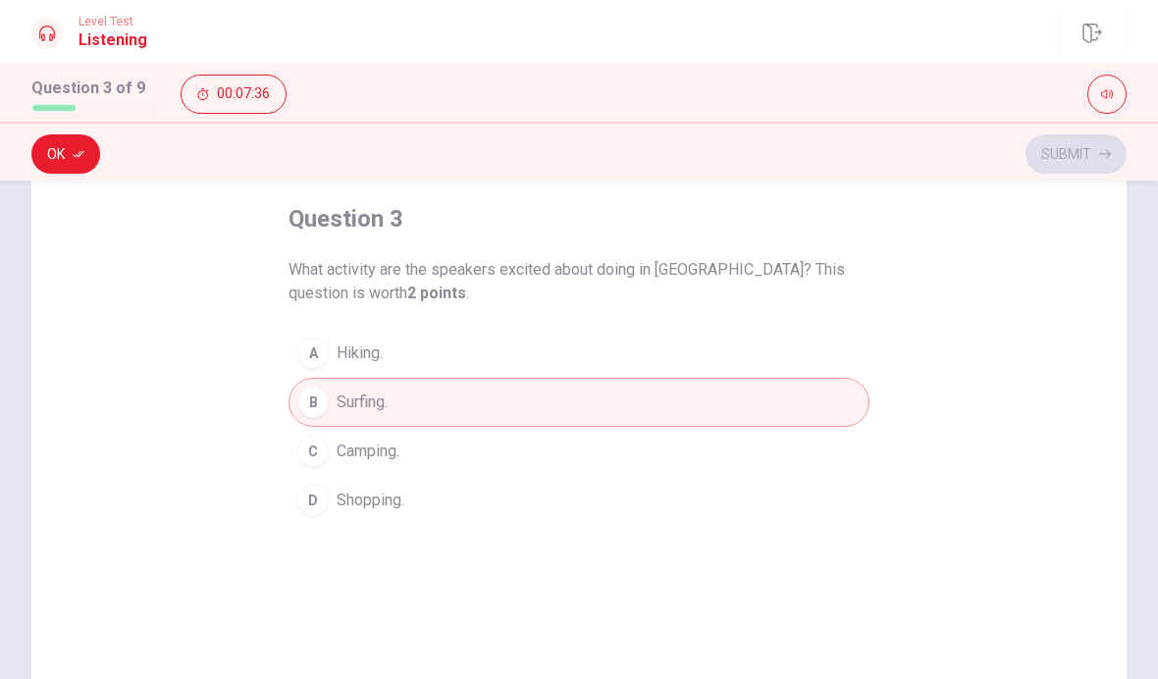
click at [330, 488] on button "D Shopping." at bounding box center [578, 500] width 581 height 49
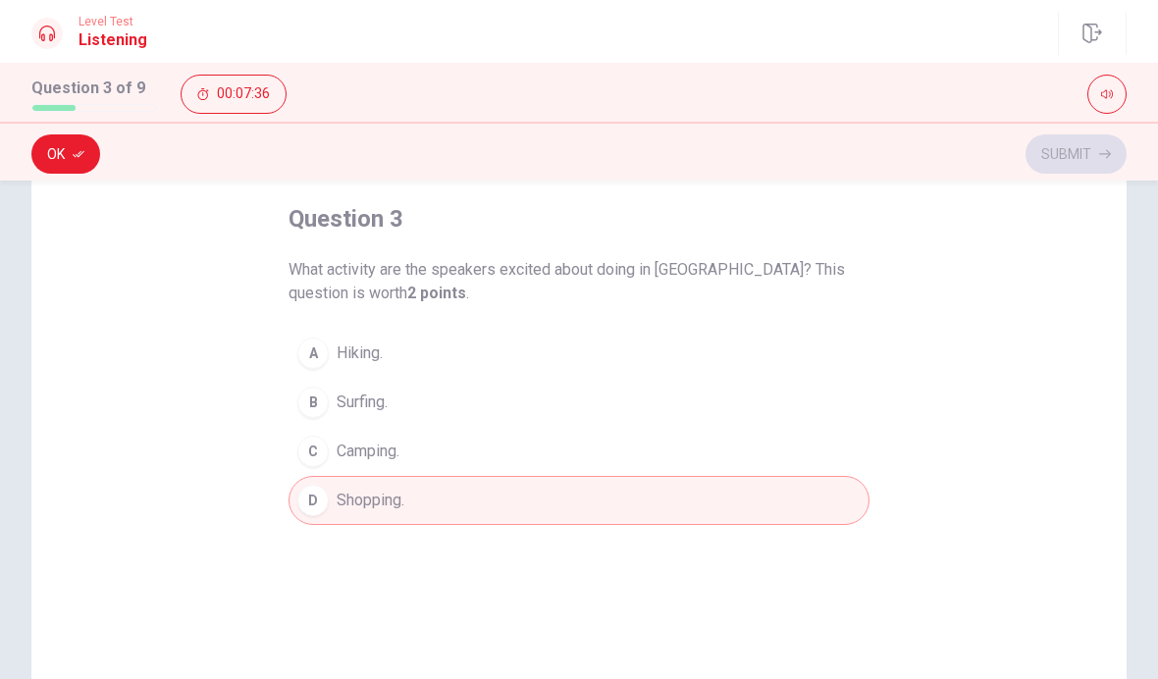
click at [338, 453] on span "Camping." at bounding box center [368, 452] width 63 height 24
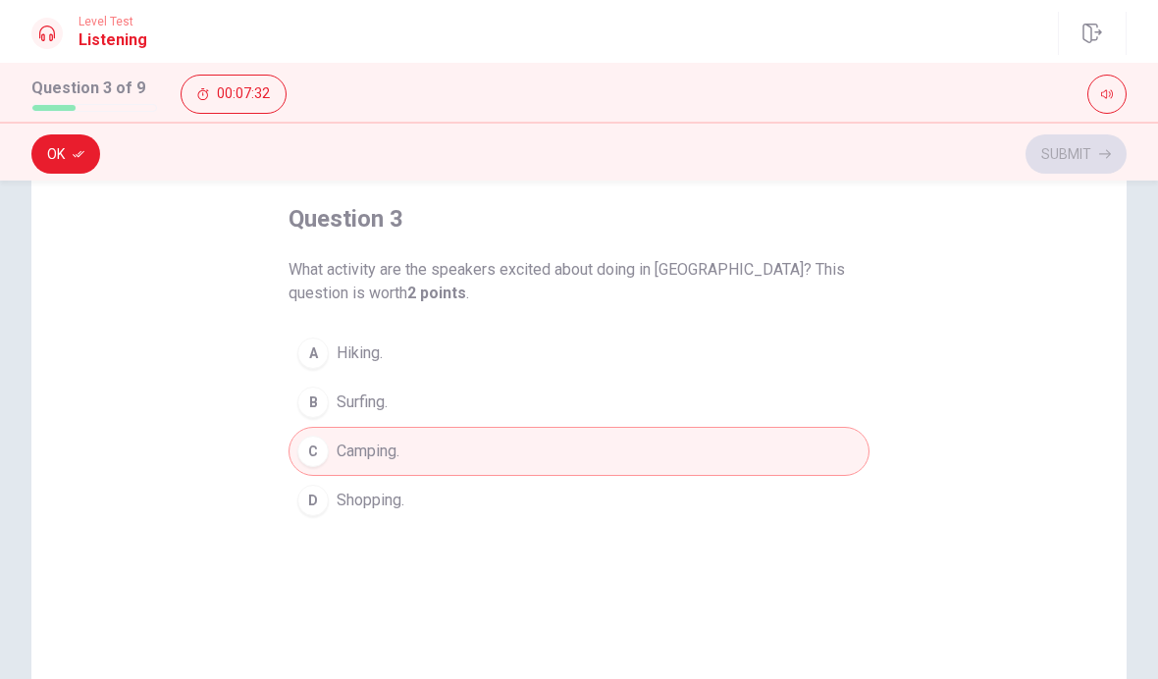
click at [83, 151] on icon "button" at bounding box center [79, 154] width 12 height 7
click at [1075, 160] on button "Submit" at bounding box center [1075, 153] width 101 height 39
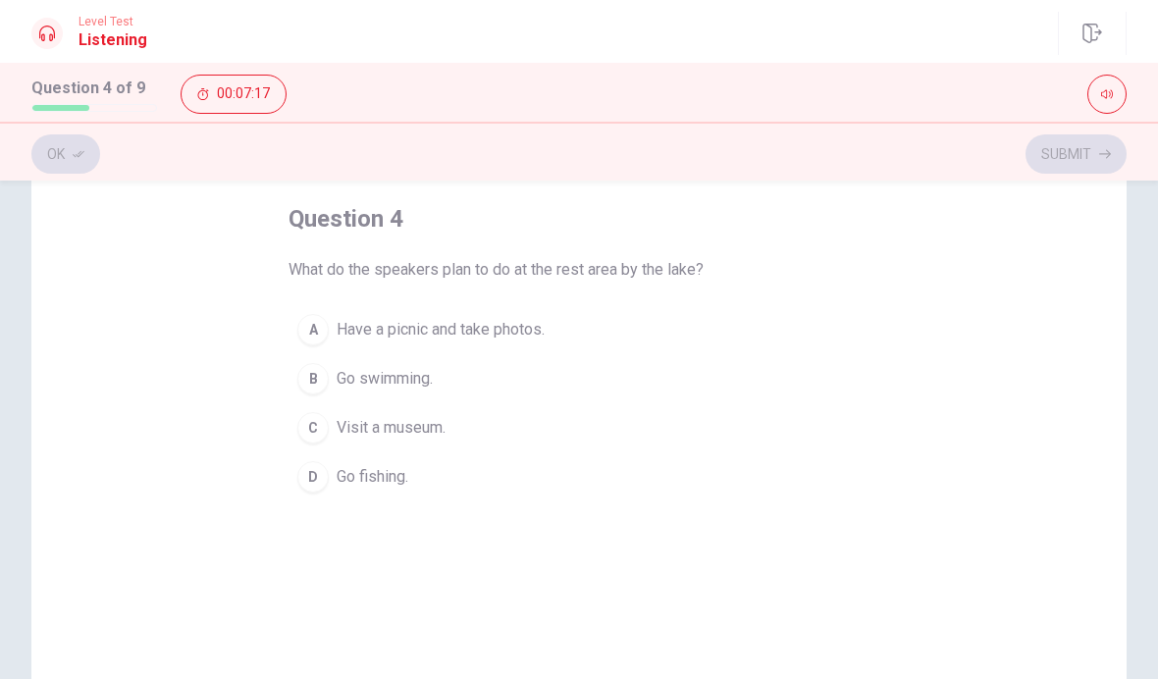
click at [411, 328] on span "Have a picnic and take photos." at bounding box center [441, 330] width 208 height 24
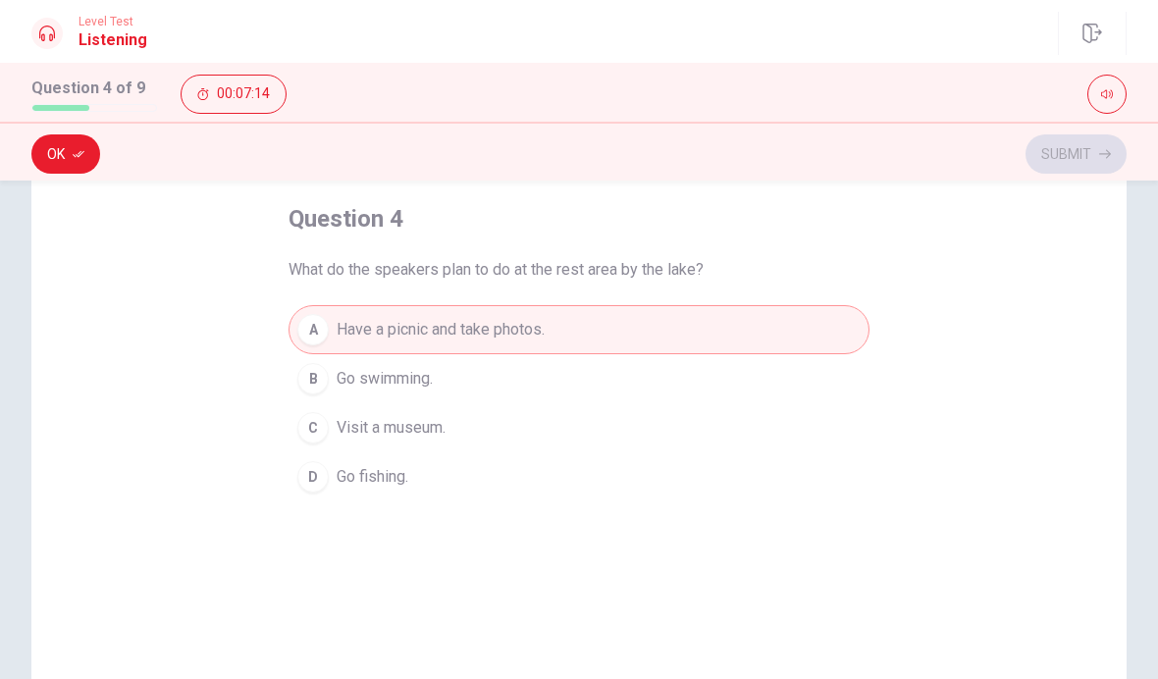
click at [82, 143] on button "Ok" at bounding box center [65, 153] width 69 height 39
click at [1076, 161] on button "Submit" at bounding box center [1075, 153] width 101 height 39
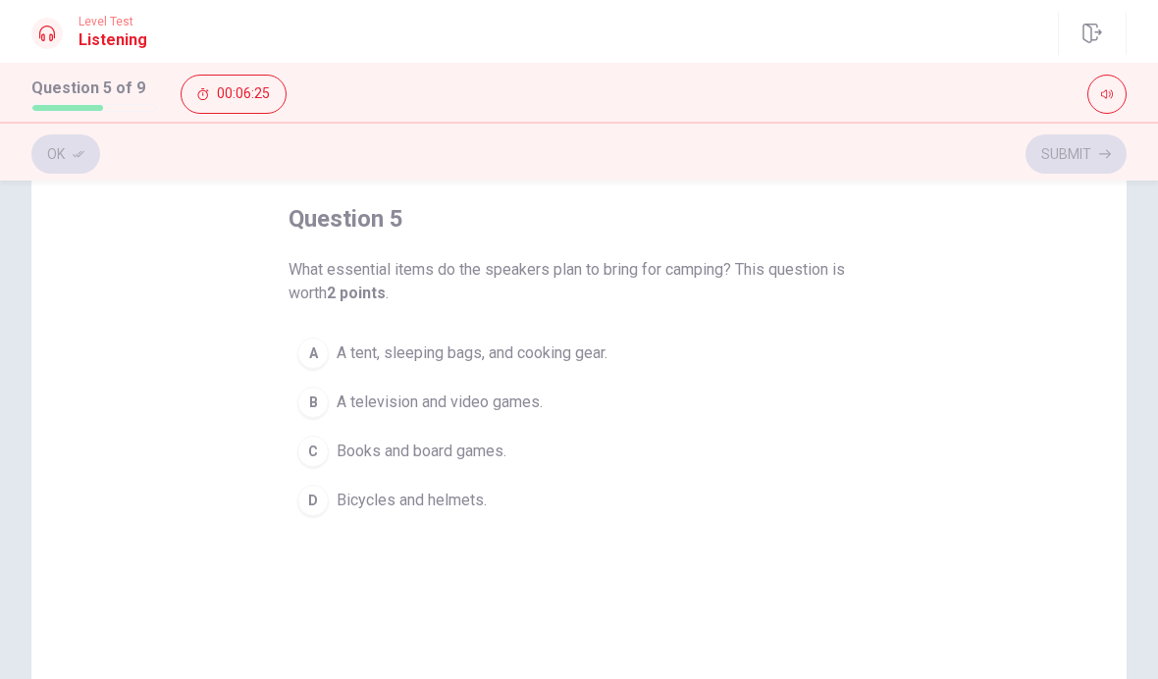
click at [574, 354] on span "A tent, sleeping bags, and cooking gear." at bounding box center [472, 353] width 271 height 24
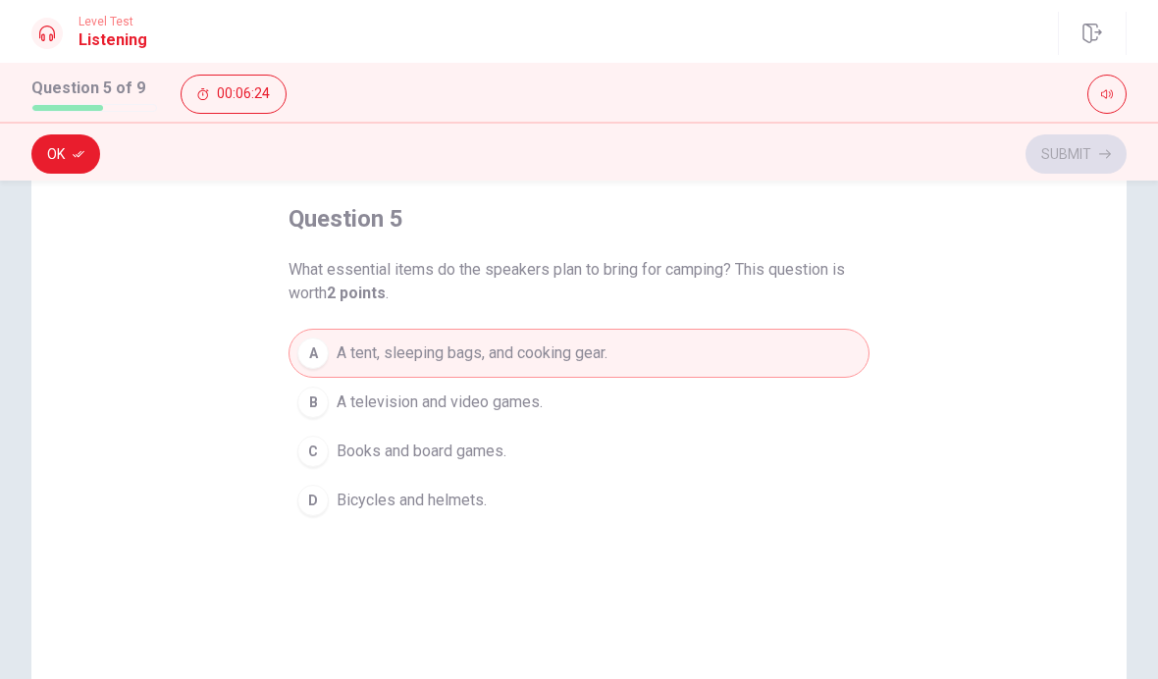
click at [492, 453] on span "Books and board games." at bounding box center [422, 452] width 170 height 24
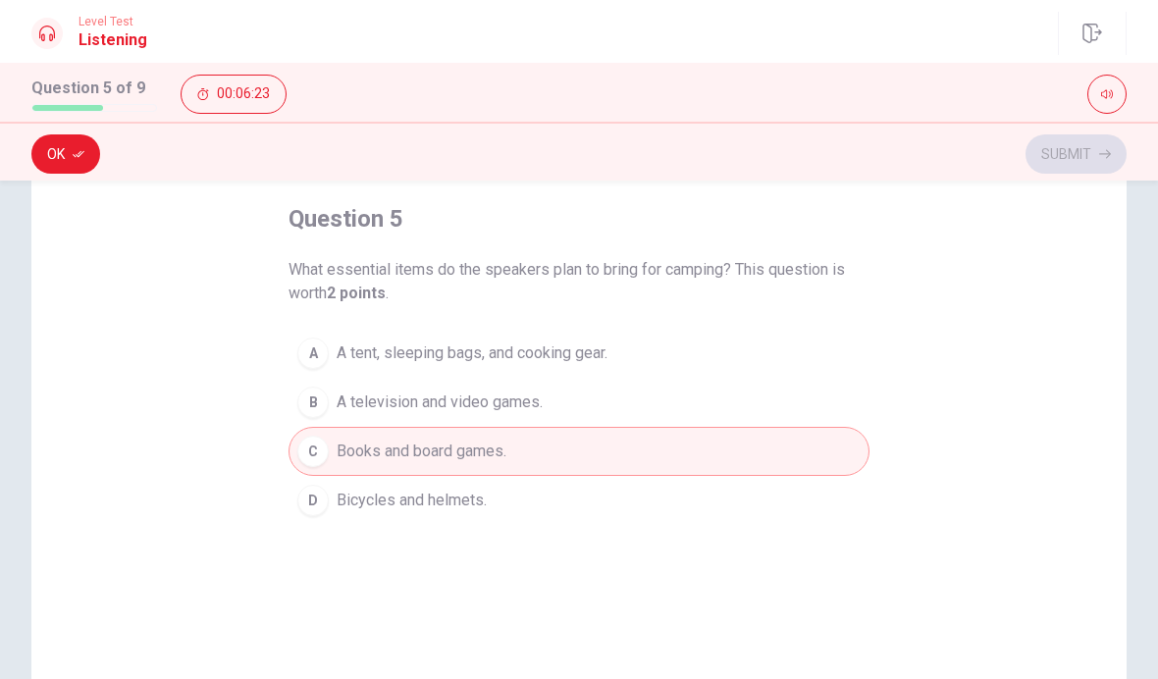
click at [494, 451] on span "Books and board games." at bounding box center [422, 452] width 170 height 24
click at [514, 403] on span "A television and video games." at bounding box center [440, 402] width 206 height 24
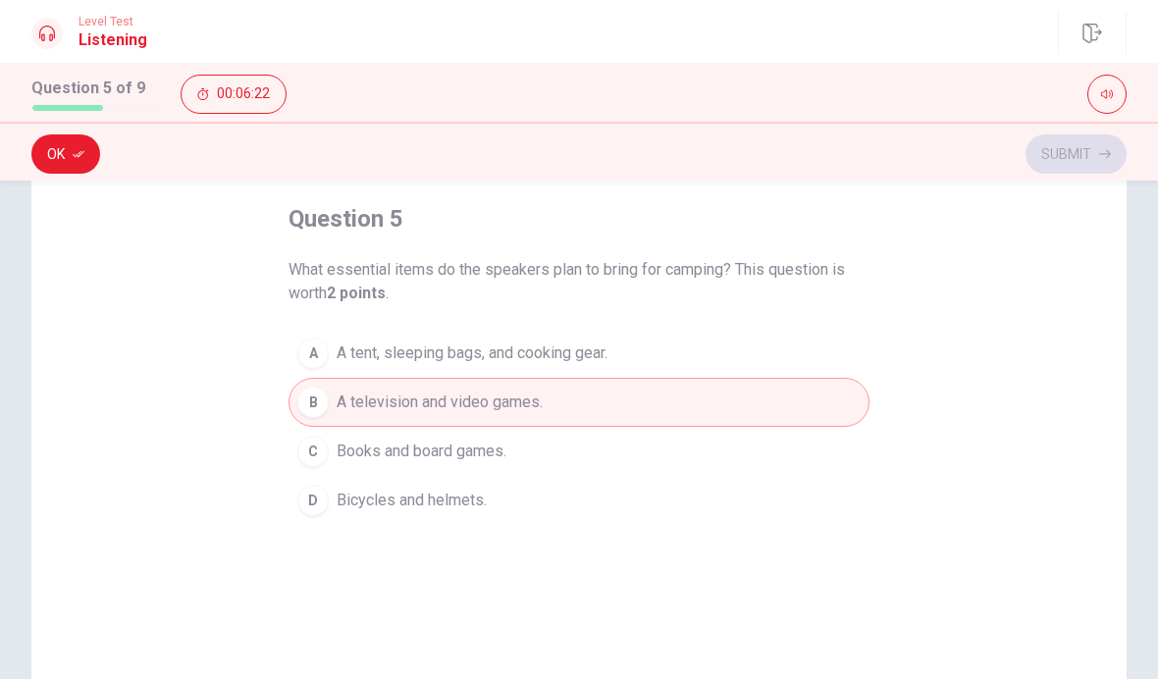
click at [534, 349] on span "A tent, sleeping bags, and cooking gear." at bounding box center [472, 353] width 271 height 24
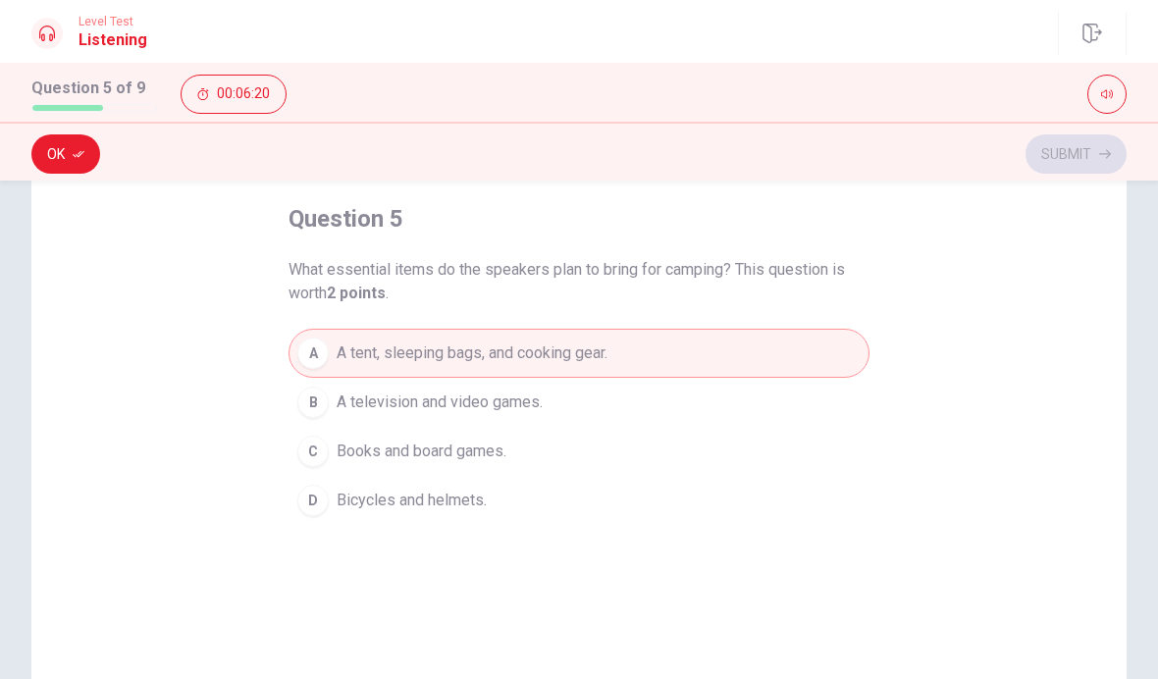
click at [483, 499] on span "Bicycles and helmets." at bounding box center [412, 501] width 150 height 24
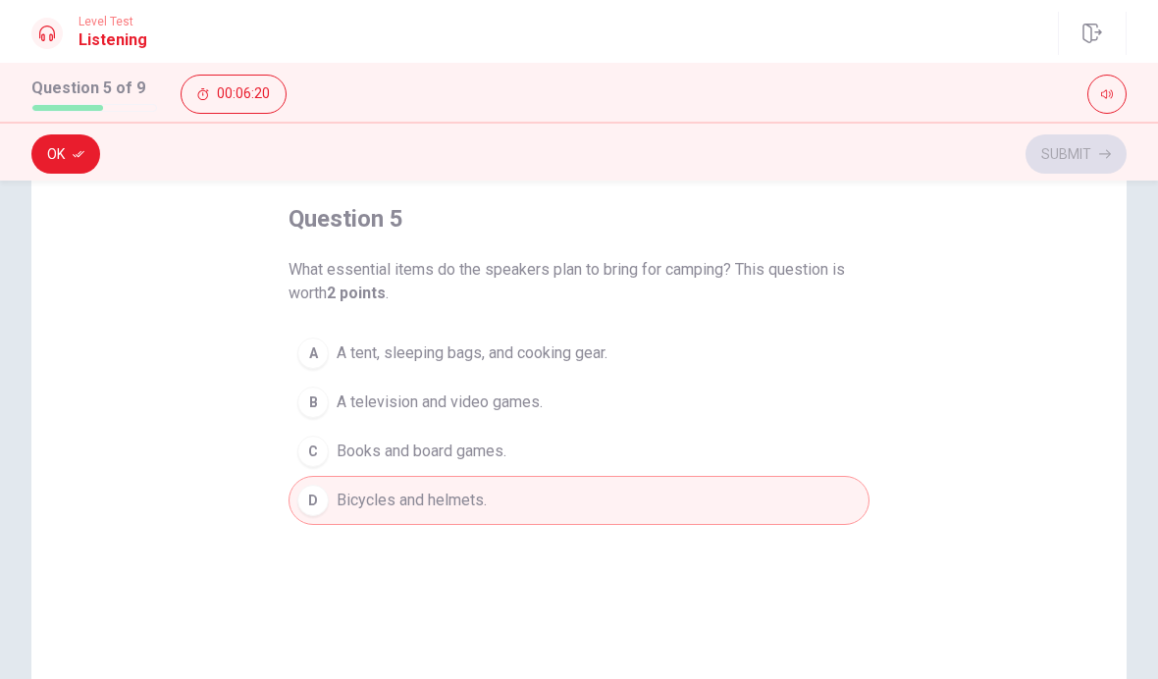
click at [534, 359] on span "A tent, sleeping bags, and cooking gear." at bounding box center [472, 353] width 271 height 24
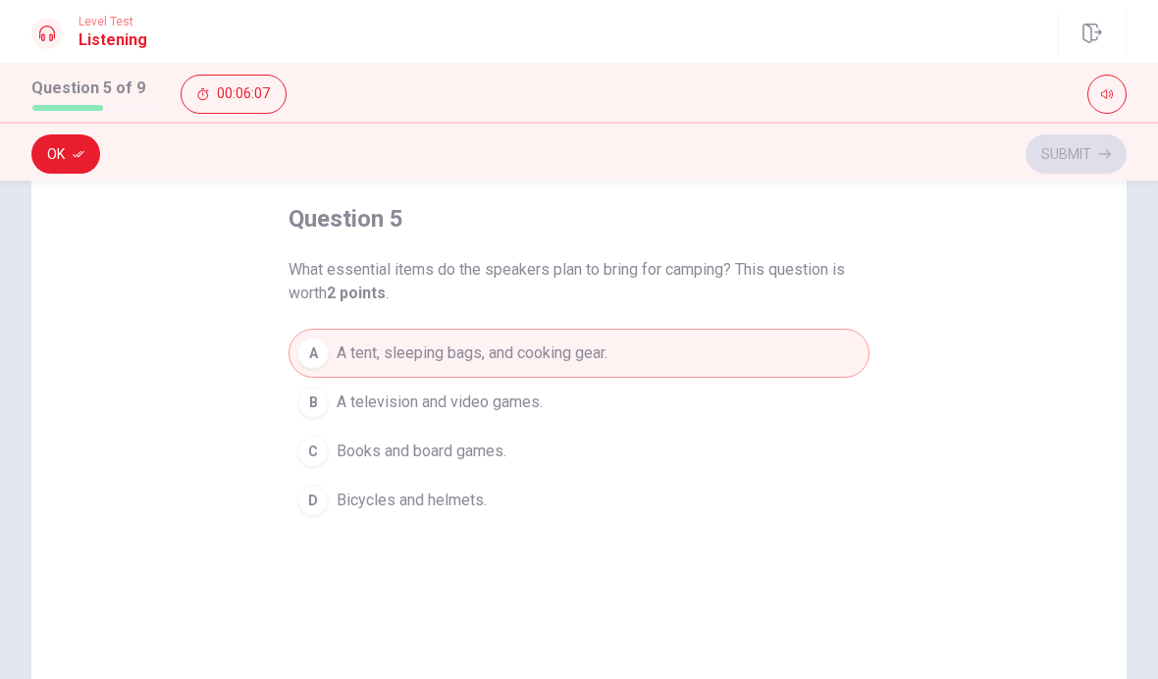
click at [497, 445] on span "Books and board games." at bounding box center [422, 452] width 170 height 24
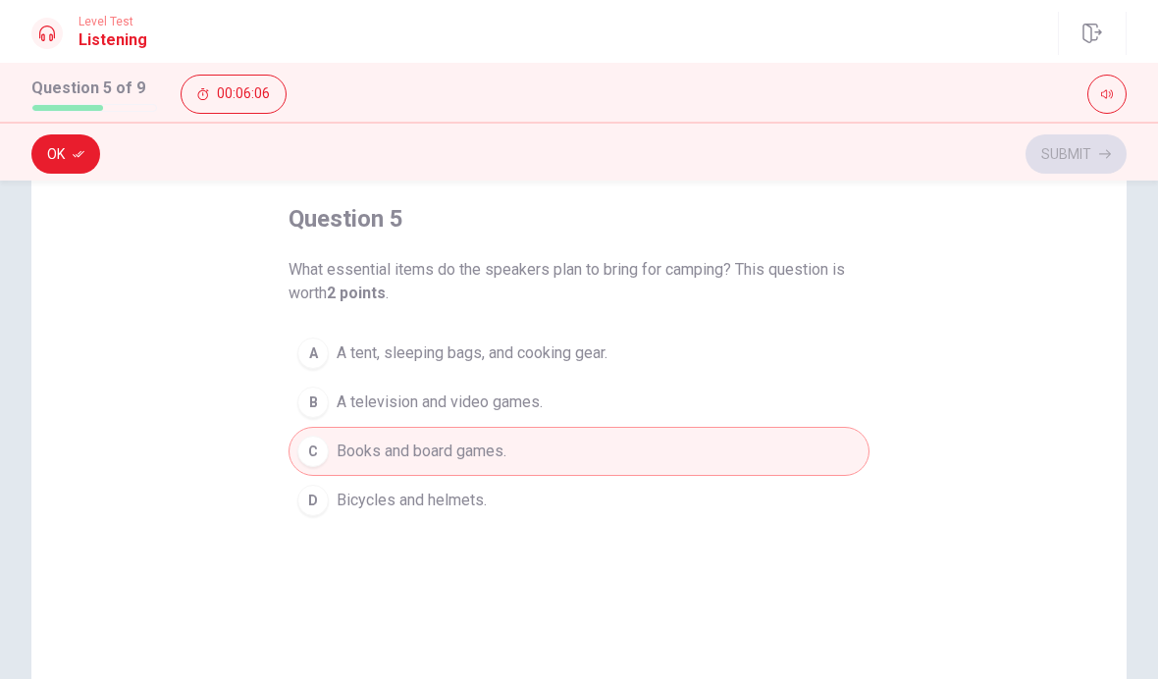
click at [504, 416] on button "B A television and video games." at bounding box center [578, 402] width 581 height 49
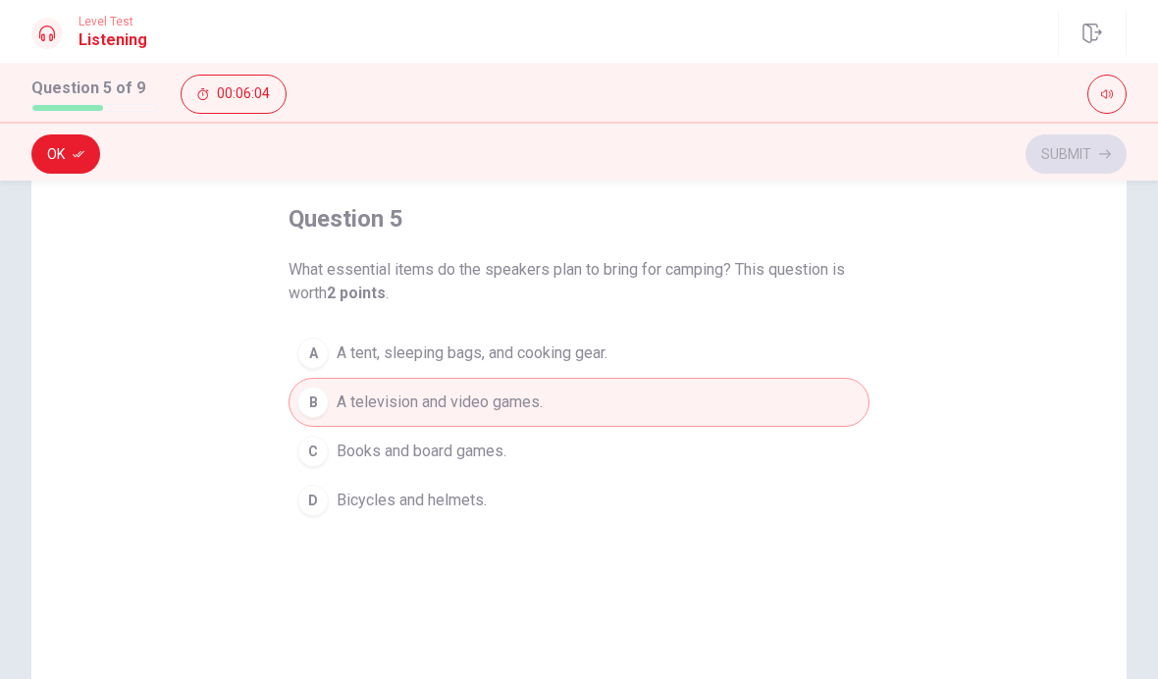
click at [490, 457] on span "Books and board games." at bounding box center [422, 452] width 170 height 24
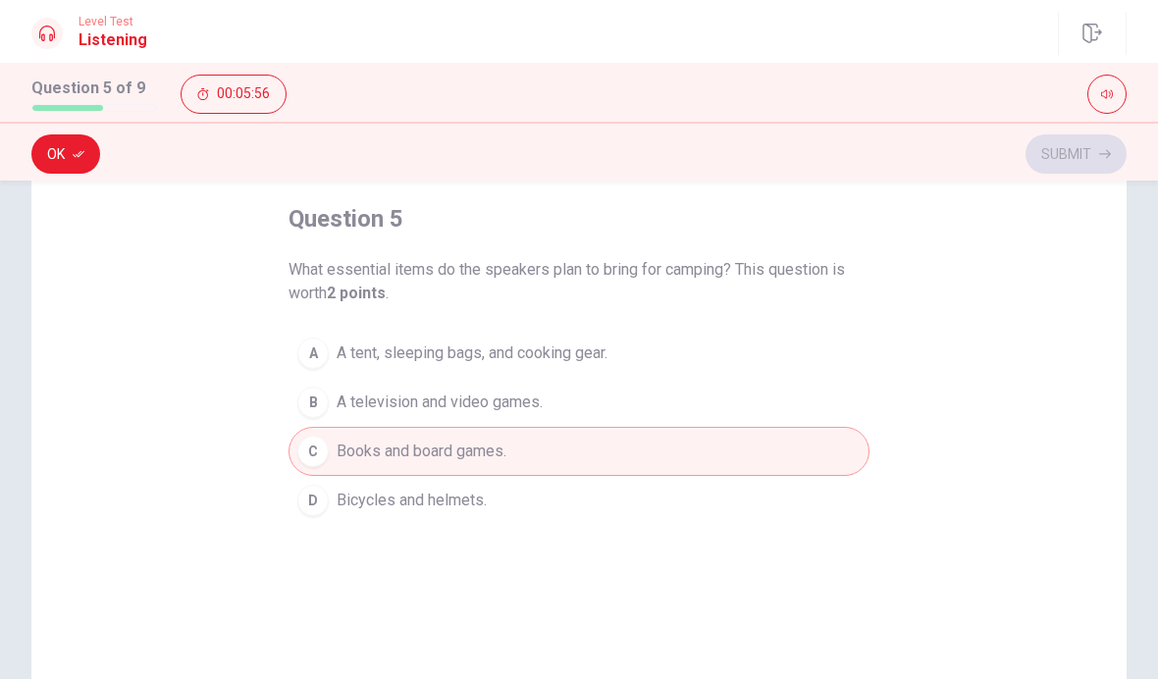
click at [506, 339] on button "A A tent, sleeping bags, and cooking gear." at bounding box center [578, 353] width 581 height 49
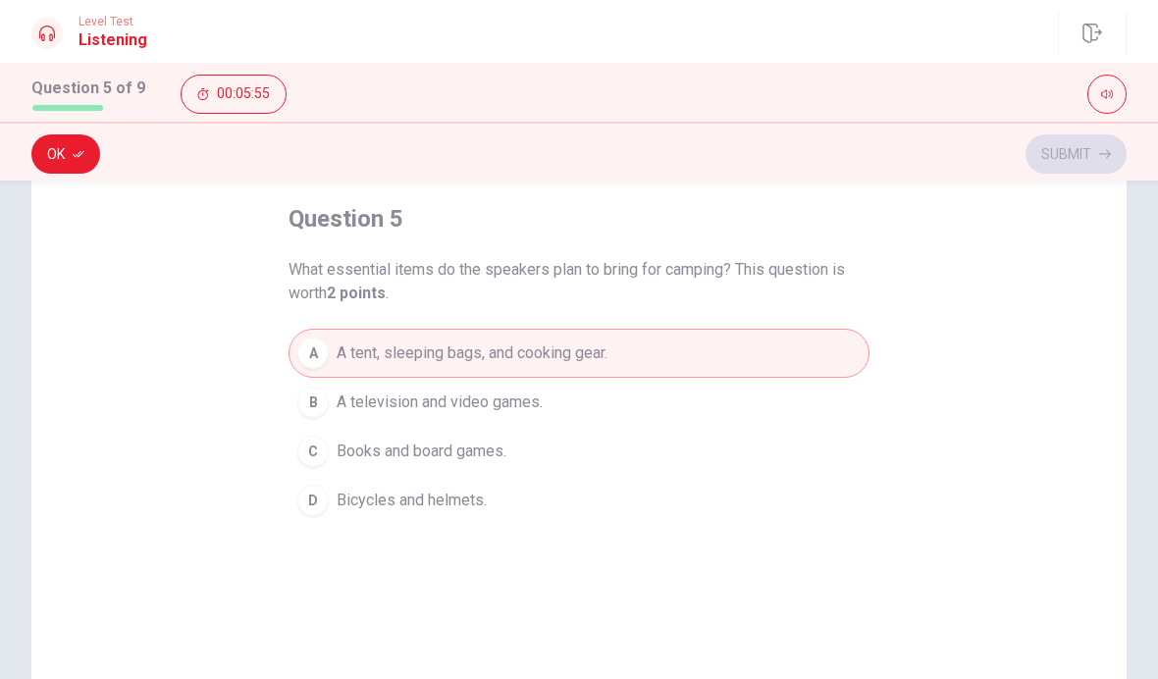
click at [80, 154] on icon "button" at bounding box center [79, 154] width 12 height 7
click at [1072, 160] on button "Submit" at bounding box center [1075, 153] width 101 height 39
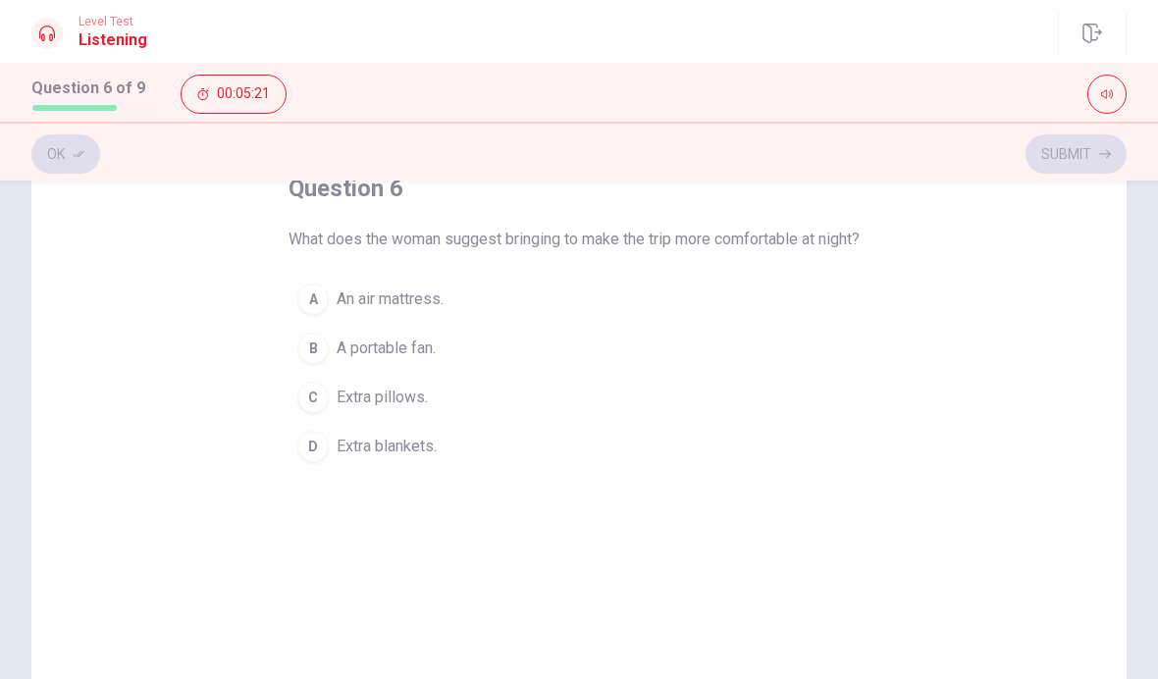
scroll to position [130, 0]
click at [332, 458] on button "D Extra blankets." at bounding box center [578, 441] width 581 height 49
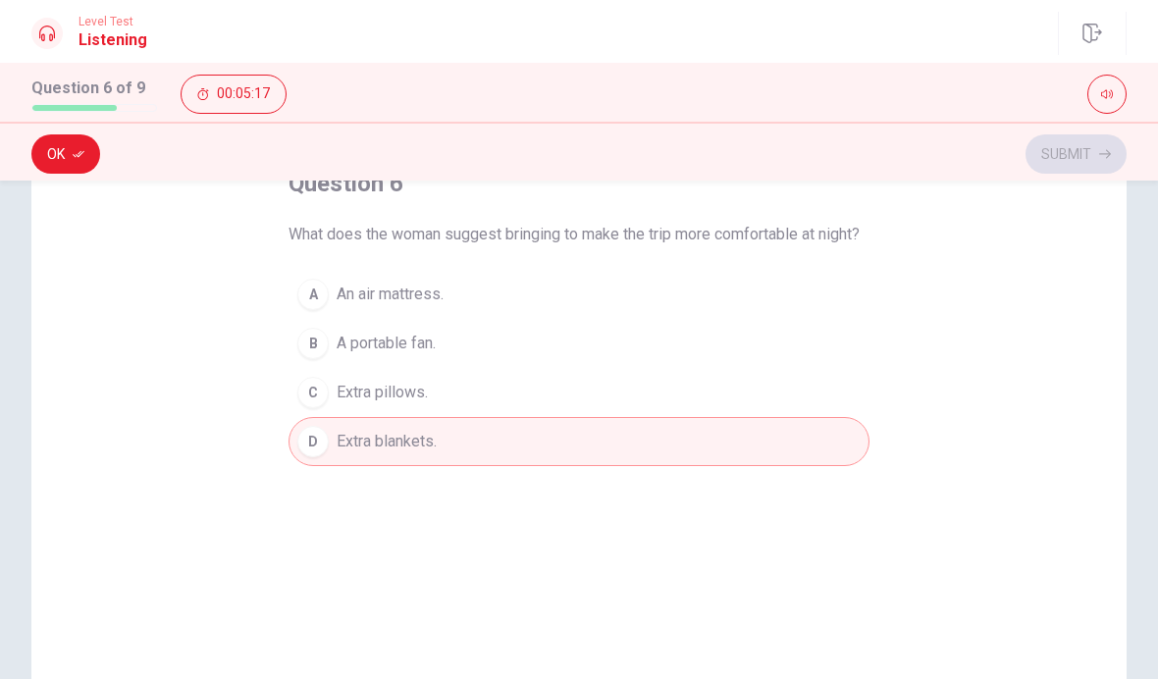
click at [333, 415] on button "C Extra pillows." at bounding box center [578, 392] width 581 height 49
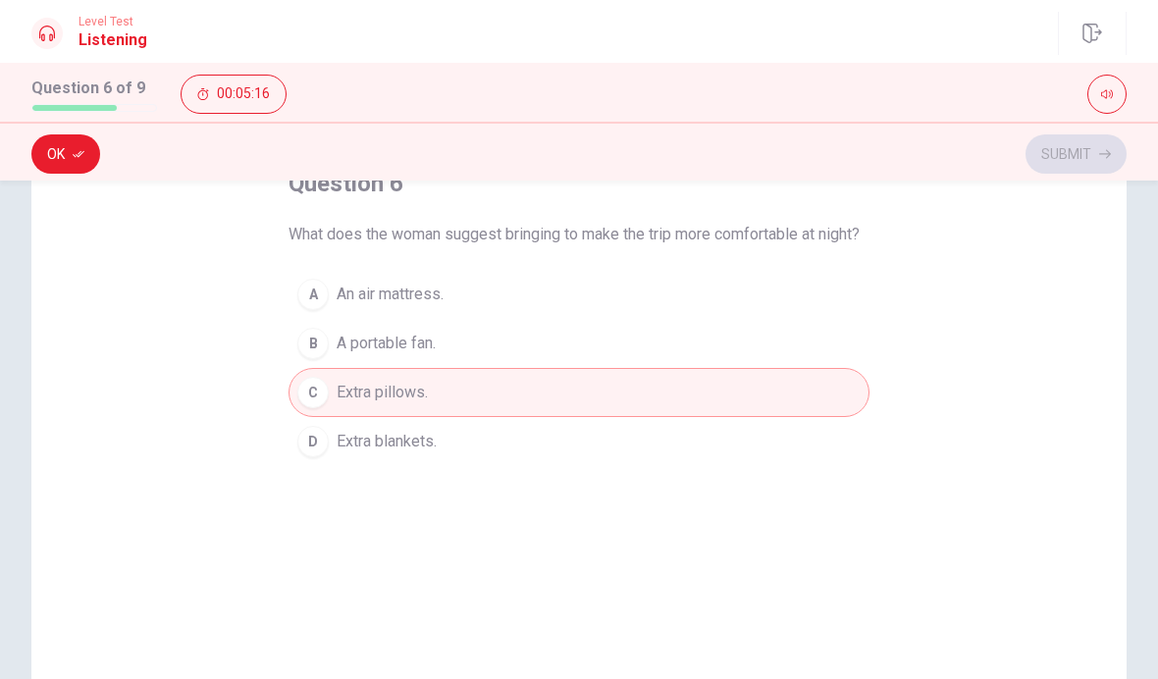
click at [367, 306] on span "An air mattress." at bounding box center [390, 295] width 107 height 24
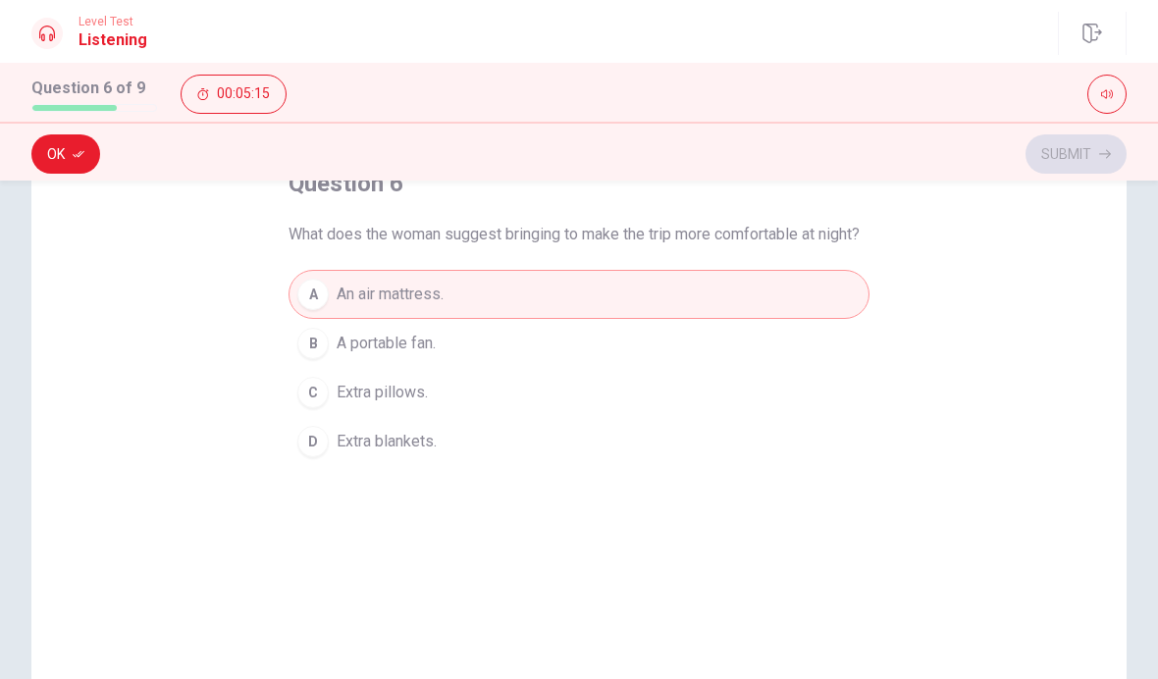
click at [353, 404] on span "Extra pillows." at bounding box center [382, 393] width 91 height 24
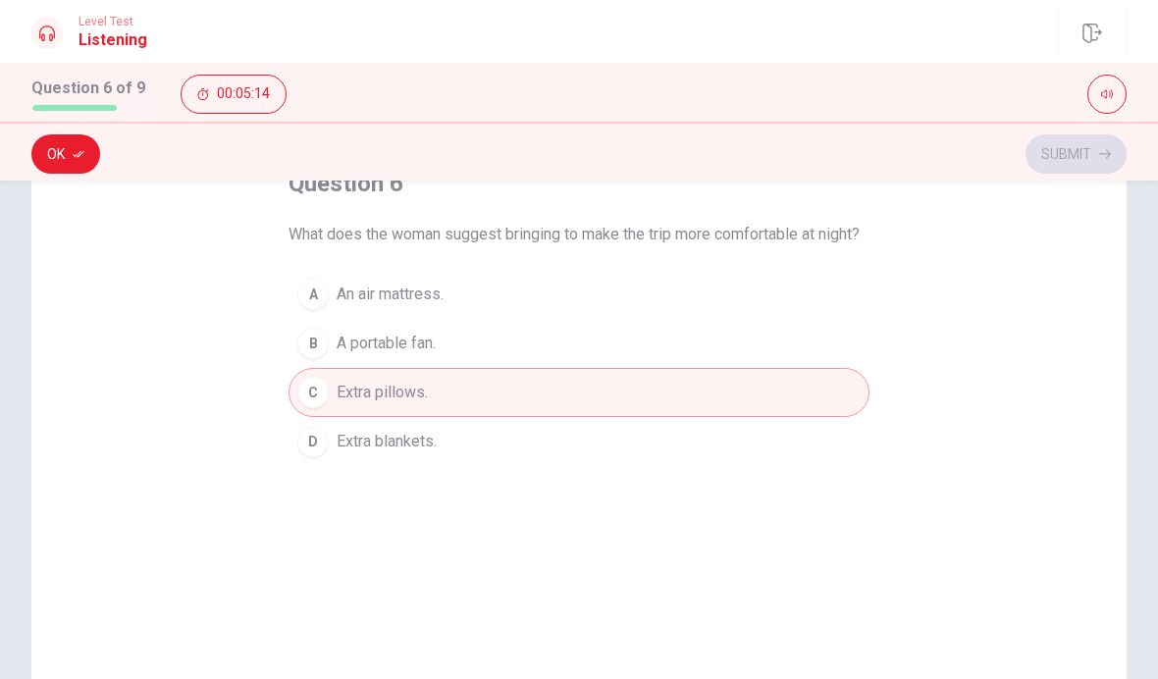
click at [340, 453] on span "Extra blankets." at bounding box center [387, 442] width 100 height 24
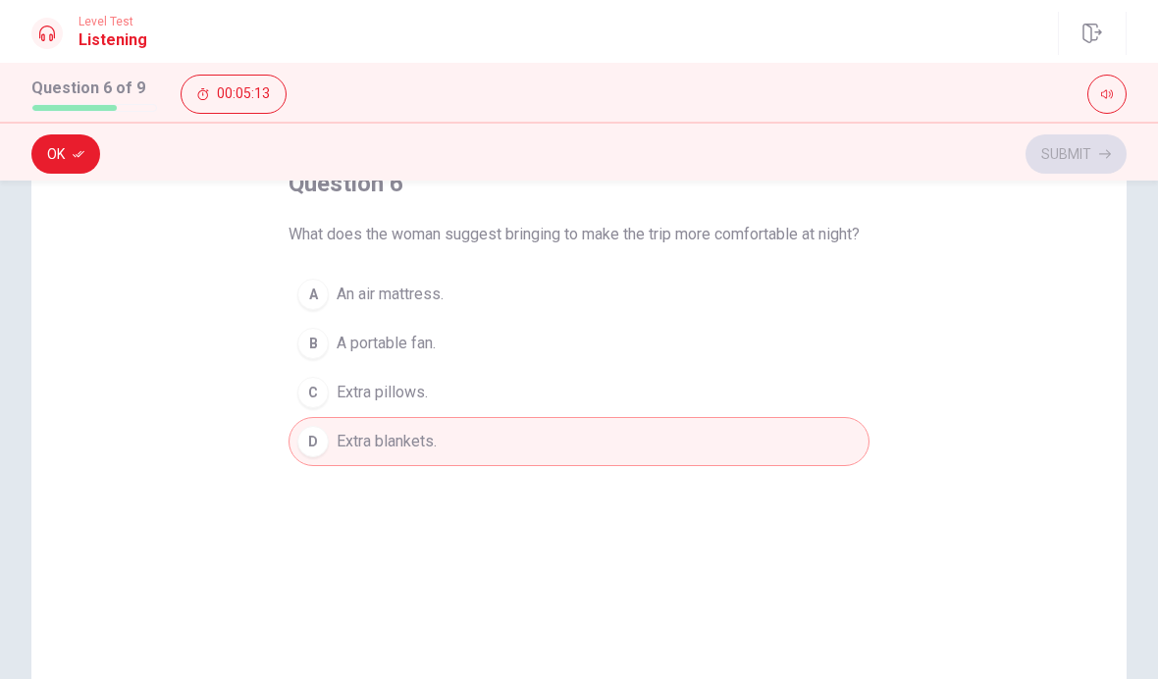
click at [408, 404] on span "Extra pillows." at bounding box center [382, 393] width 91 height 24
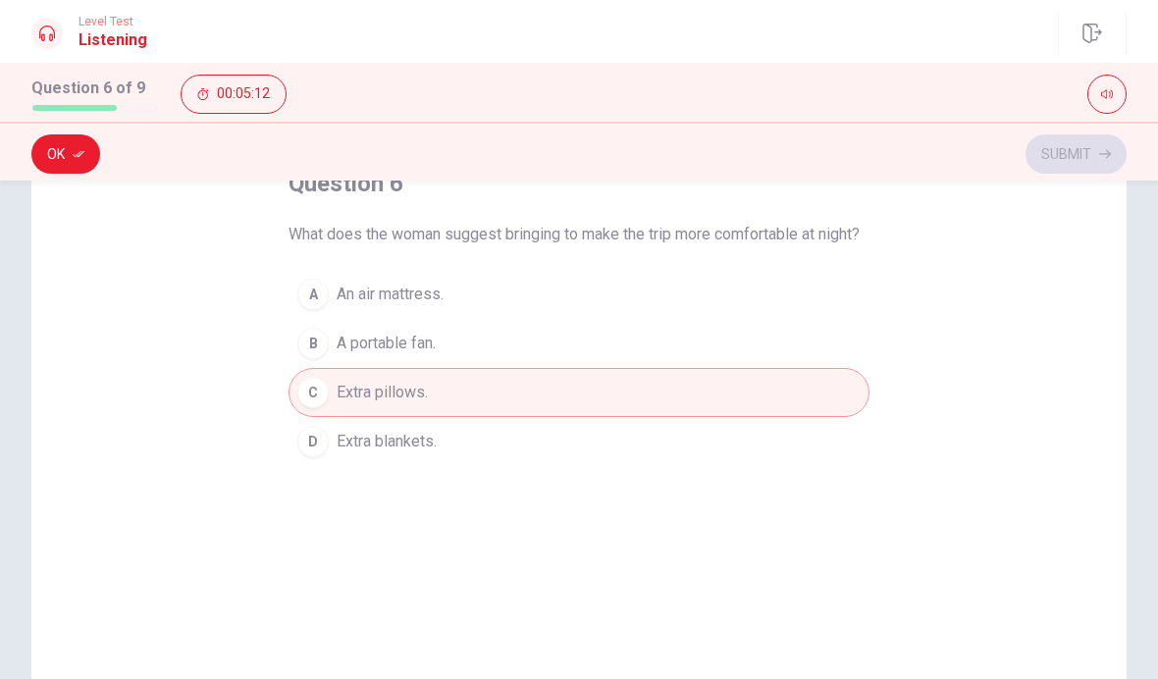
click at [416, 306] on span "An air mattress." at bounding box center [390, 295] width 107 height 24
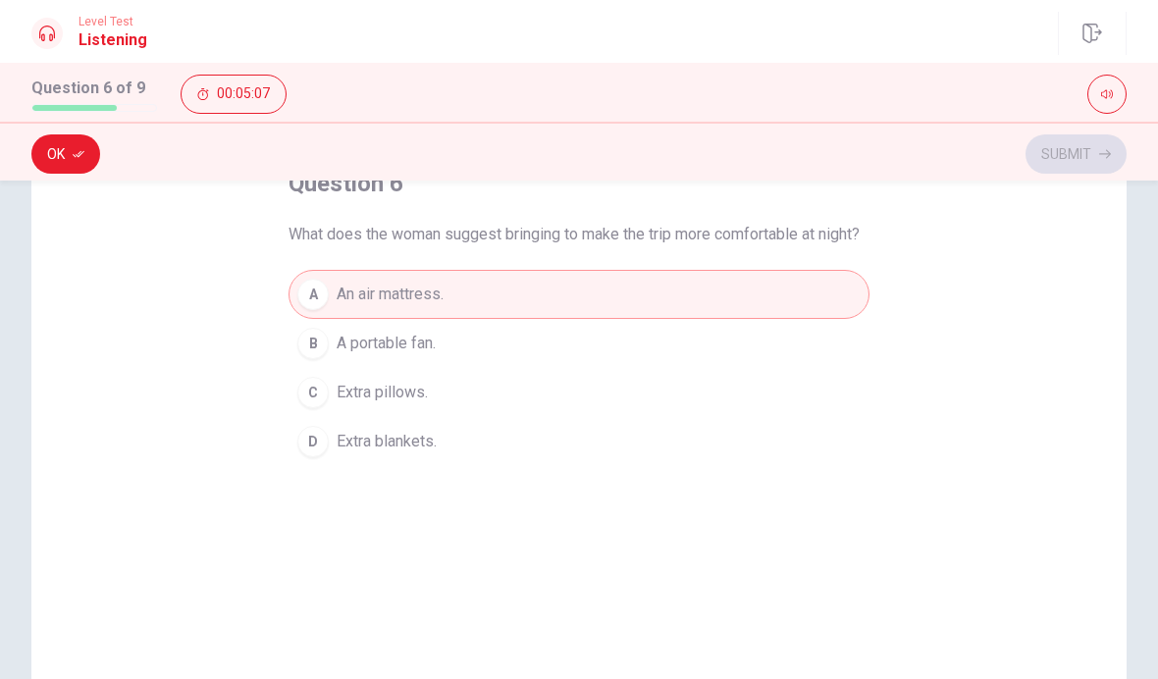
click at [51, 154] on button "Ok" at bounding box center [65, 153] width 69 height 39
click at [1059, 141] on button "Submit" at bounding box center [1075, 153] width 101 height 39
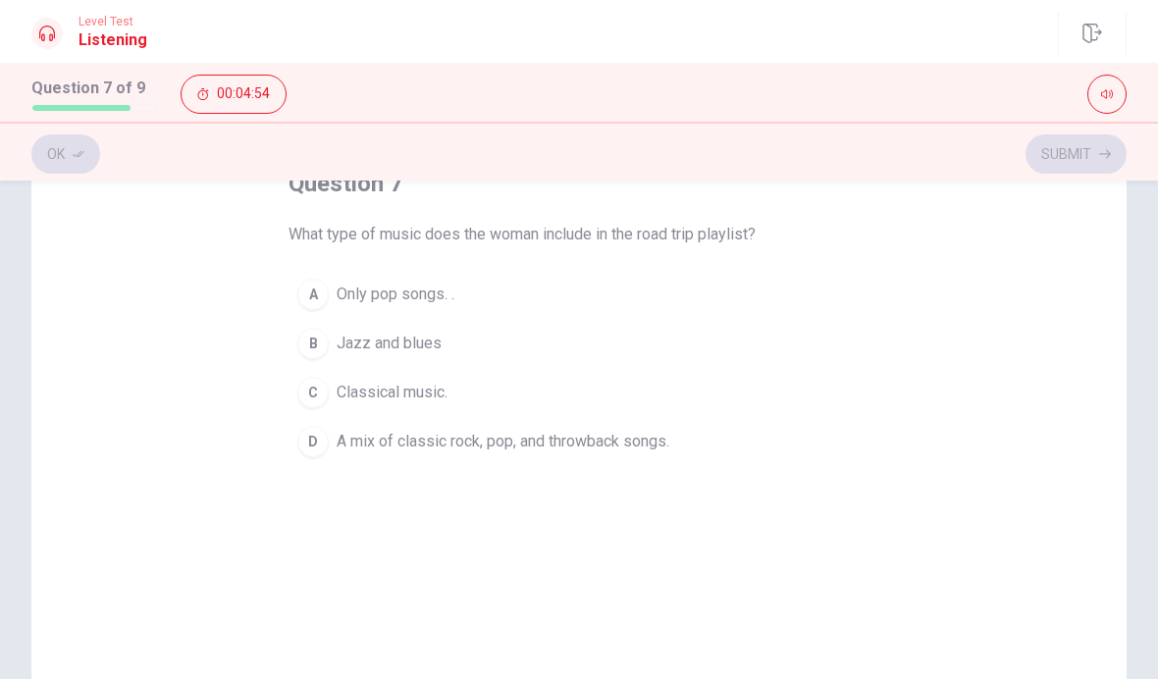
click at [457, 438] on span "A mix of classic rock, pop, and throwback songs." at bounding box center [503, 442] width 333 height 24
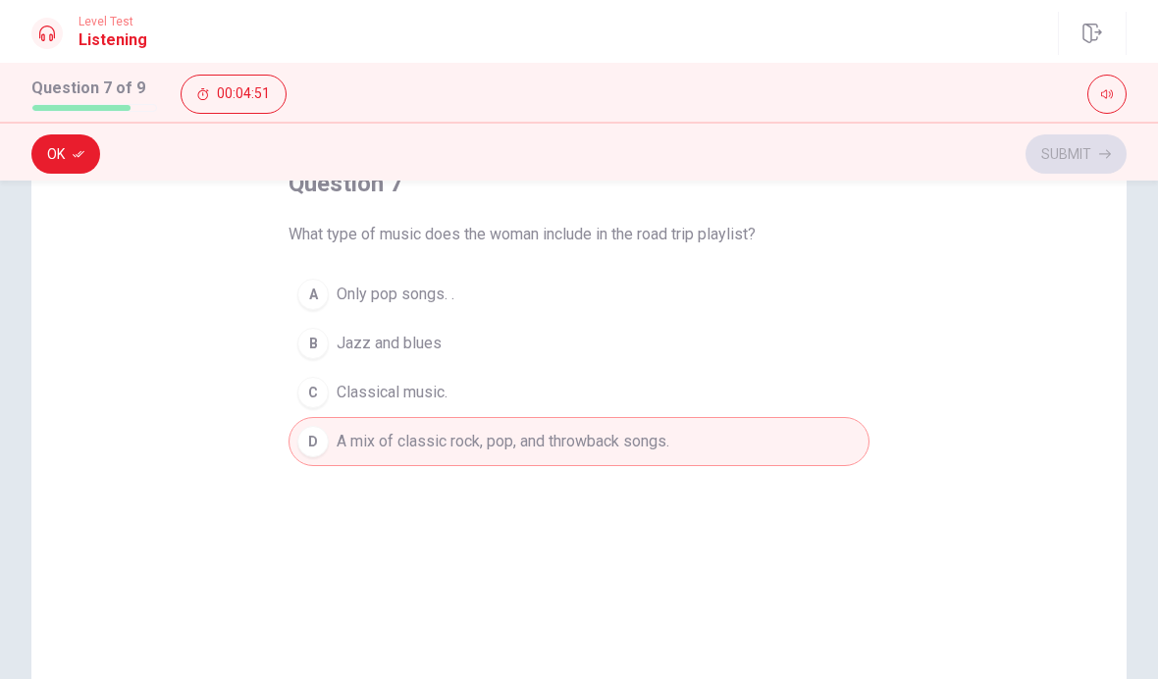
click at [44, 163] on button "Ok" at bounding box center [65, 153] width 69 height 39
click at [1046, 155] on button "Submit" at bounding box center [1075, 153] width 101 height 39
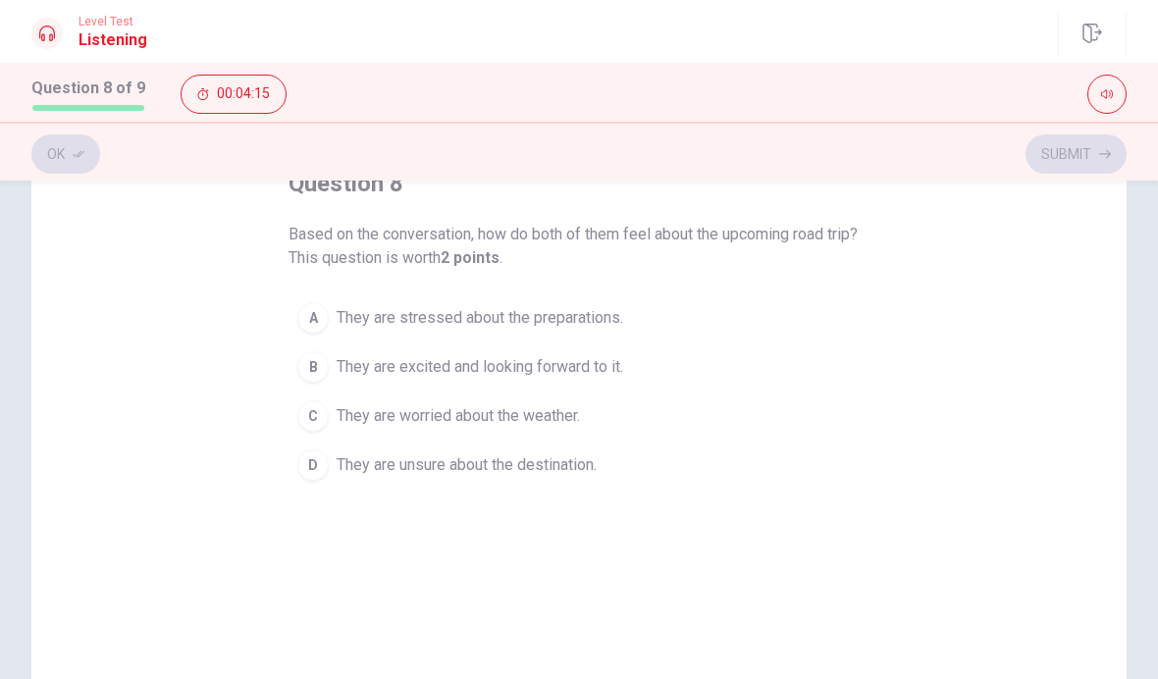
click at [501, 357] on span "They are excited and looking forward to it." at bounding box center [480, 367] width 286 height 24
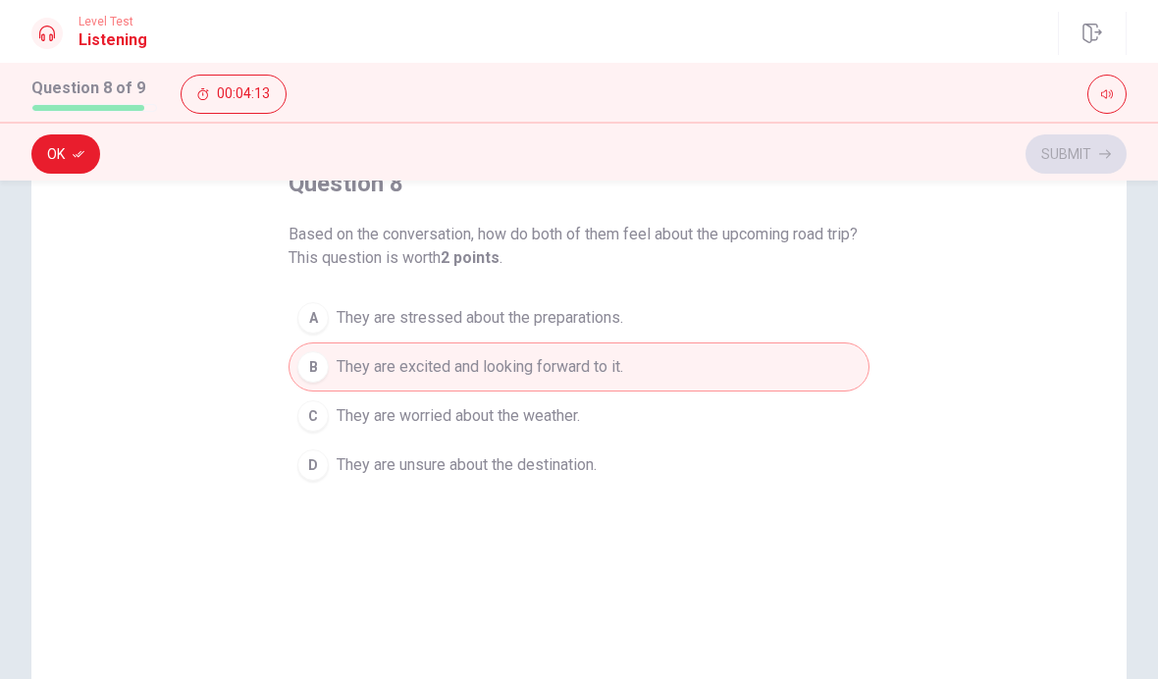
click at [57, 172] on button "Ok" at bounding box center [65, 153] width 69 height 39
click at [1065, 163] on button "Submit" at bounding box center [1075, 153] width 101 height 39
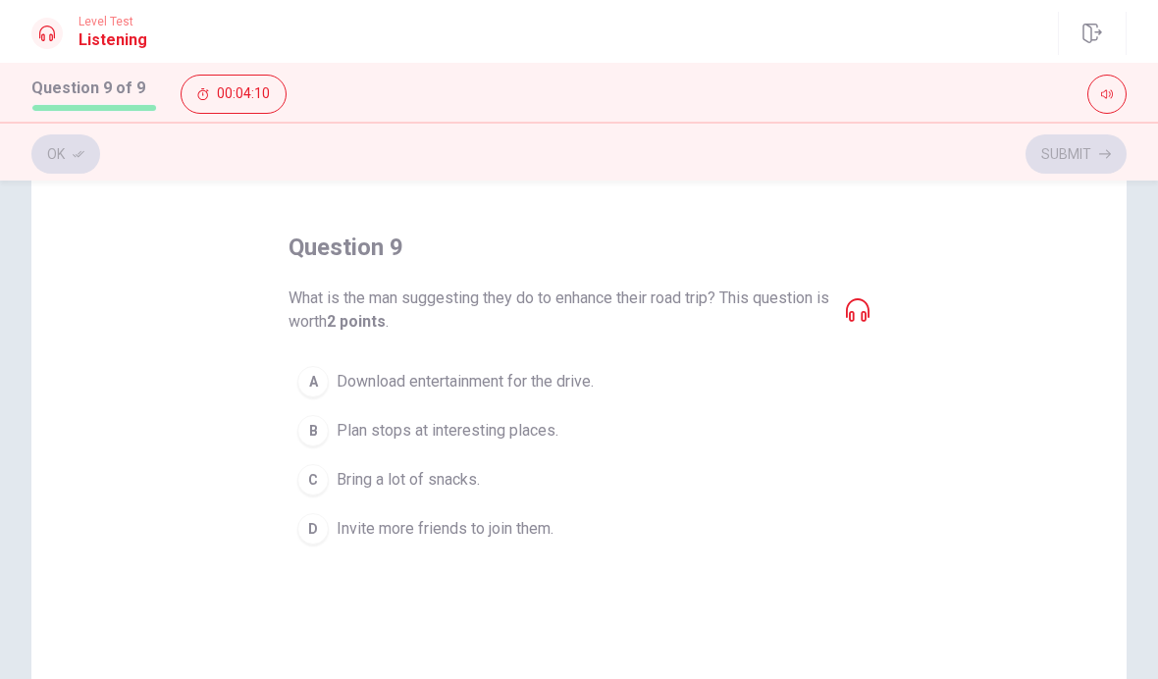
scroll to position [104, 0]
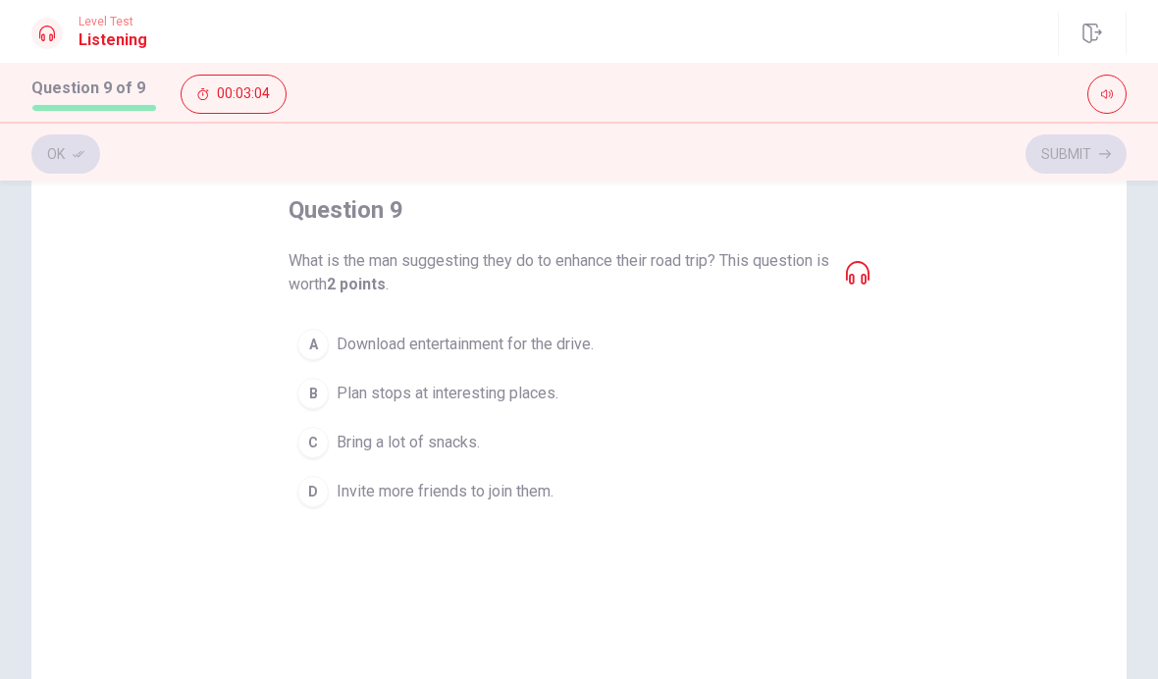
click at [408, 344] on span "Download entertainment for the drive." at bounding box center [465, 345] width 257 height 24
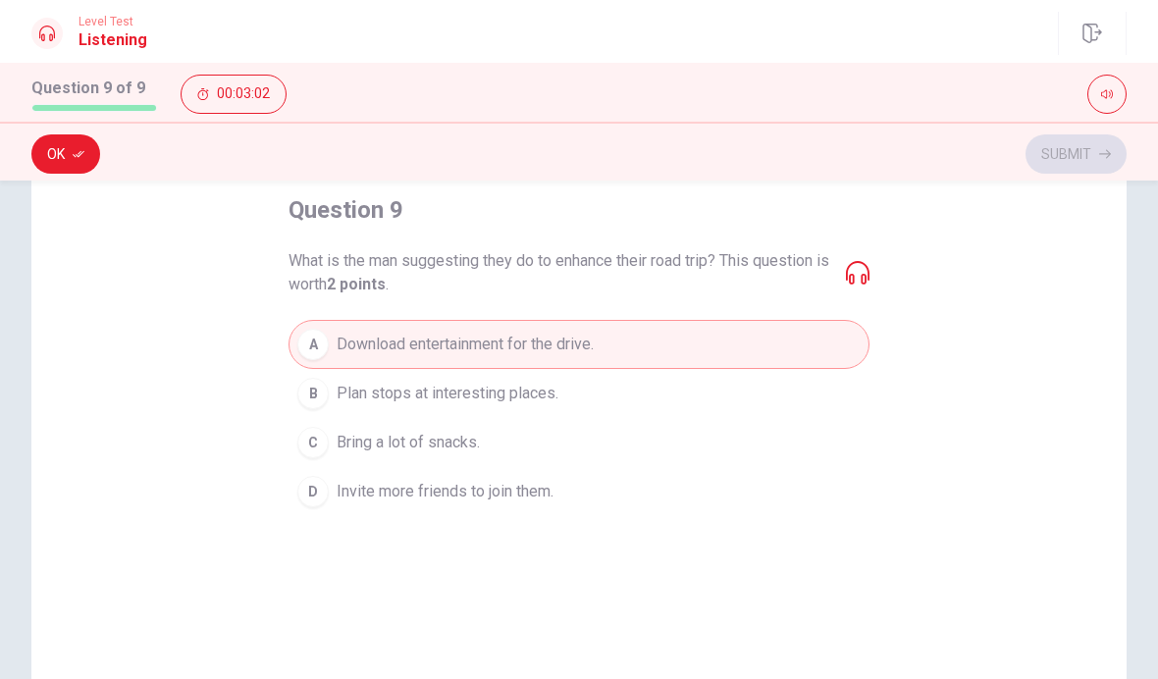
click at [67, 125] on div "Ok Submit" at bounding box center [579, 151] width 1158 height 59
click at [73, 155] on icon "button" at bounding box center [79, 154] width 12 height 12
click at [1061, 167] on button "Submit" at bounding box center [1075, 153] width 101 height 39
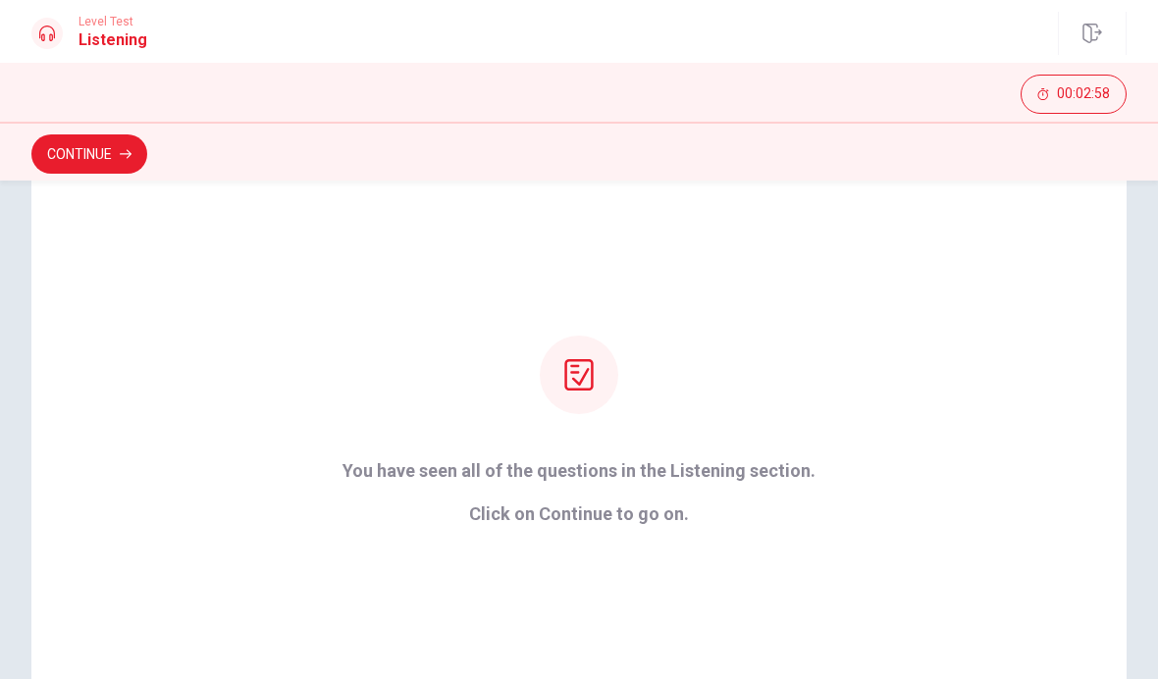
click at [68, 152] on button "Continue" at bounding box center [89, 153] width 116 height 39
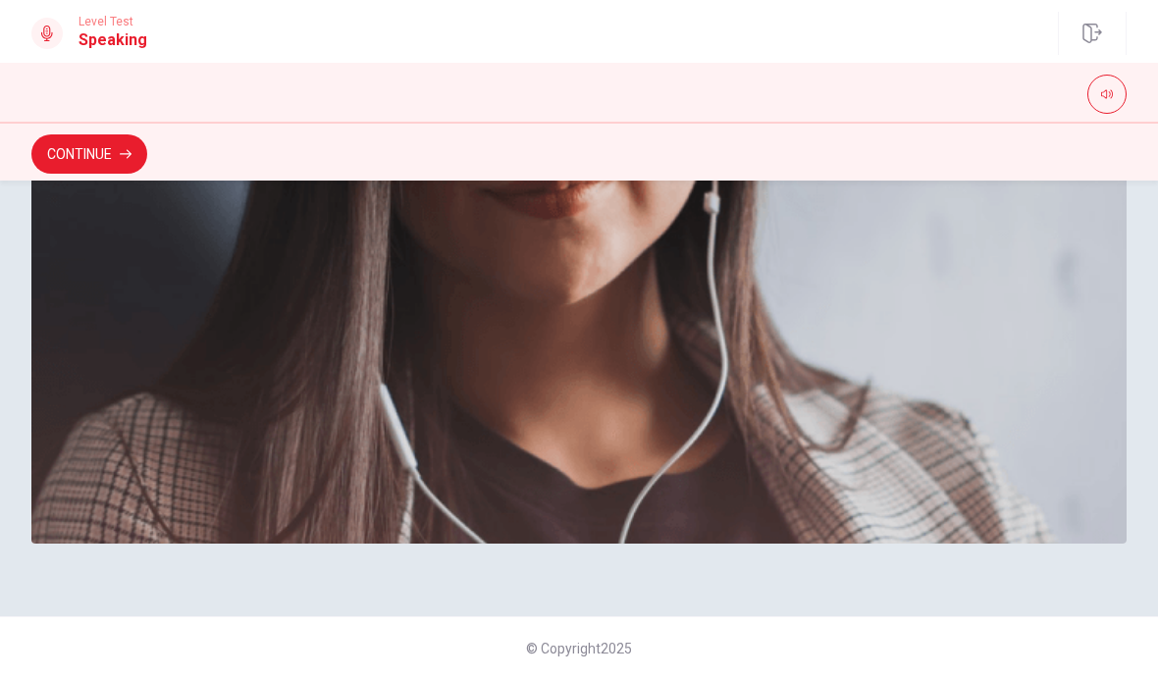
scroll to position [581, 0]
click at [86, 138] on button "Continue" at bounding box center [89, 153] width 116 height 39
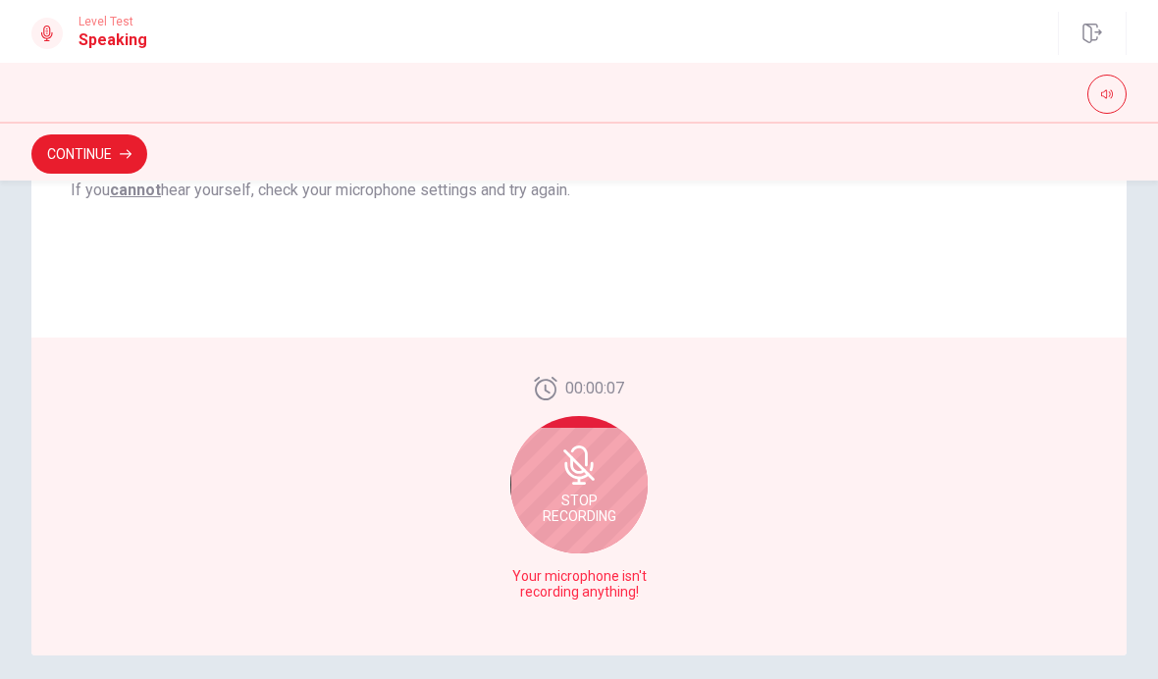
scroll to position [422, 0]
click at [548, 512] on span "Stop Recording" at bounding box center [580, 506] width 74 height 31
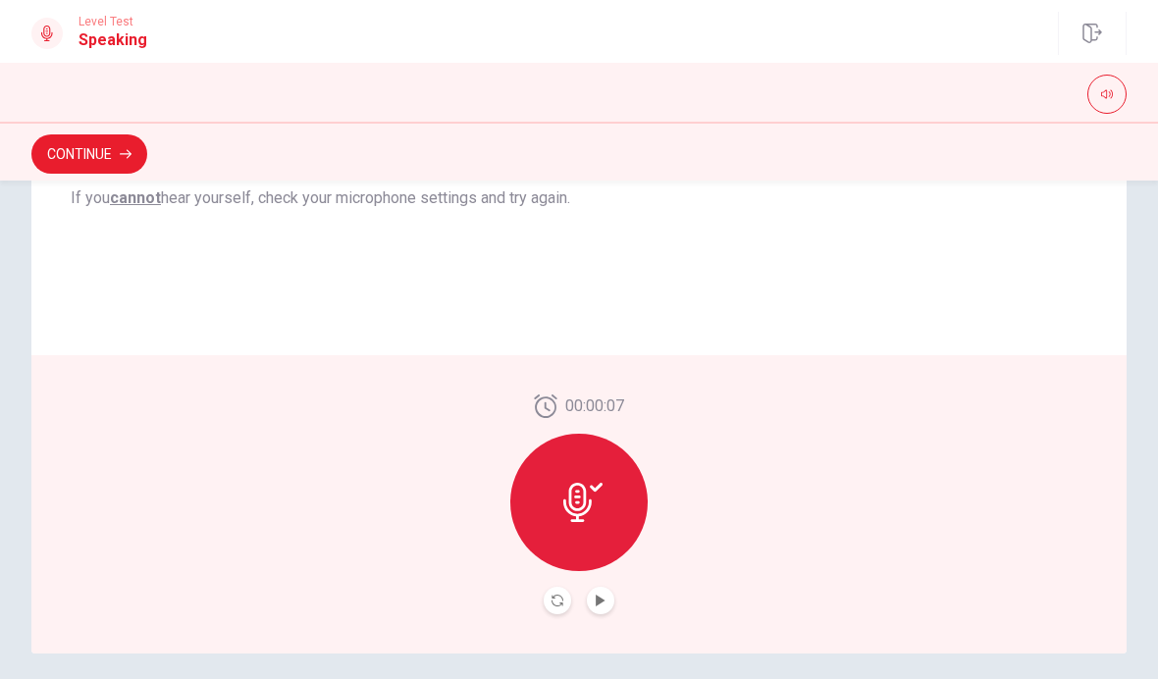
click at [572, 487] on icon at bounding box center [577, 502] width 28 height 39
click at [605, 600] on icon "Play Audio" at bounding box center [601, 601] width 12 height 12
click at [559, 597] on icon "Record Again" at bounding box center [557, 601] width 12 height 12
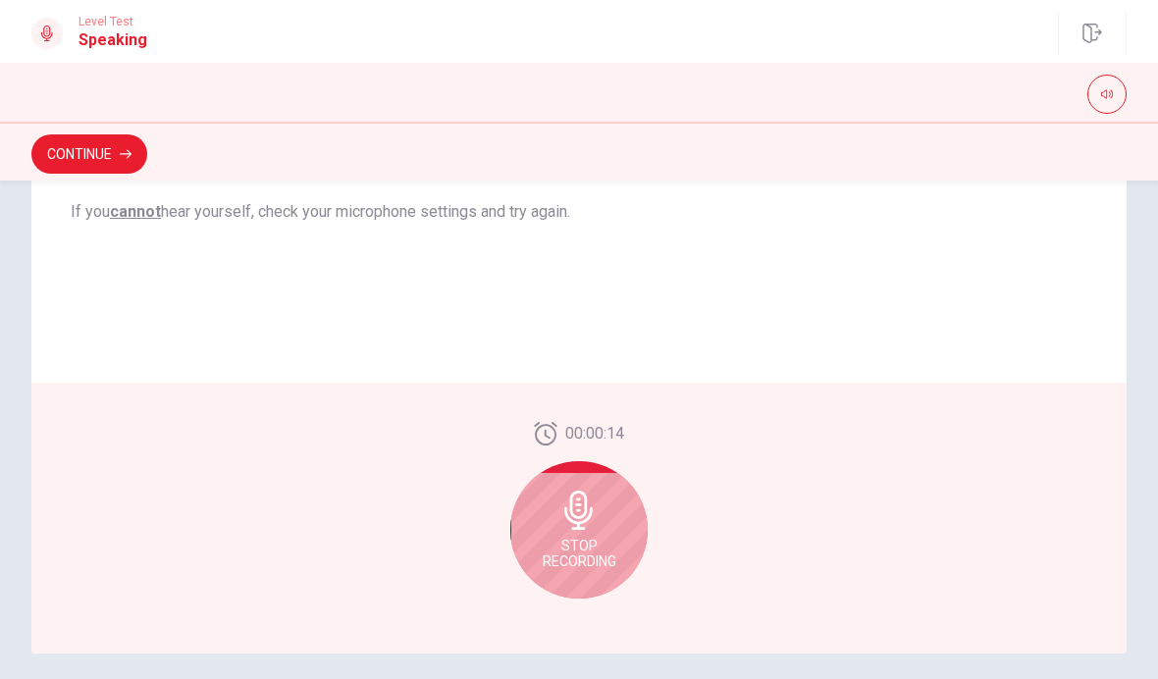
click at [583, 561] on span "Stop Recording" at bounding box center [580, 553] width 74 height 31
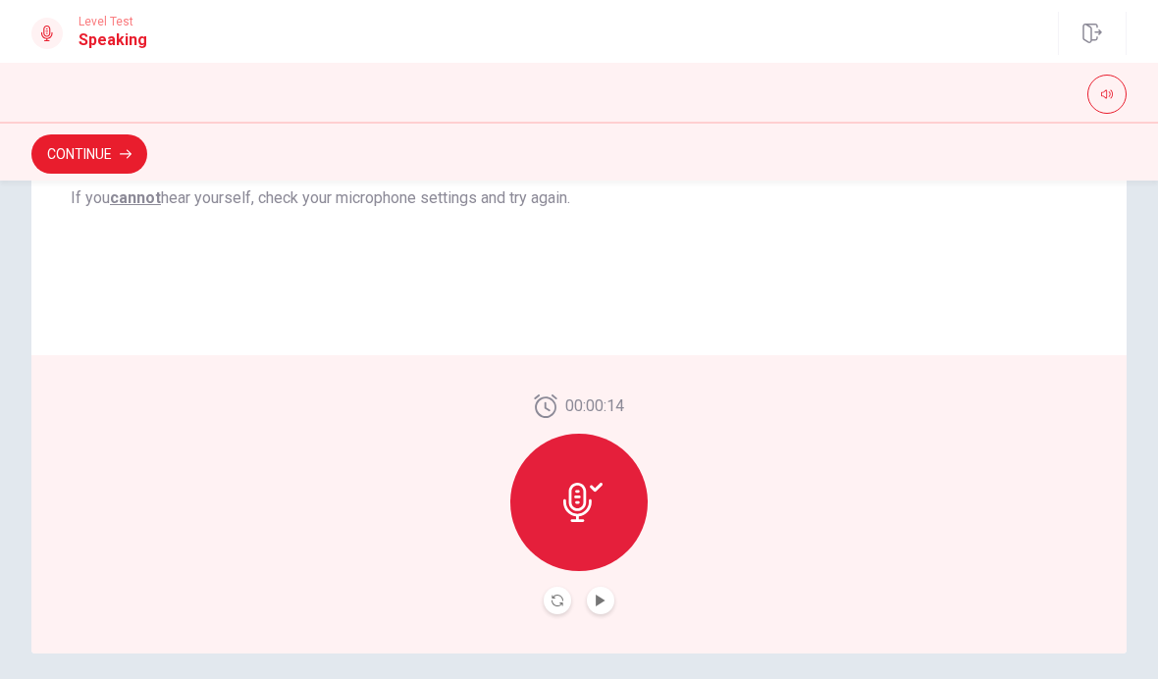
click at [582, 532] on div at bounding box center [578, 502] width 137 height 137
click at [603, 595] on icon "Play Audio" at bounding box center [601, 601] width 12 height 12
click at [597, 555] on div at bounding box center [578, 502] width 137 height 137
click at [627, 512] on div at bounding box center [578, 502] width 137 height 137
click at [561, 595] on icon "Record Again" at bounding box center [557, 601] width 12 height 12
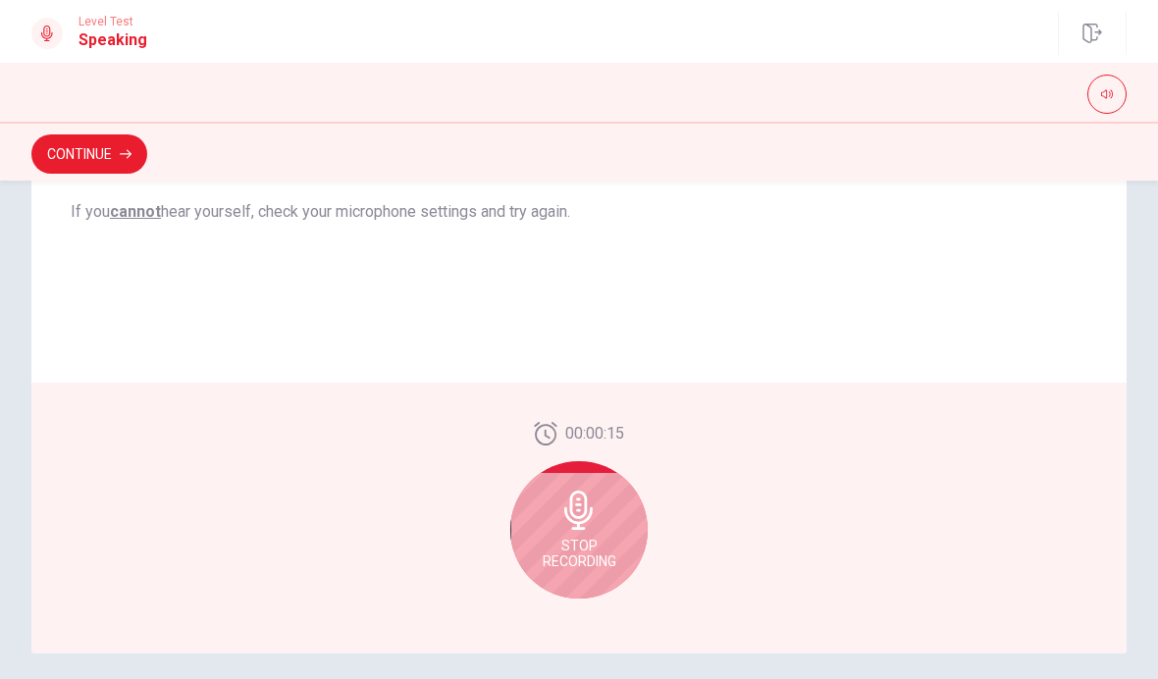
click at [627, 524] on div "Stop Recording" at bounding box center [578, 529] width 137 height 137
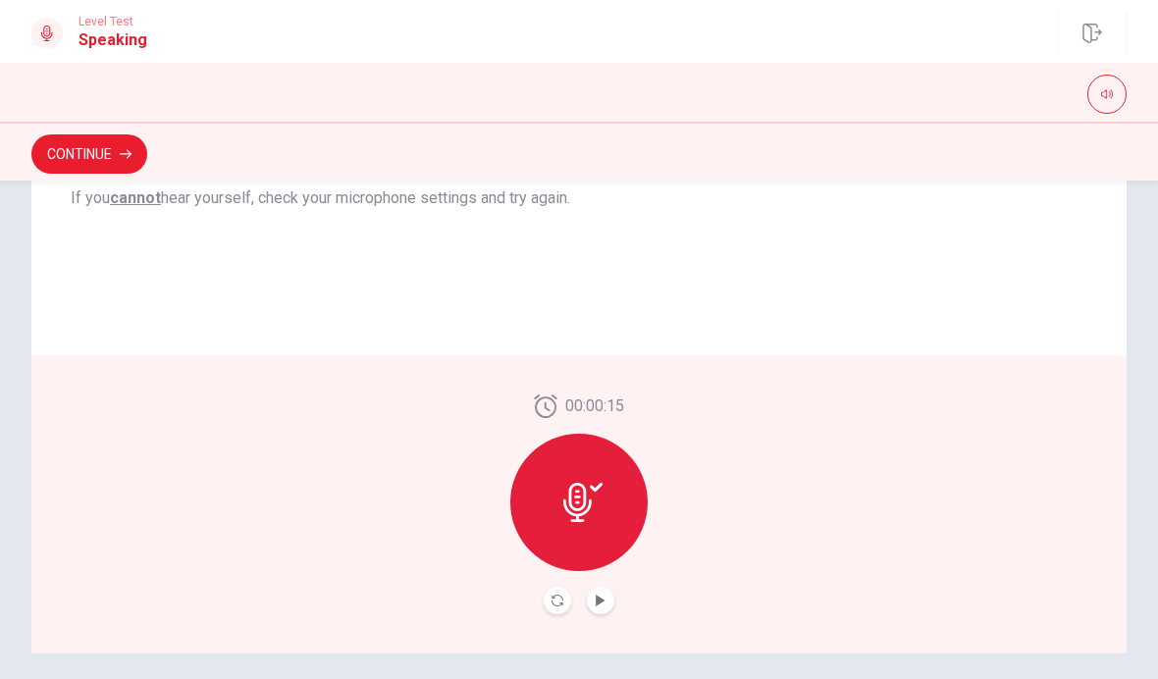
click at [604, 595] on icon "Play Audio" at bounding box center [601, 601] width 12 height 12
click at [58, 163] on button "Continue" at bounding box center [89, 153] width 116 height 39
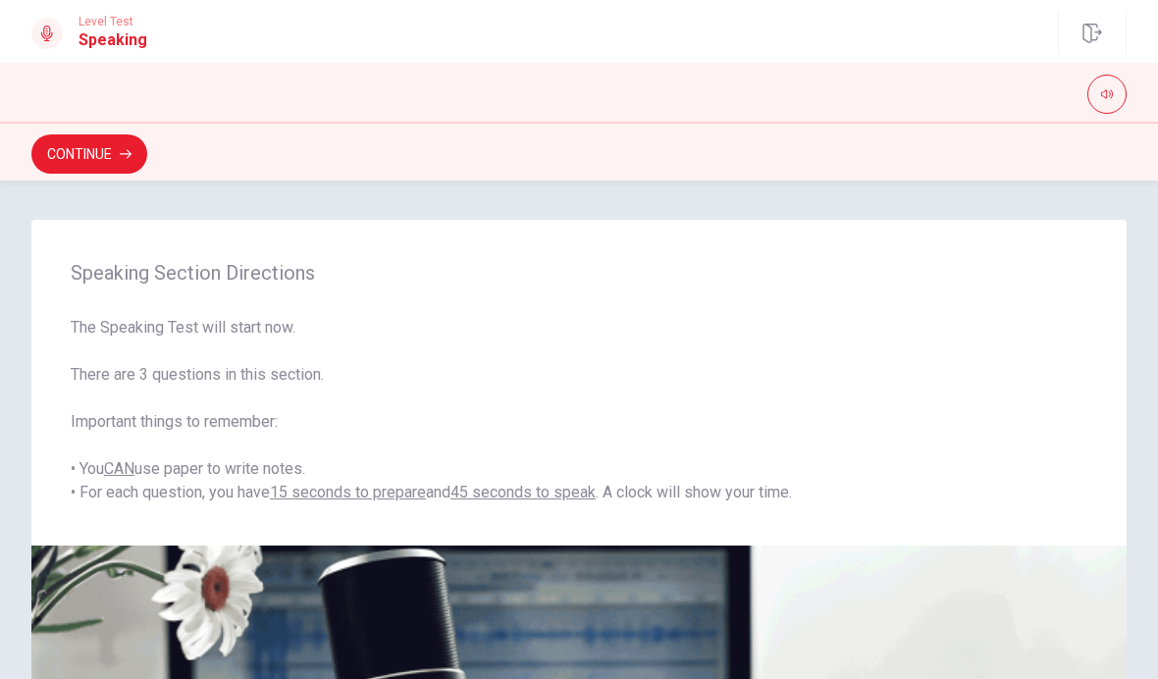
scroll to position [0, 0]
click at [54, 172] on button "Continue" at bounding box center [89, 153] width 116 height 39
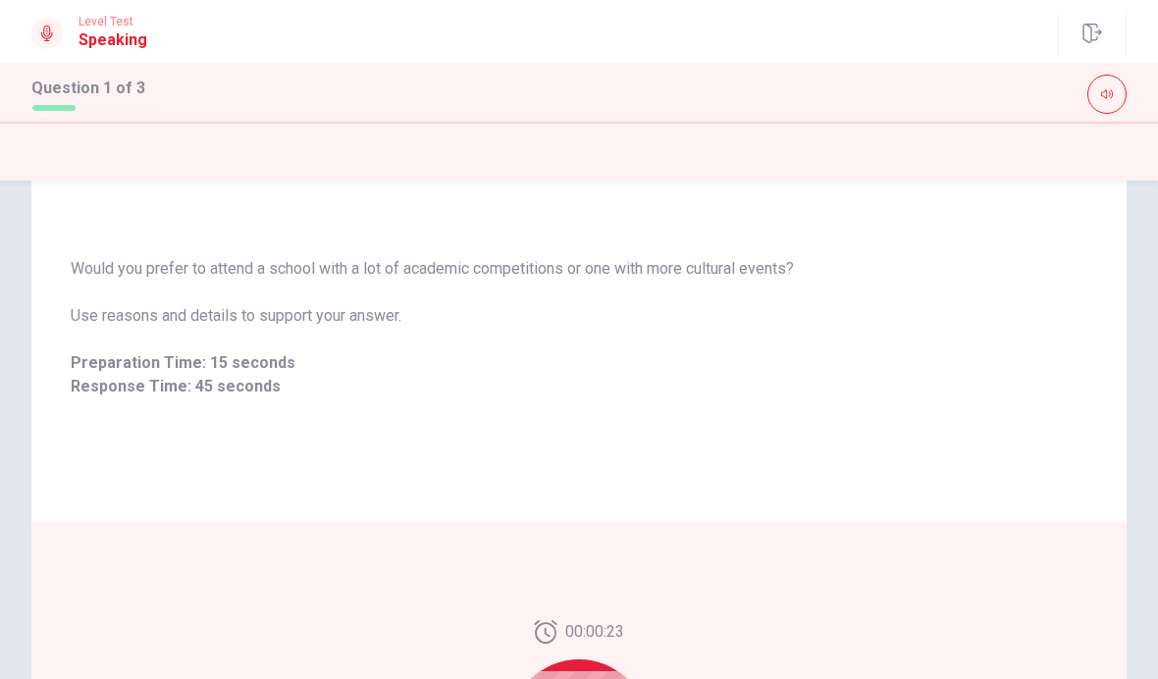
scroll to position [133, 0]
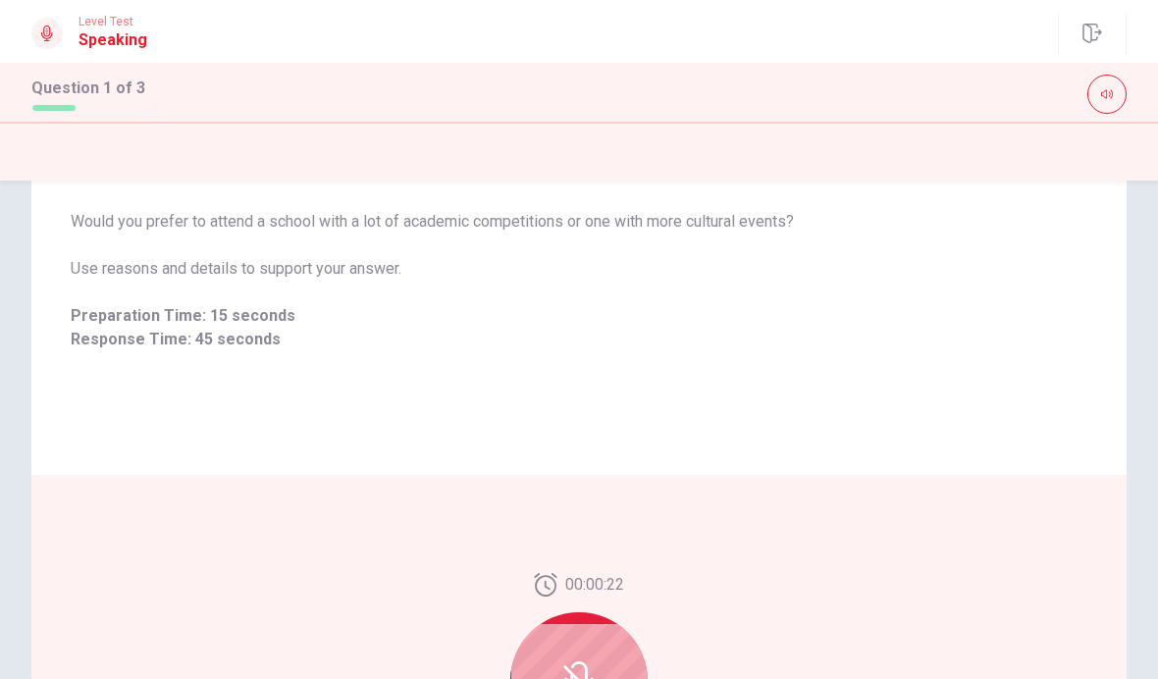
click at [798, 460] on div "Would you prefer to attend a school with a lot of academic competitions or one …" at bounding box center [578, 280] width 1095 height 388
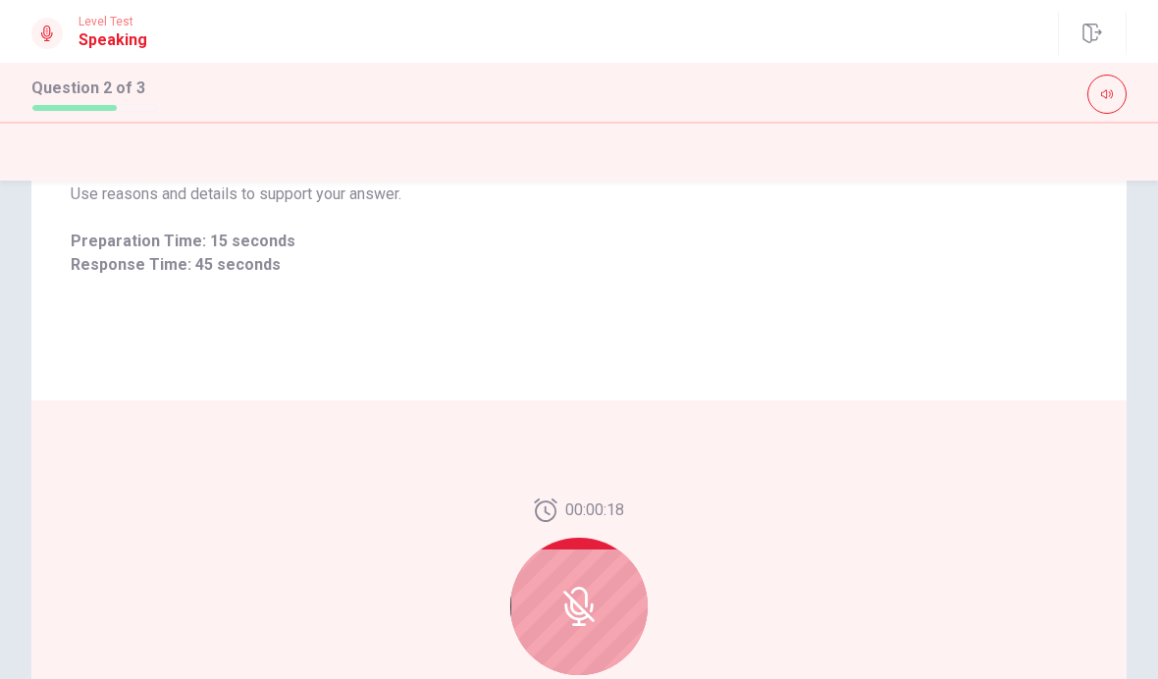
scroll to position [354, 0]
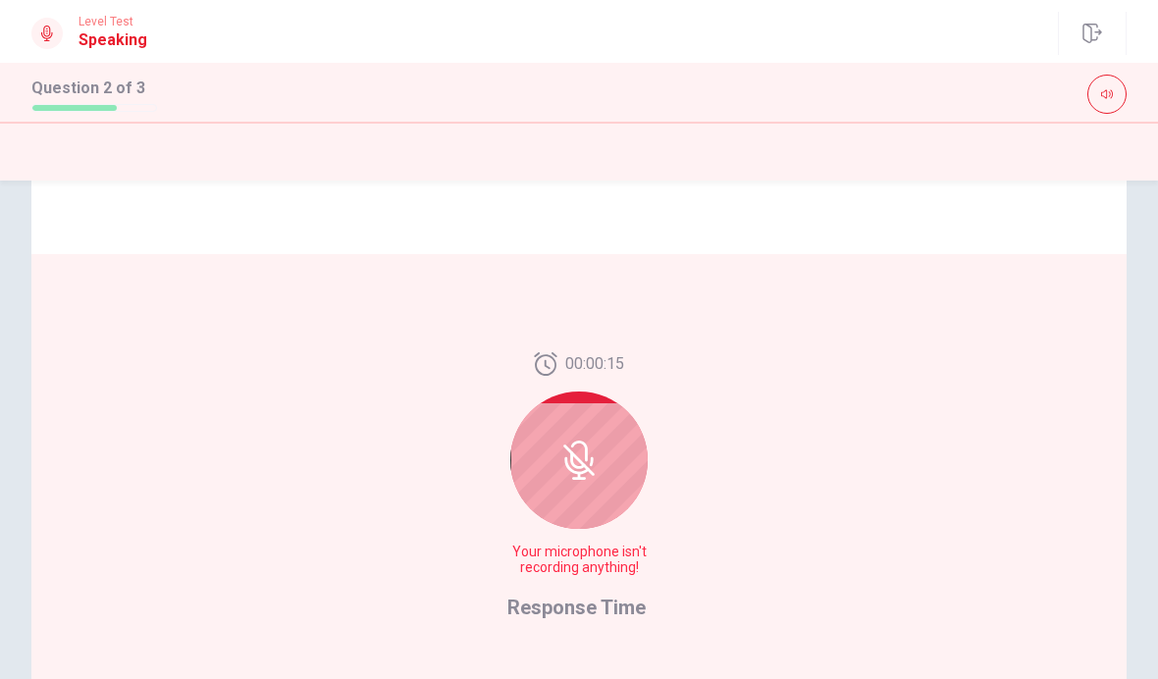
click at [579, 455] on icon at bounding box center [578, 459] width 39 height 39
click at [601, 463] on div at bounding box center [578, 459] width 137 height 137
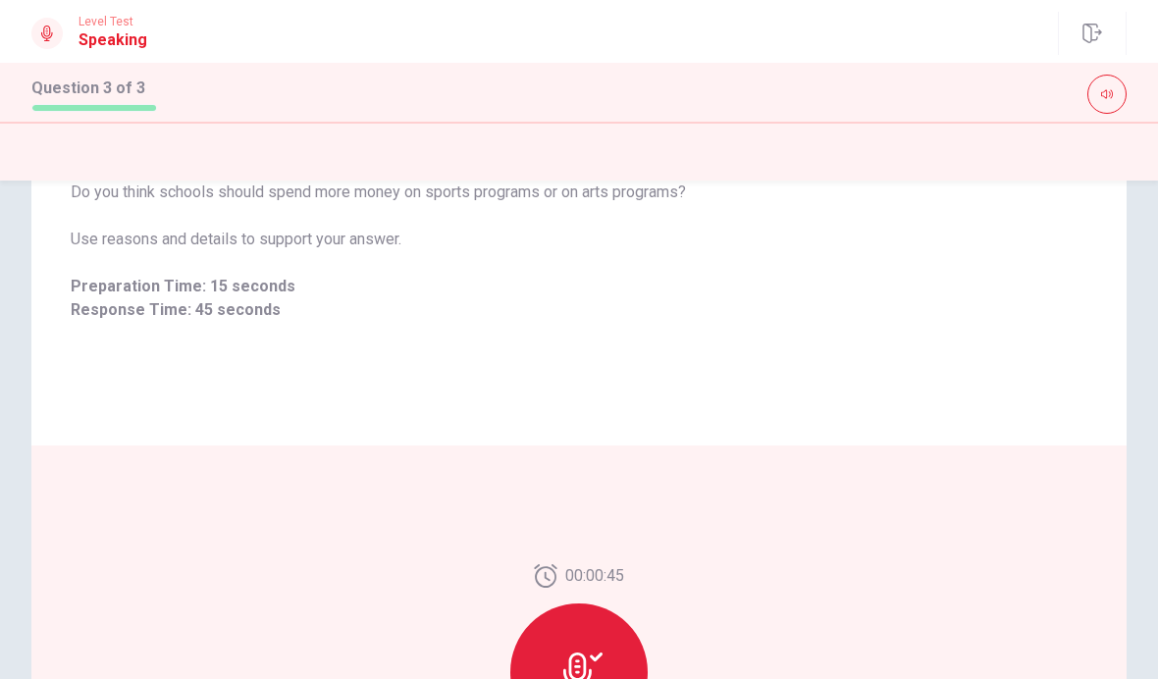
scroll to position [153, 0]
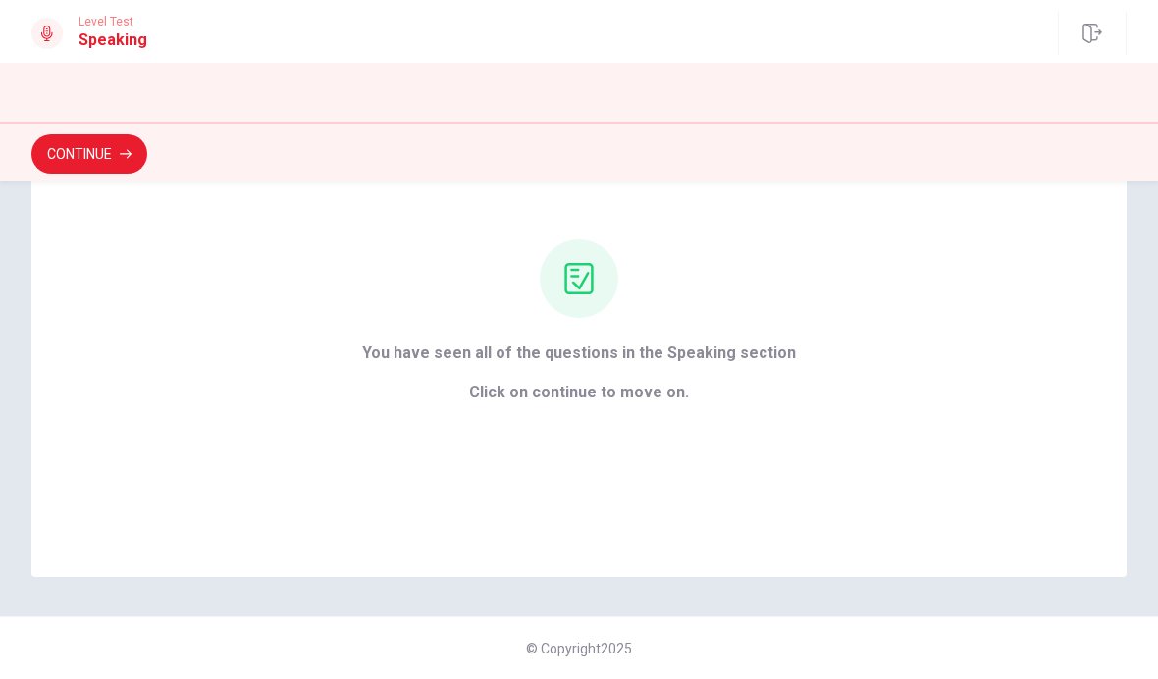
click at [67, 164] on button "Continue" at bounding box center [89, 153] width 116 height 39
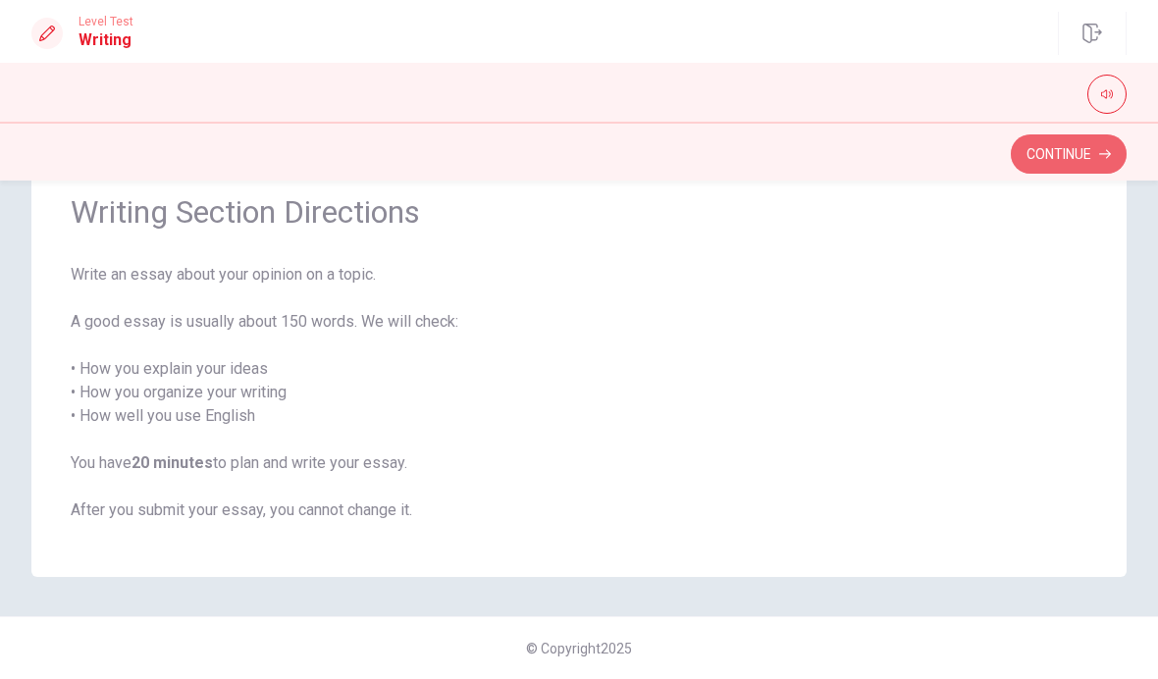
click at [1099, 162] on button "Continue" at bounding box center [1068, 153] width 116 height 39
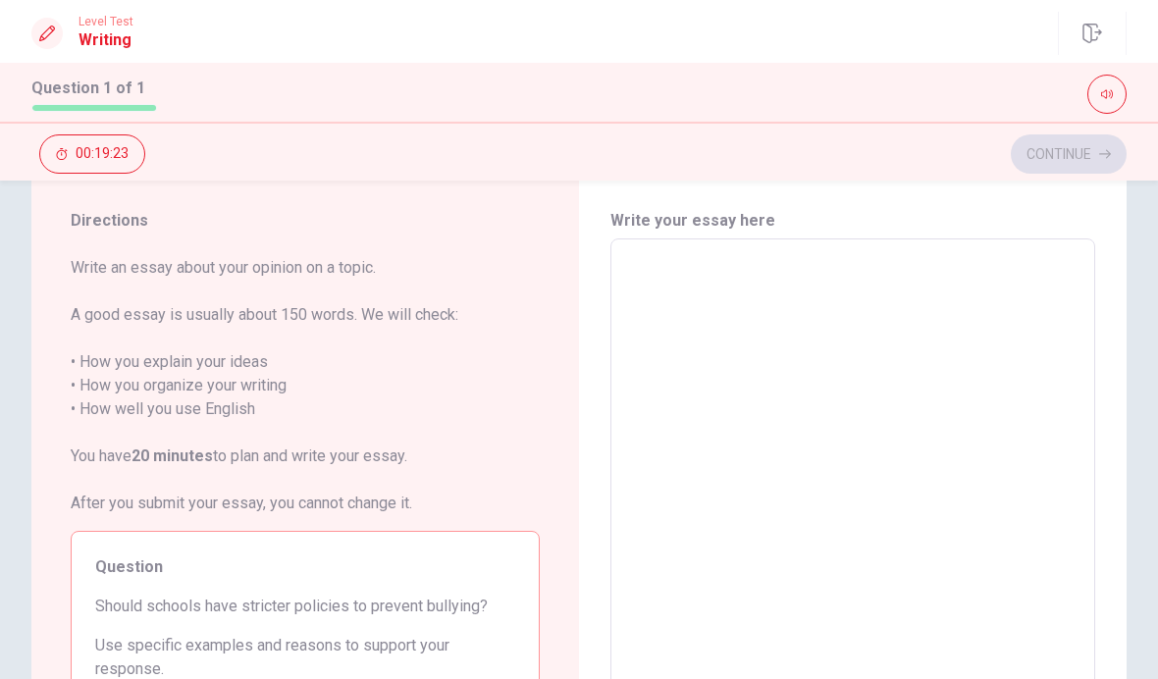
scroll to position [48, 0]
type textarea "Play"
click at [1047, 280] on textarea "Play" at bounding box center [852, 512] width 457 height 510
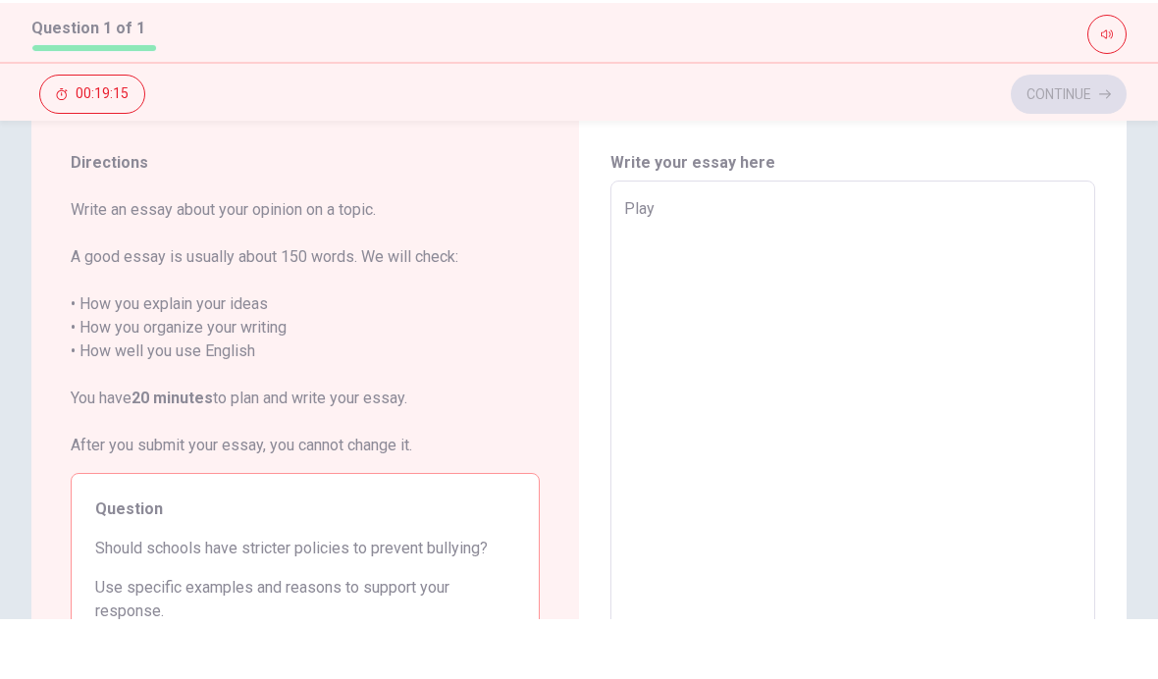
click at [733, 257] on textarea "Play" at bounding box center [852, 512] width 457 height 510
type textarea "x"
type textarea "Play"
click at [1052, 75] on div at bounding box center [650, 94] width 954 height 39
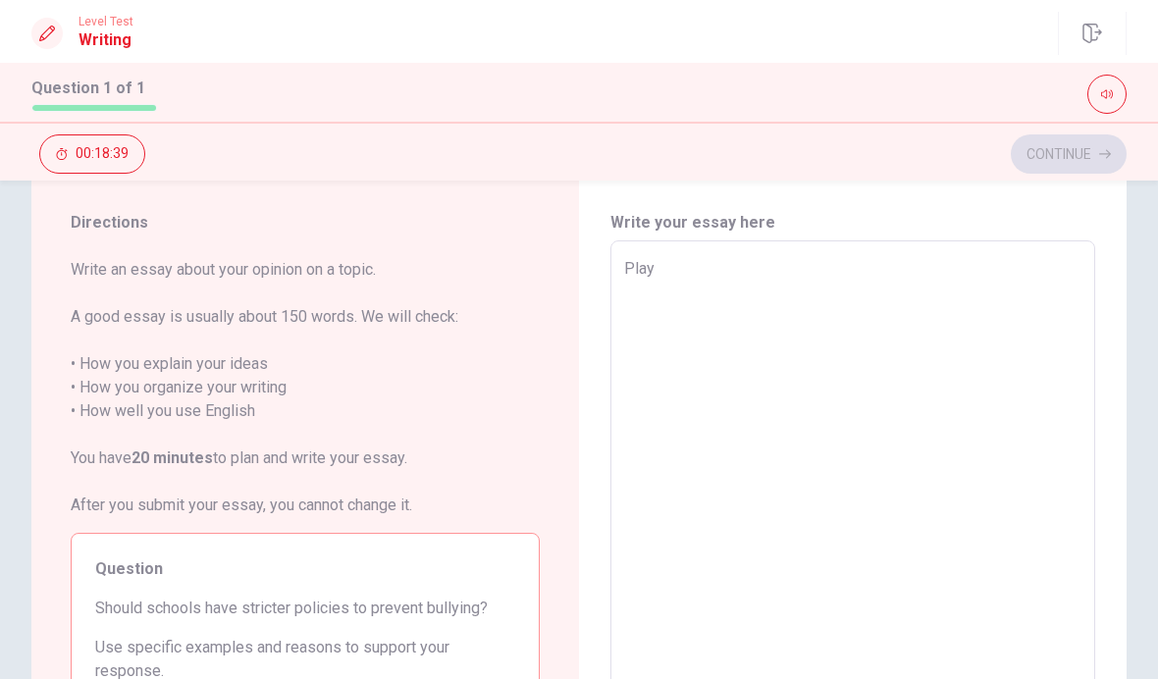
click at [704, 282] on textarea "Play" at bounding box center [852, 512] width 457 height 510
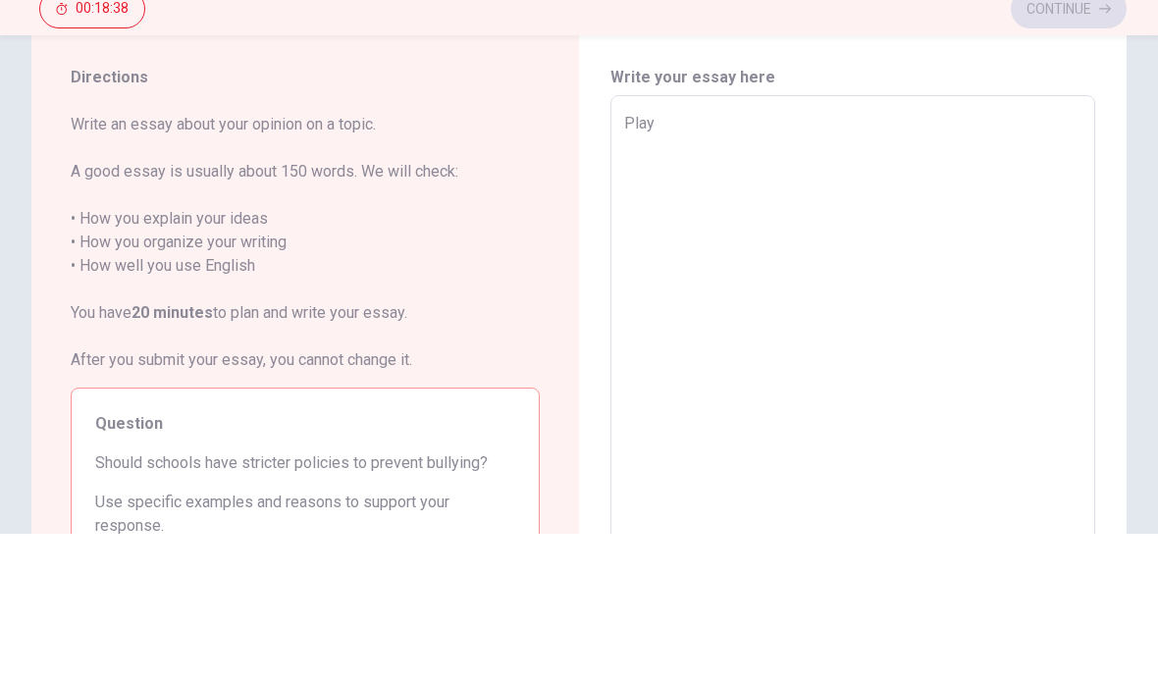
type textarea "x"
type textarea "Pla"
type textarea "x"
type textarea "Pl"
type textarea "x"
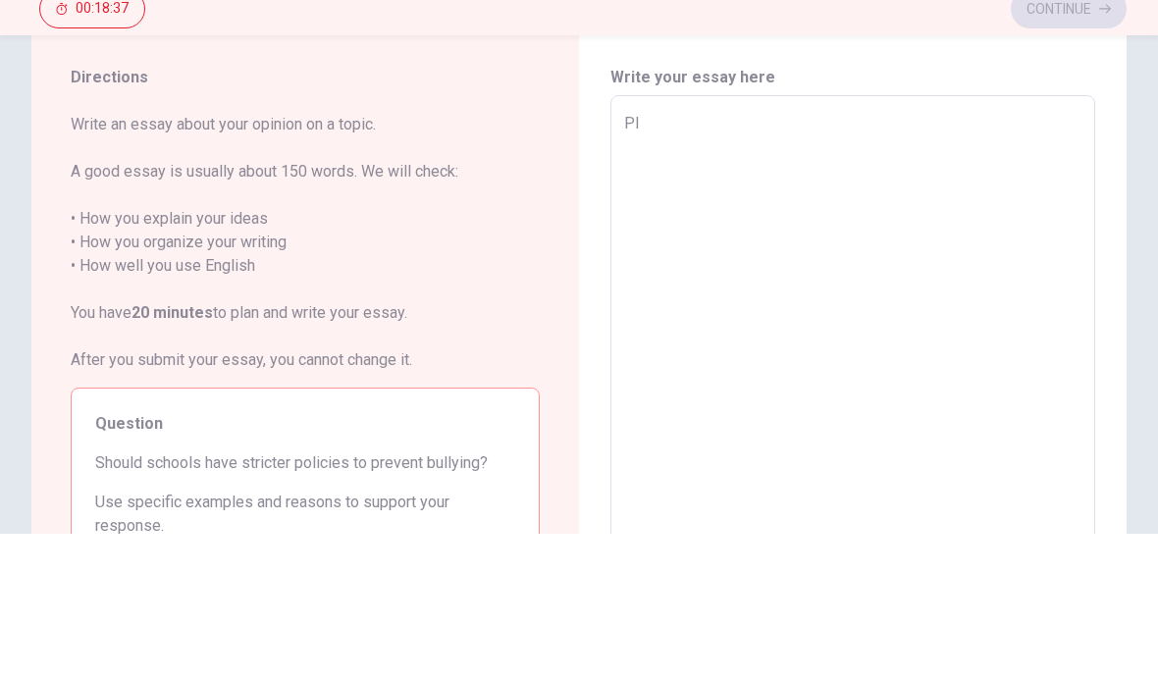
type textarea "P"
type textarea "x"
click at [692, 257] on textarea at bounding box center [852, 512] width 457 height 510
click at [1005, 257] on textarea at bounding box center [852, 512] width 457 height 510
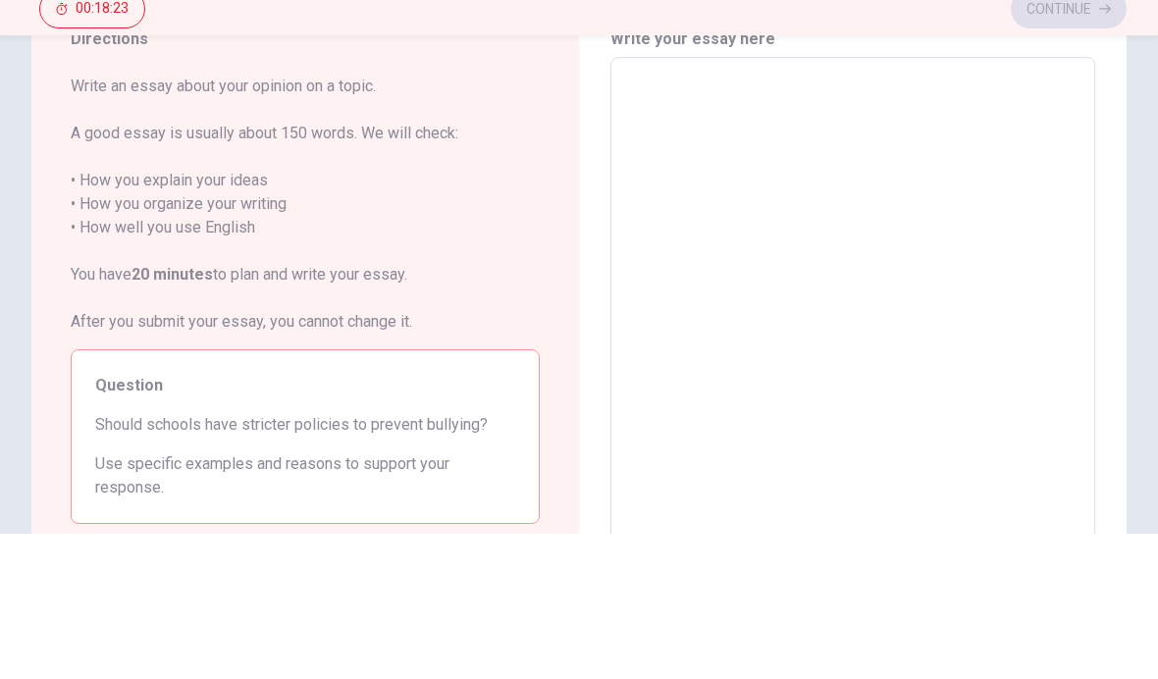
scroll to position [73, 0]
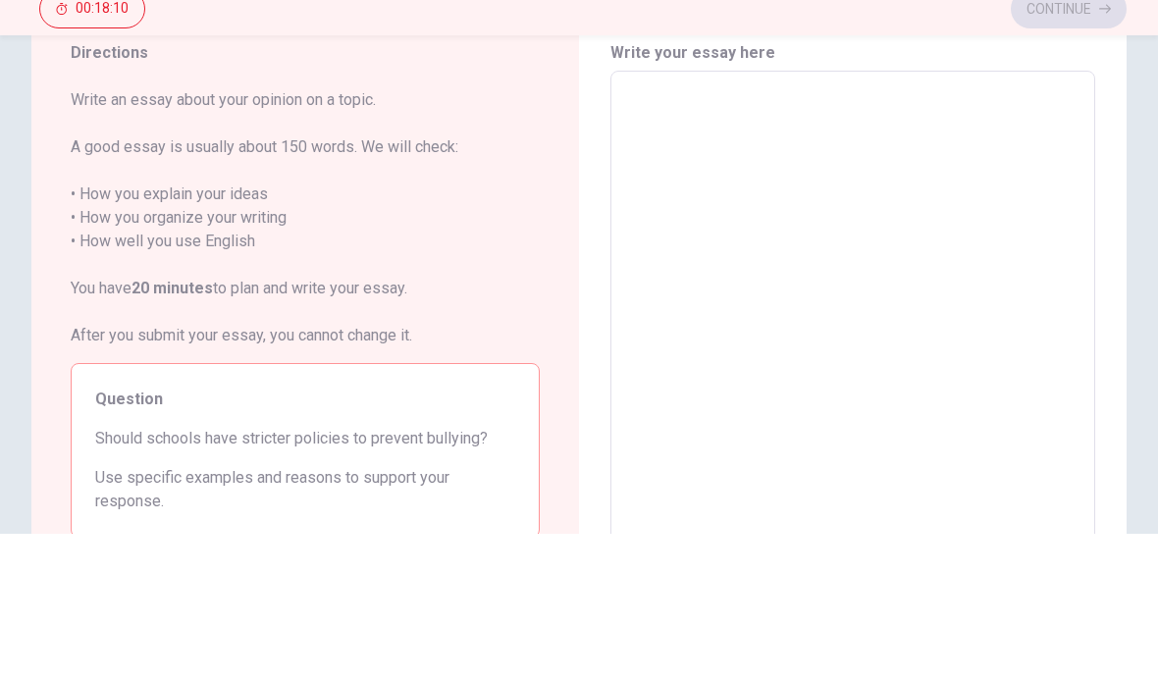
type textarea "I'm"
type textarea "x"
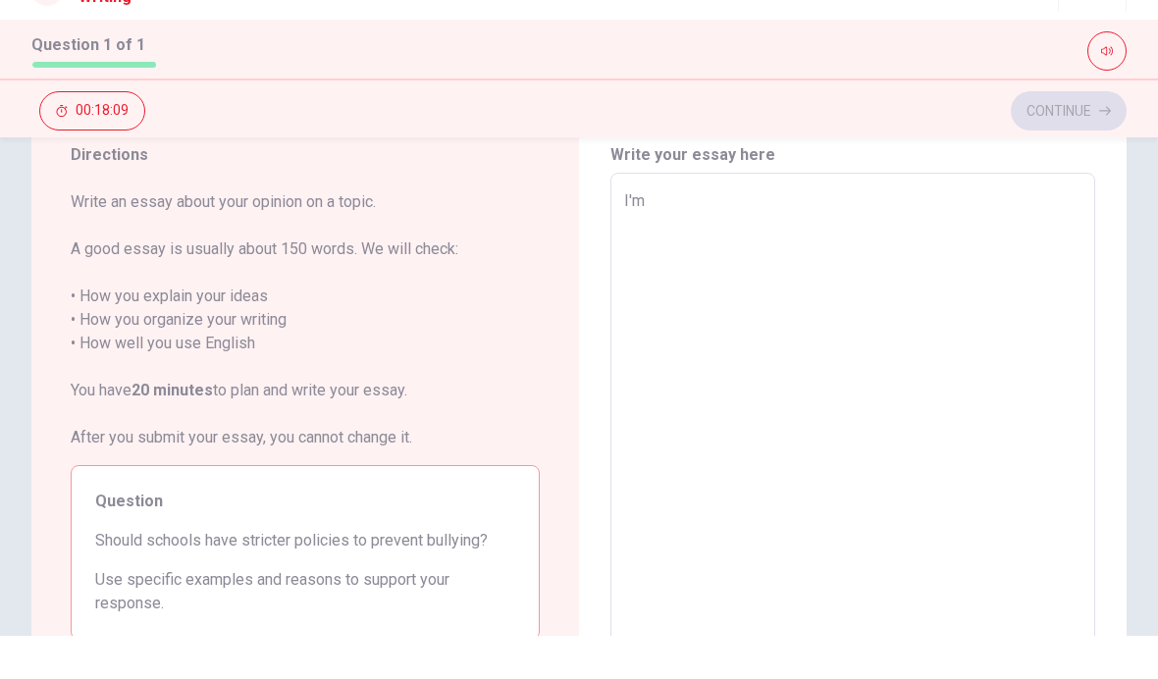
type textarea "I'm"
click at [703, 135] on div "Continue 00:18:09" at bounding box center [578, 153] width 1095 height 37
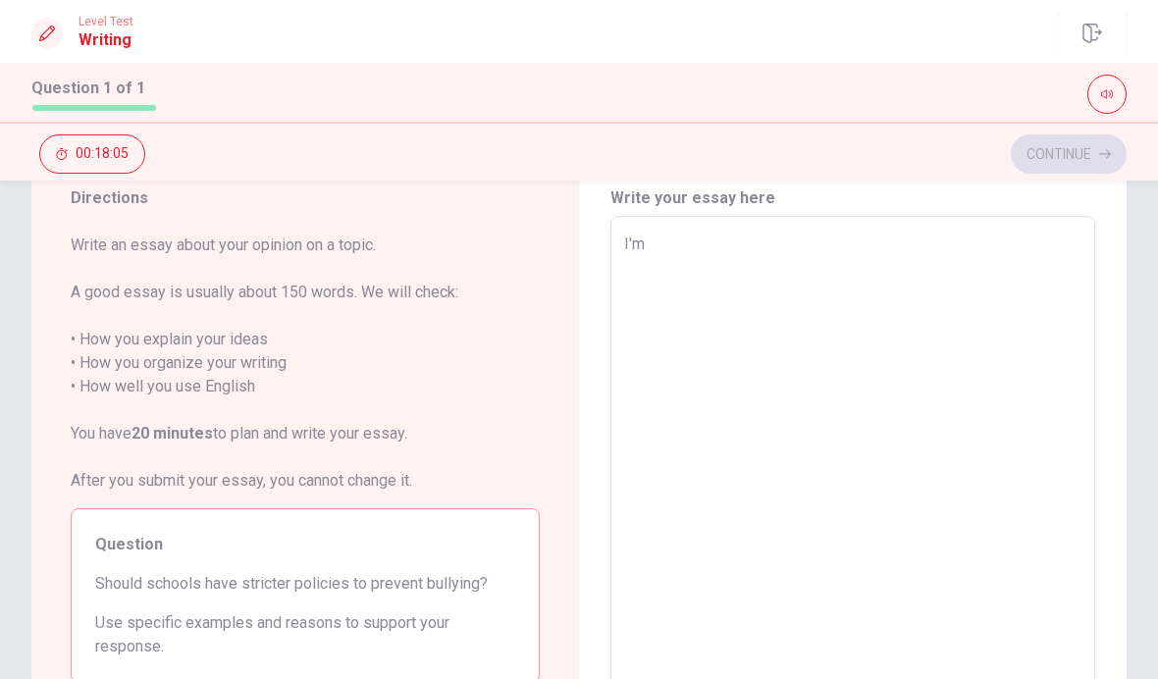
type textarea "x"
type textarea "I'm going"
type textarea "x"
type textarea "I'm going school"
type textarea "x"
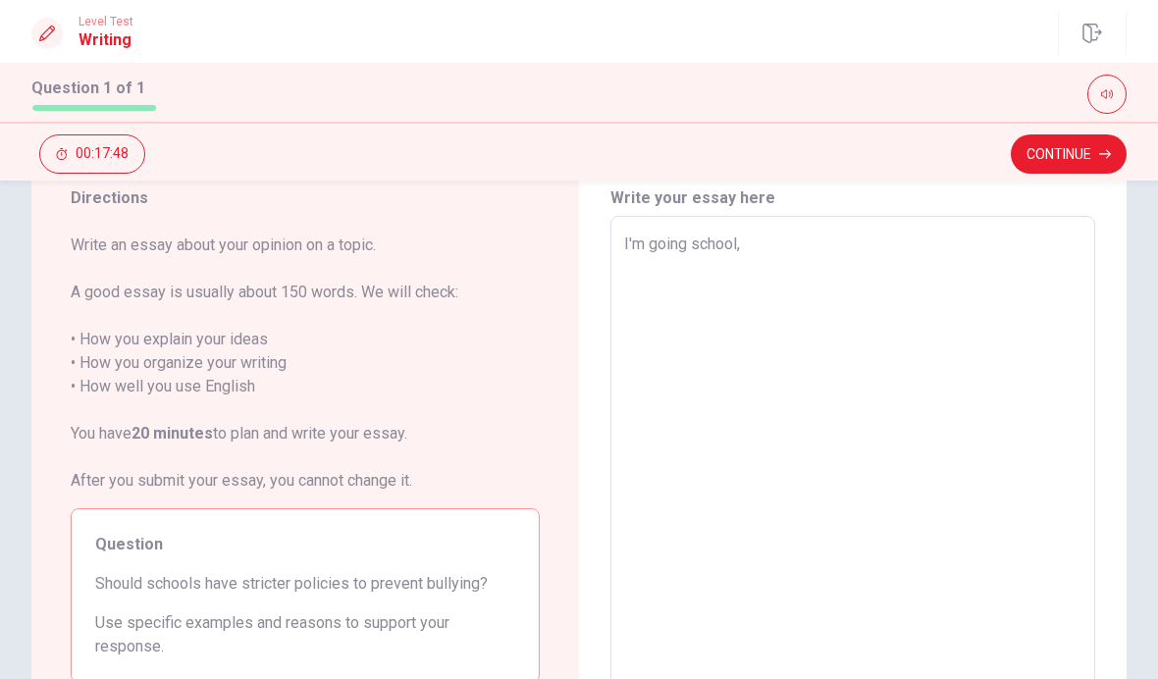
type textarea "I'm going school,"
click at [817, 267] on textarea "I'm going school," at bounding box center [852, 488] width 457 height 510
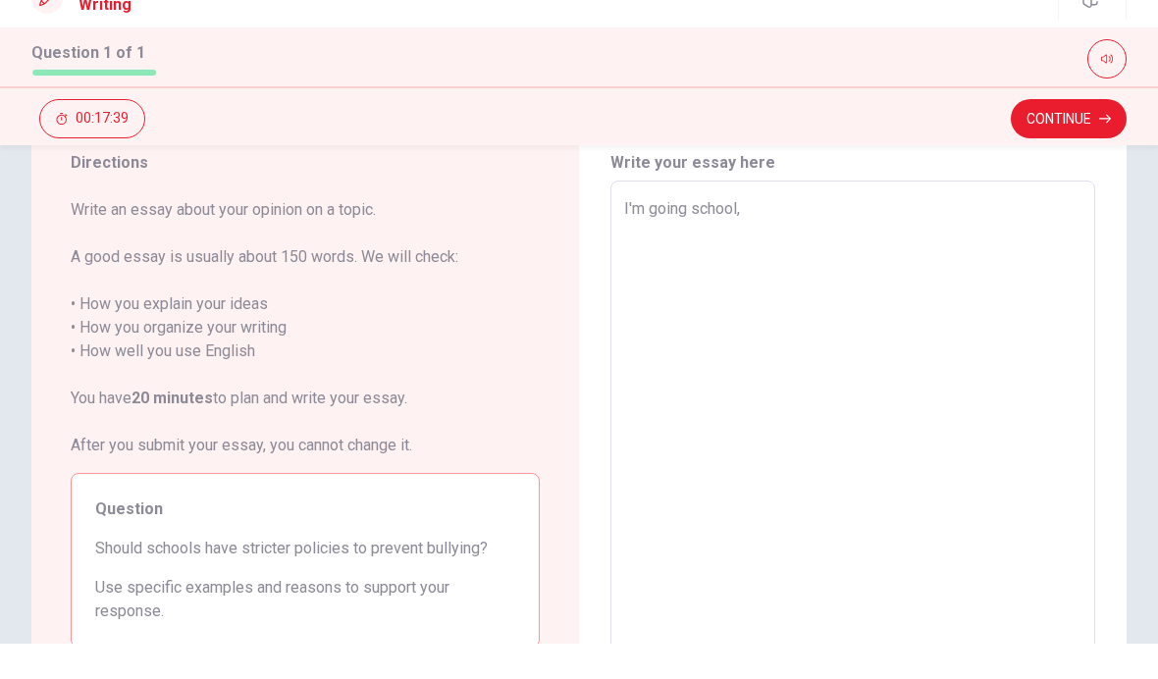
type textarea "x"
type textarea "I'm going school"
type textarea "x"
type textarea "I'm going schoo"
type textarea "x"
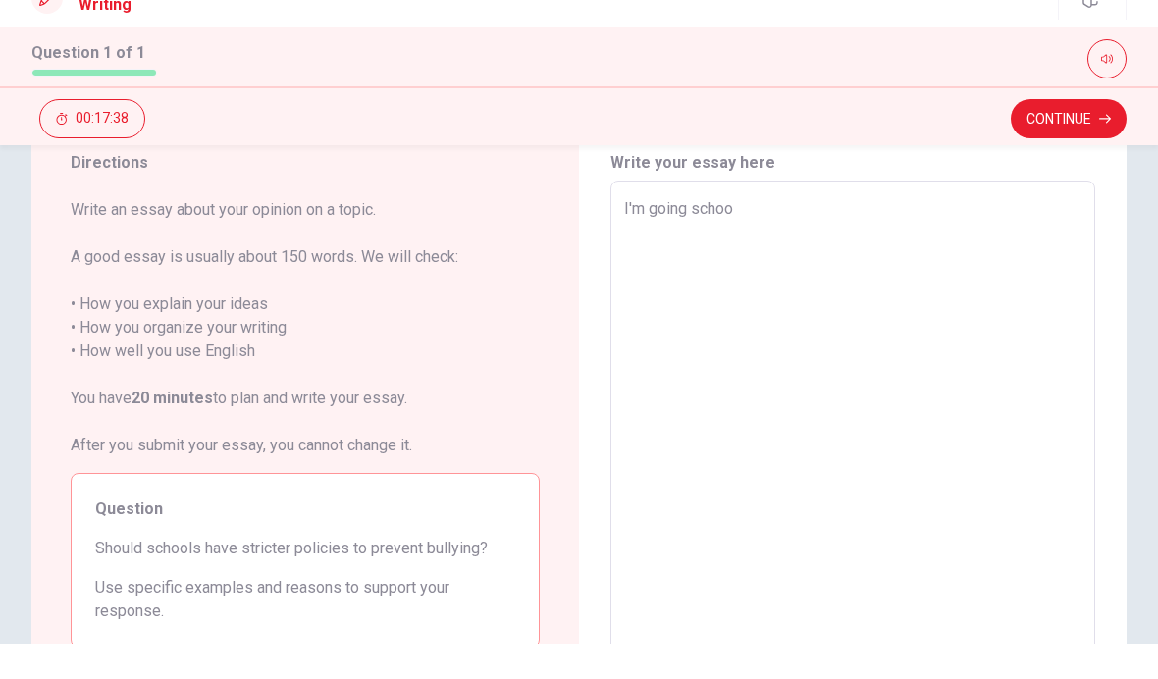
type textarea "I'm going scho"
type textarea "x"
type textarea "I'm going sch"
type textarea "x"
type textarea "I'm going sc"
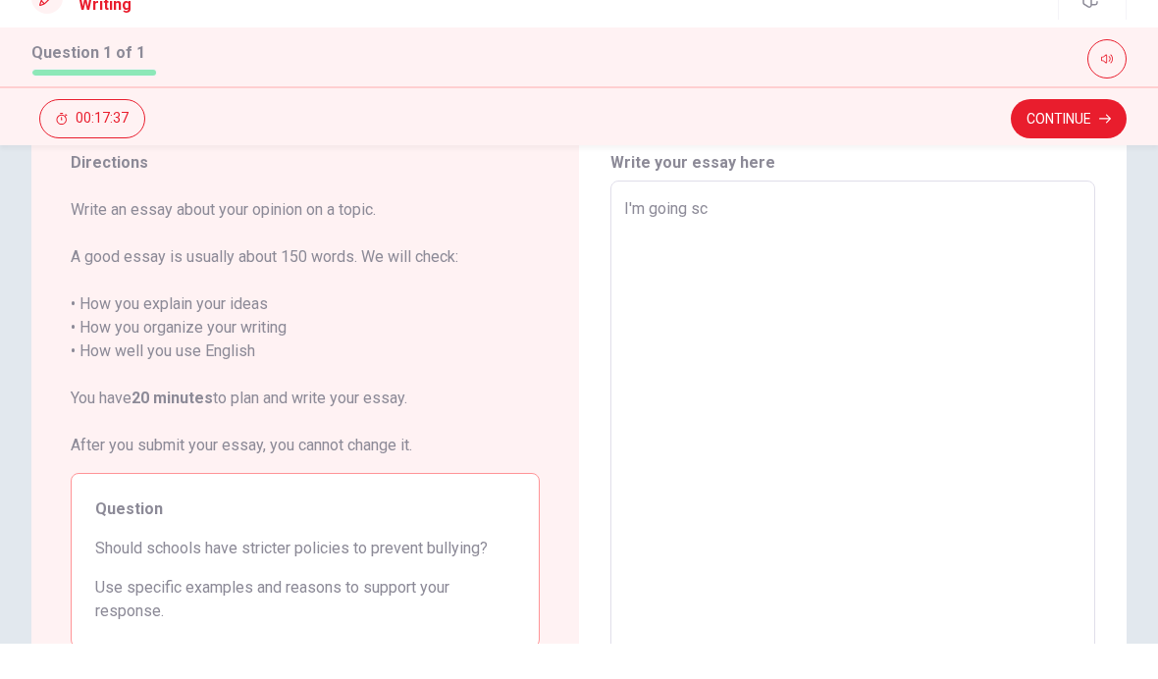
type textarea "x"
type textarea "I'm going s"
type textarea "x"
type textarea "I'm going"
type textarea "x"
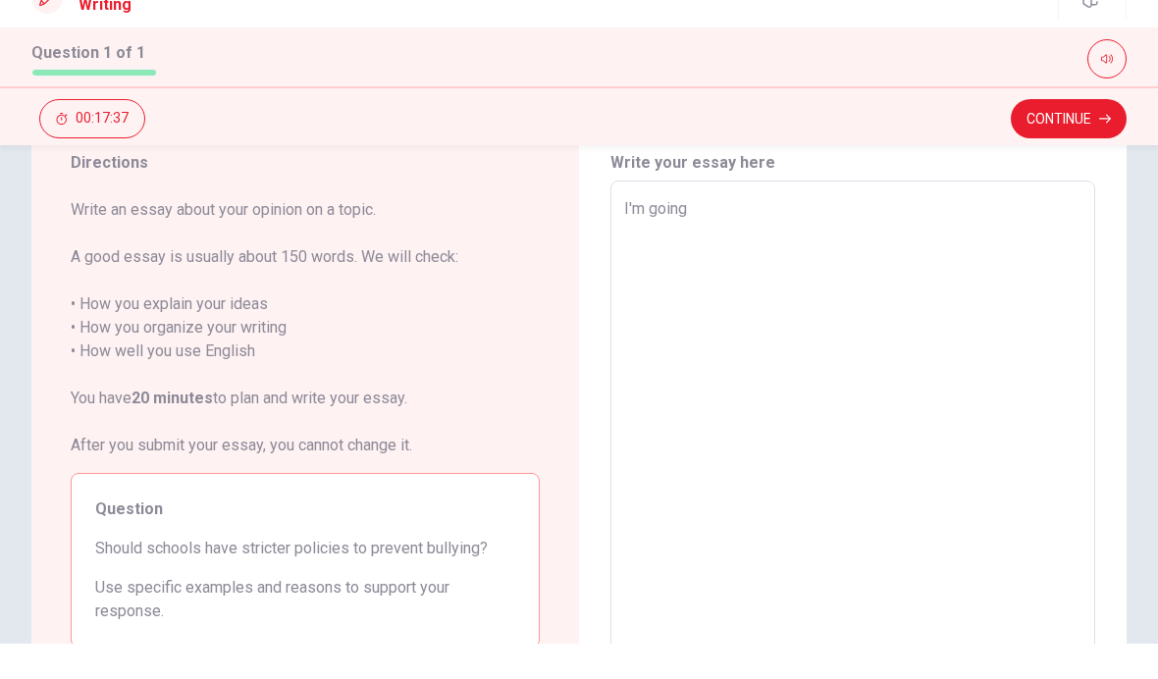
type textarea "I'm going"
type textarea "x"
type textarea "I'm goin"
type textarea "x"
type textarea "I'm goi"
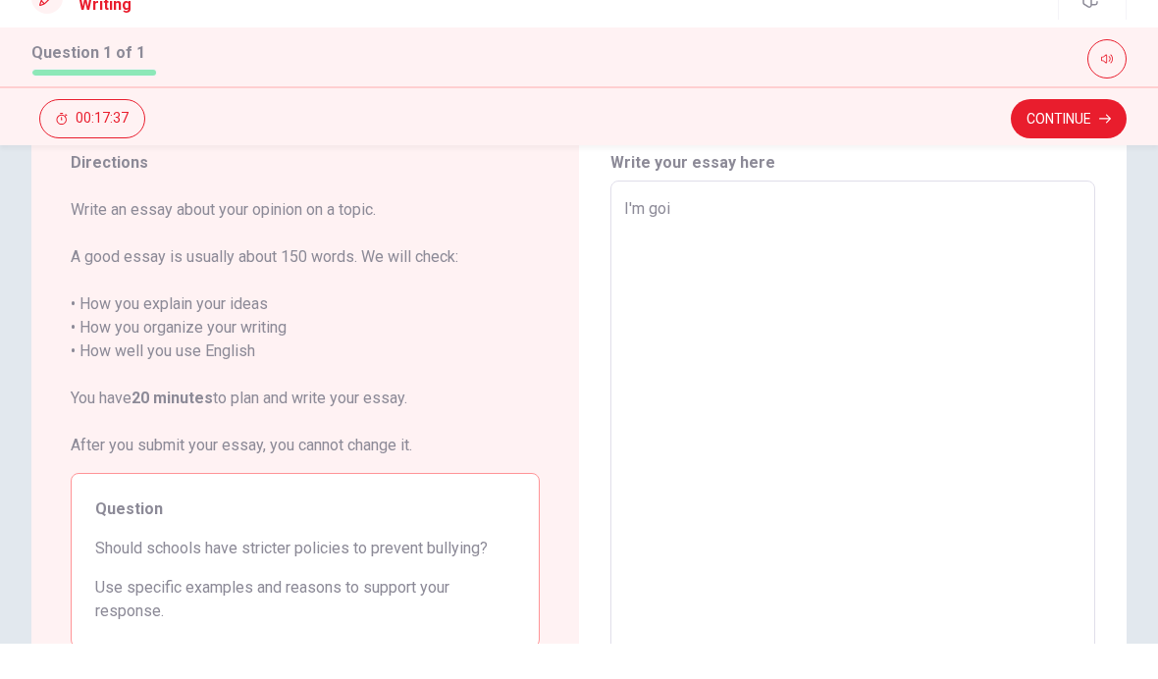
type textarea "x"
type textarea "I'm go"
type textarea "x"
type textarea "I'm g"
type textarea "x"
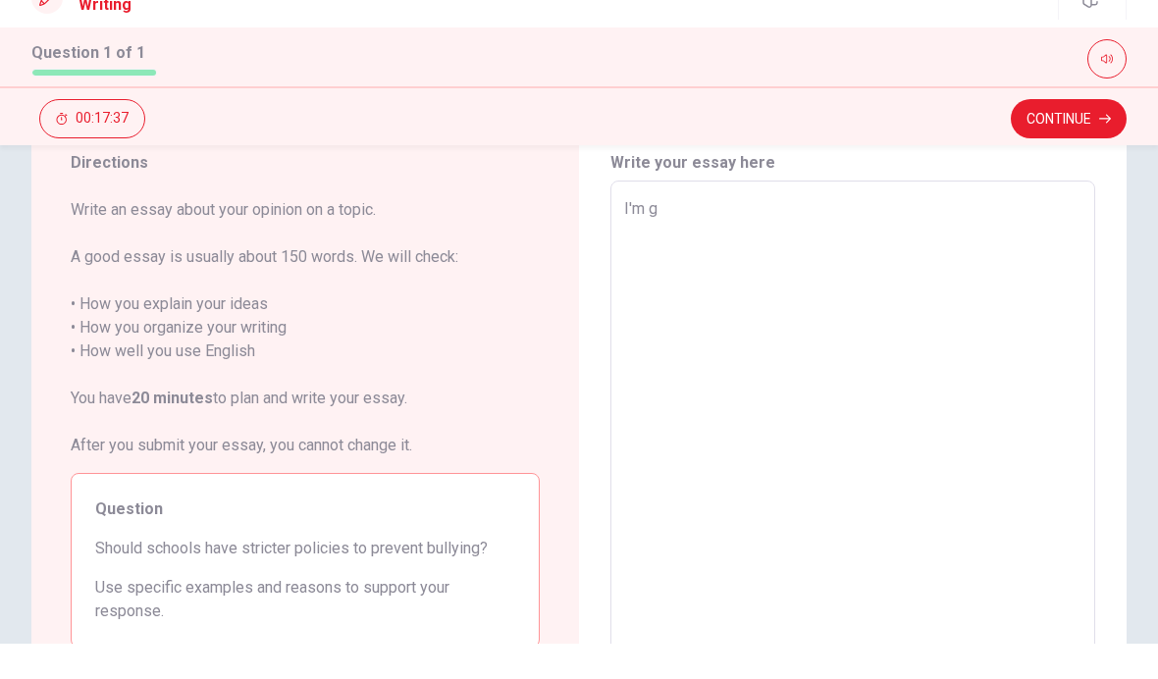
type textarea "I'm"
type textarea "x"
type textarea "I'm"
type textarea "x"
type textarea "I'"
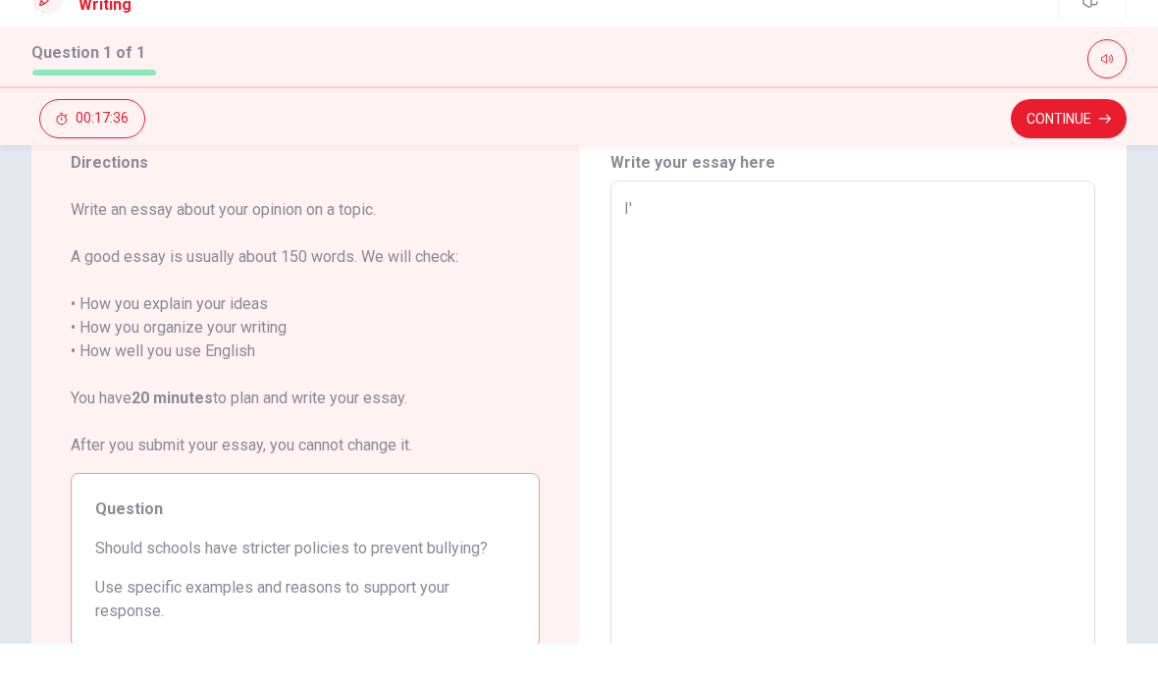
type textarea "x"
type textarea "I"
type textarea "x"
type textarea "Ia"
click at [703, 233] on textarea "Ia" at bounding box center [852, 488] width 457 height 510
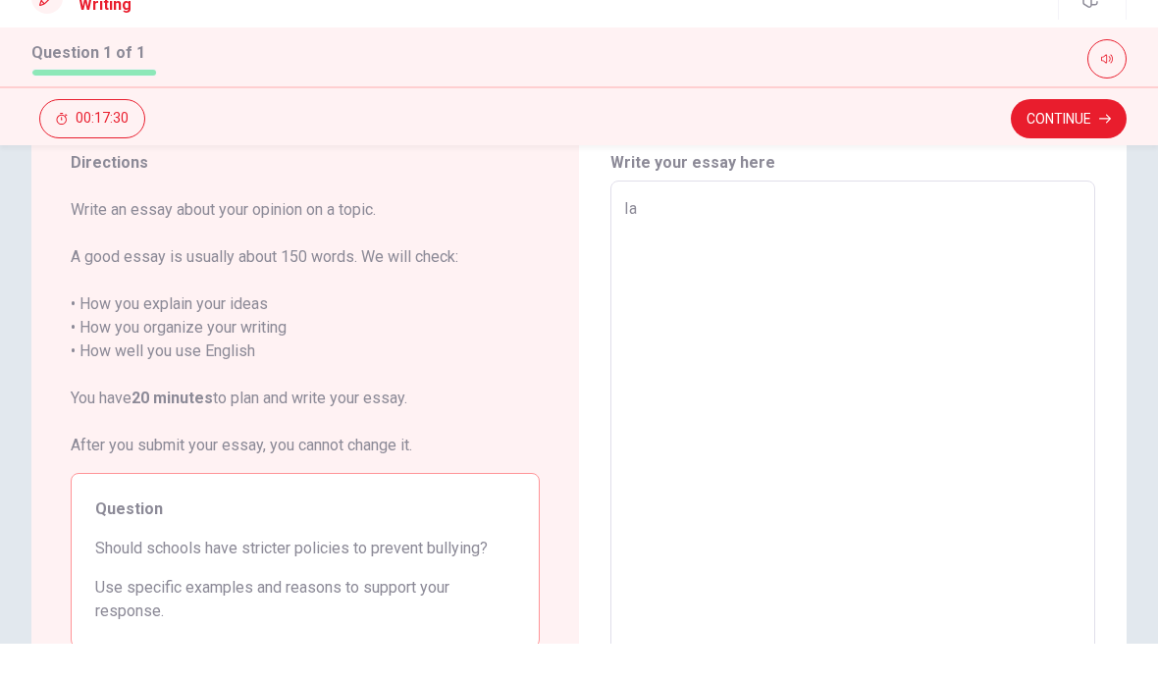
type textarea "x"
type textarea "If"
type textarea "x"
type textarea "If in"
click at [750, 233] on textarea "If in" at bounding box center [852, 488] width 457 height 510
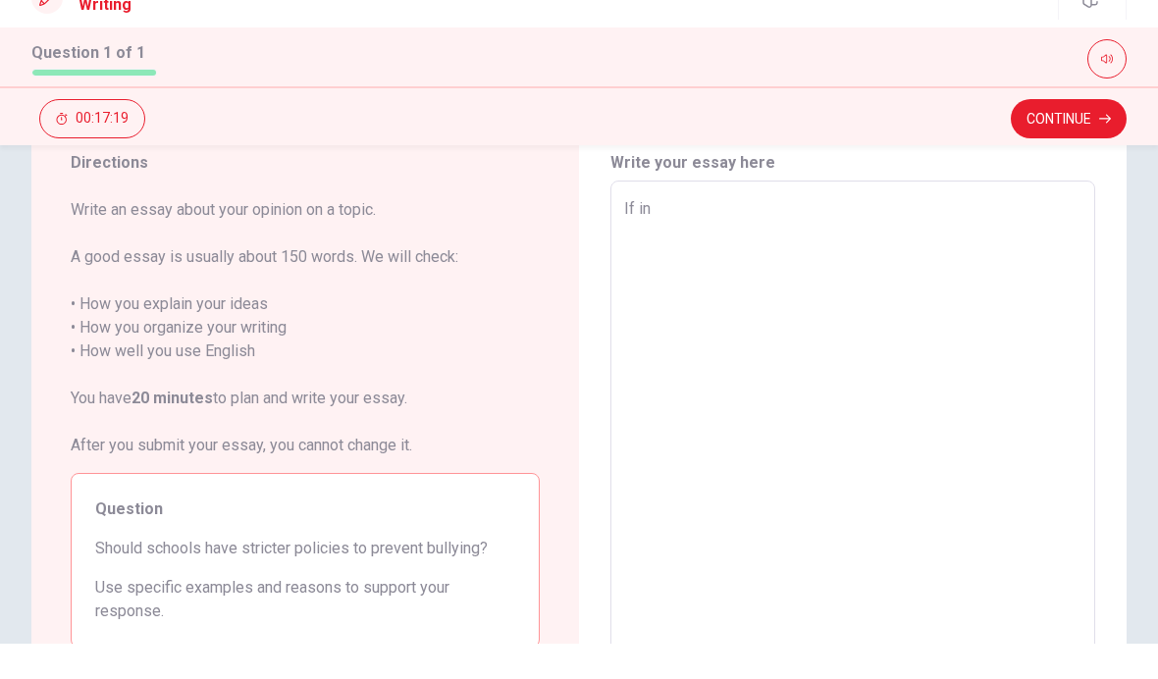
type textarea "x"
type textarea "If"
type textarea "x"
type textarea "If i'm"
type textarea "x"
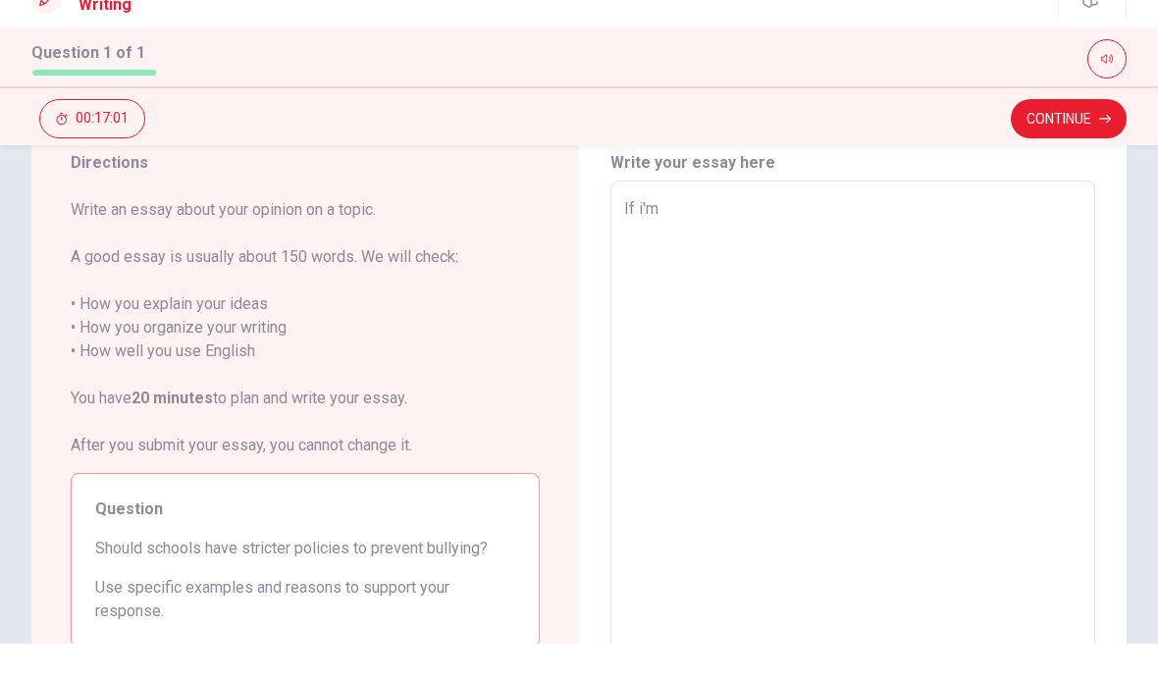
type textarea "If i'm going"
type textarea "x"
type textarea "If i'm going school"
type textarea "x"
type textarea "If i'm going schoolエ"
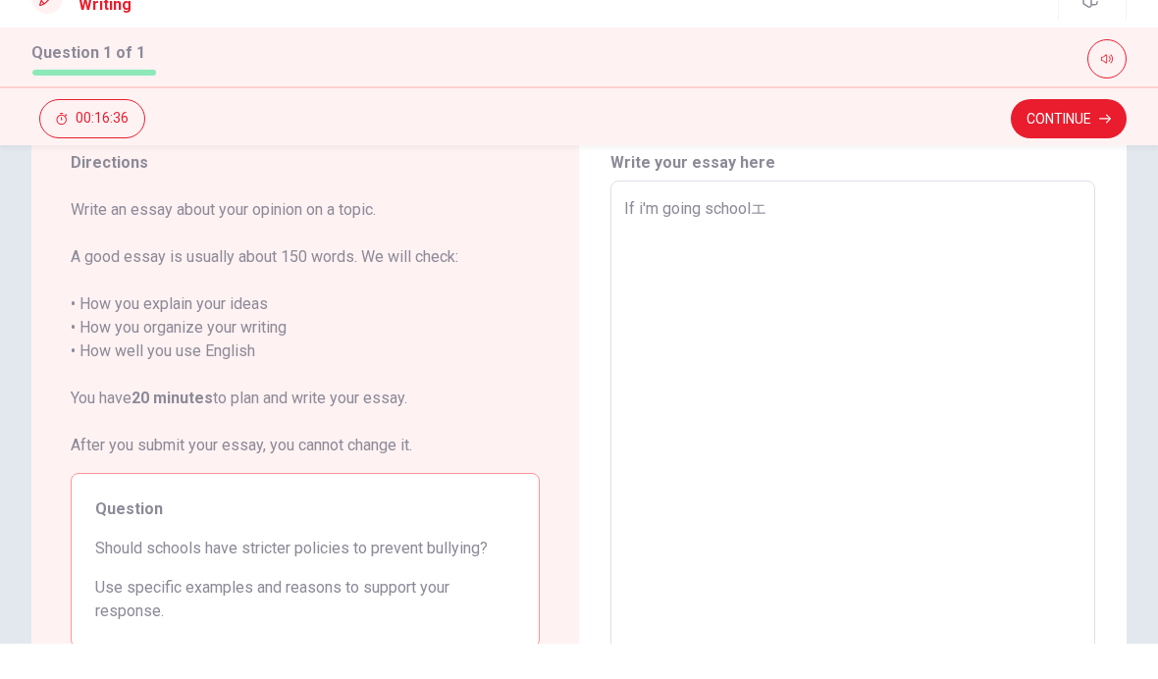
type textarea "x"
type textarea "If i'm going schoolエmake"
click at [845, 233] on textarea "If i'm going schoolエmake" at bounding box center [852, 488] width 457 height 510
type textarea "x"
type textarea "If i'm going schoolエmak"
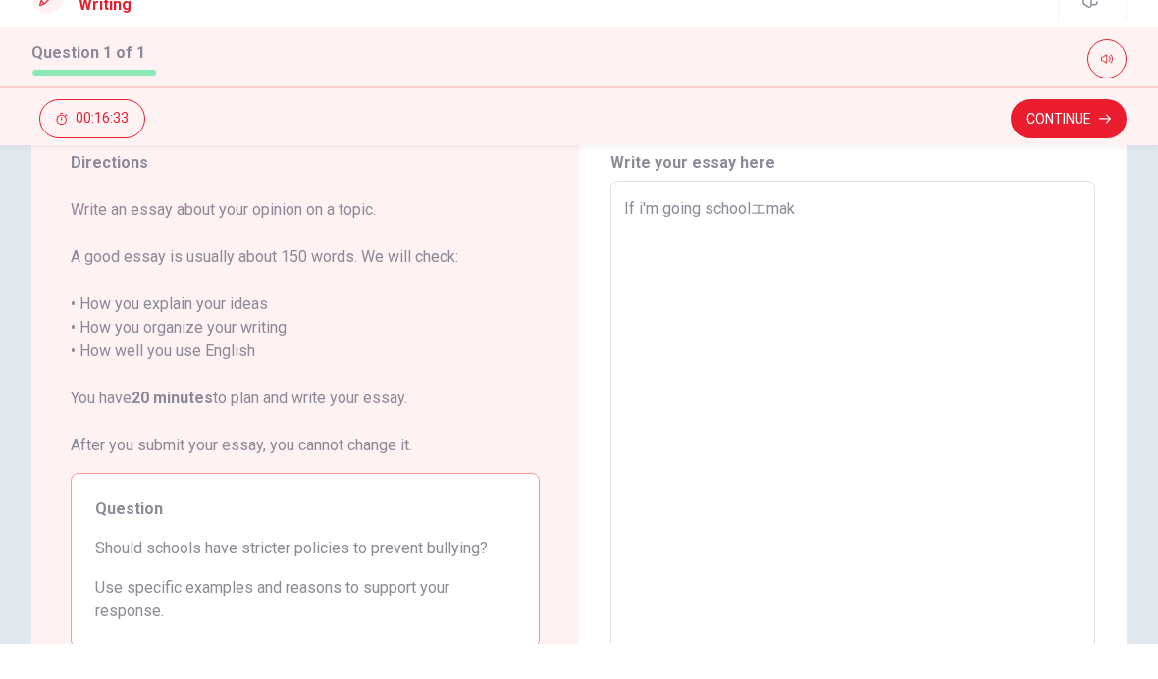
type textarea "x"
type textarea "If i'm going schoolエma"
type textarea "x"
type textarea "If i'm going schoolエm"
type textarea "x"
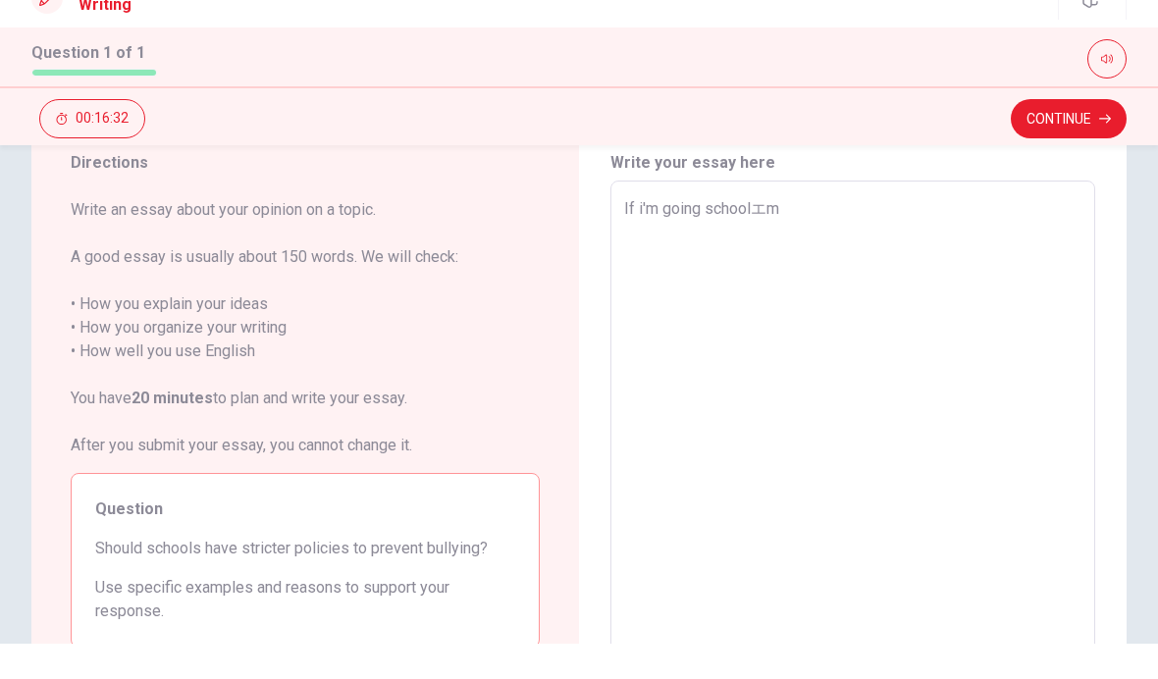
type textarea "If i'm going schoolエ"
type textarea "x"
type textarea "If i'm going school"
type textarea "x"
type textarea "If i'm going school"
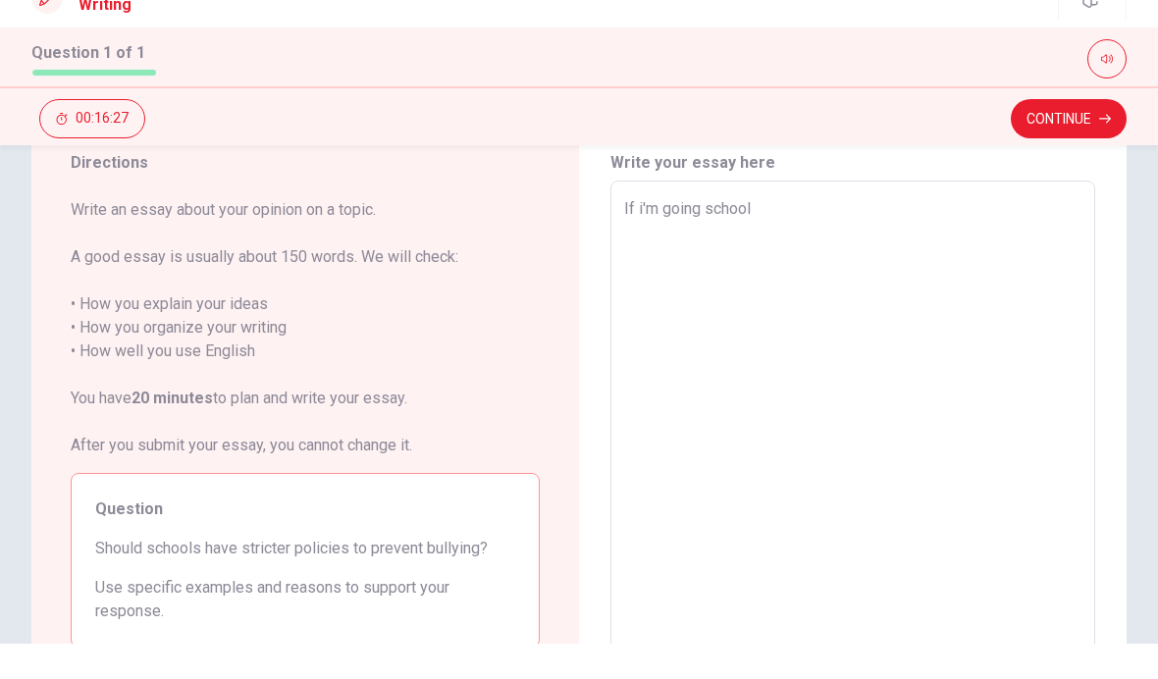
type textarea "x"
type textarea "If i'm going school i make"
type textarea "x"
type textarea "If i'm going school i make anothe"
type textarea "x"
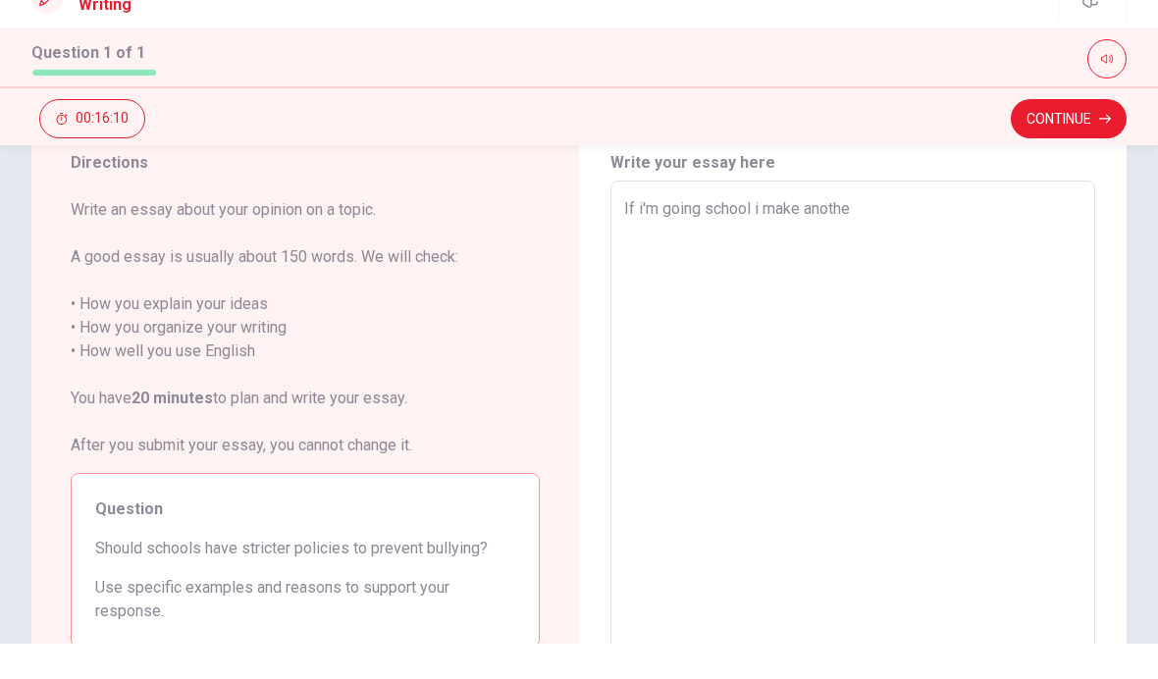
type textarea "If i'm going school i make anothe country"
type textarea "x"
type textarea "If i'm going school i make anothe country friends."
click at [995, 233] on textarea "If i'm going school i make anothe country friends." at bounding box center [852, 488] width 457 height 510
type textarea "x"
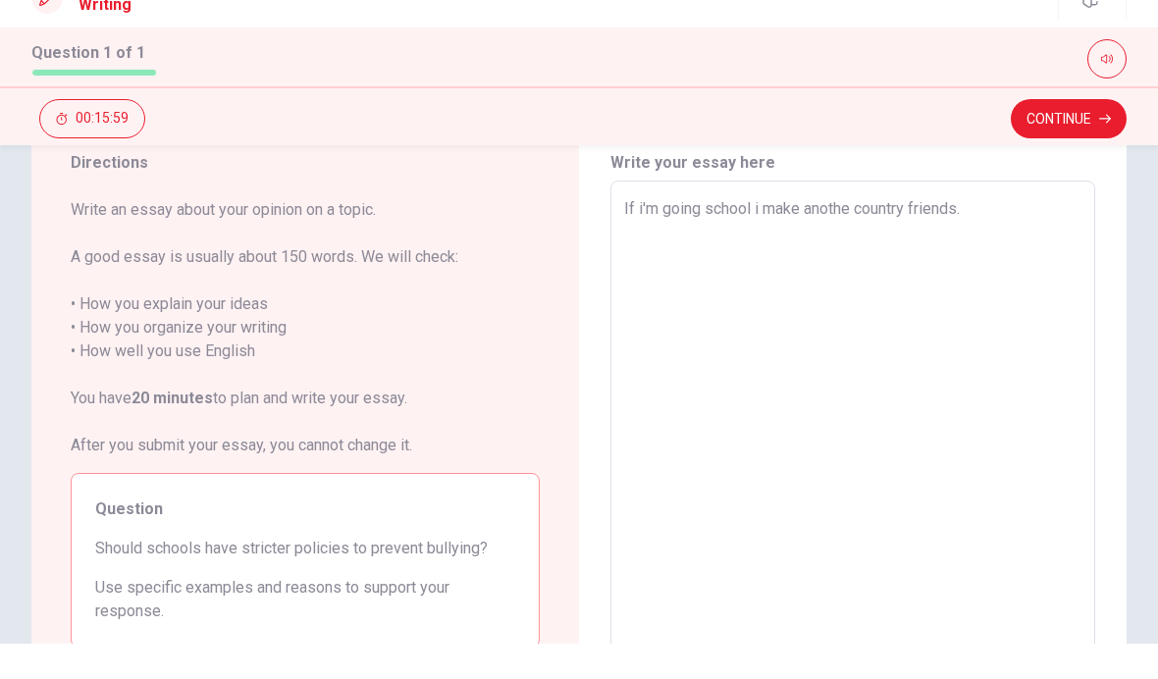
type textarea "If i'm going school i make anothe country friends."
type textarea "x"
type textarea "If i'm going school i make anothe country friends."
click at [1066, 216] on div "If i'm going school i make anothe country friends. x ​" at bounding box center [852, 487] width 485 height 543
click at [19, 183] on div "Directions Write an essay about your opinion on a topic. A good essay is usuall…" at bounding box center [579, 488] width 1158 height 682
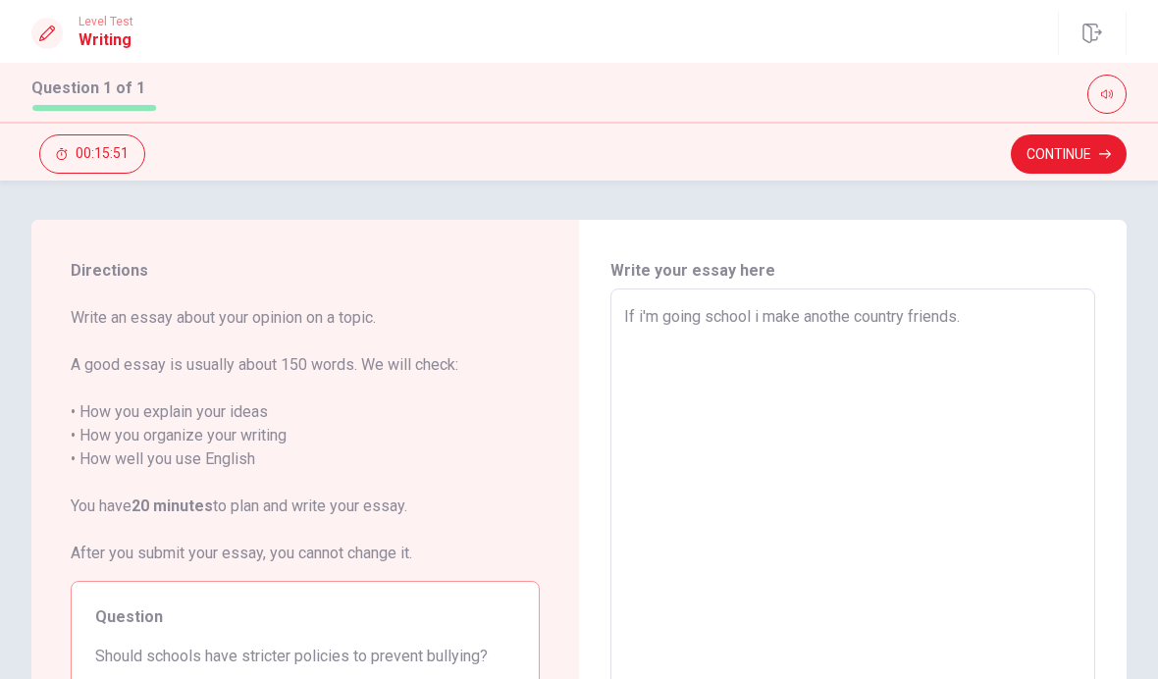
scroll to position [56, 0]
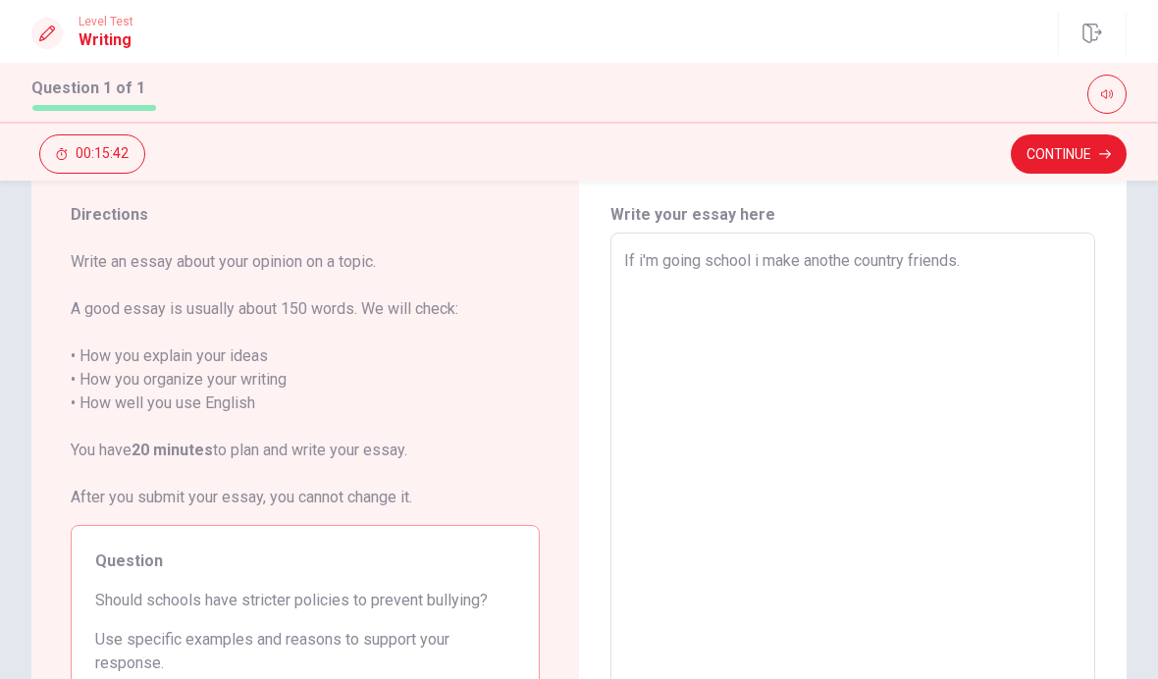
type textarea "x"
